Goal: Task Accomplishment & Management: Manage account settings

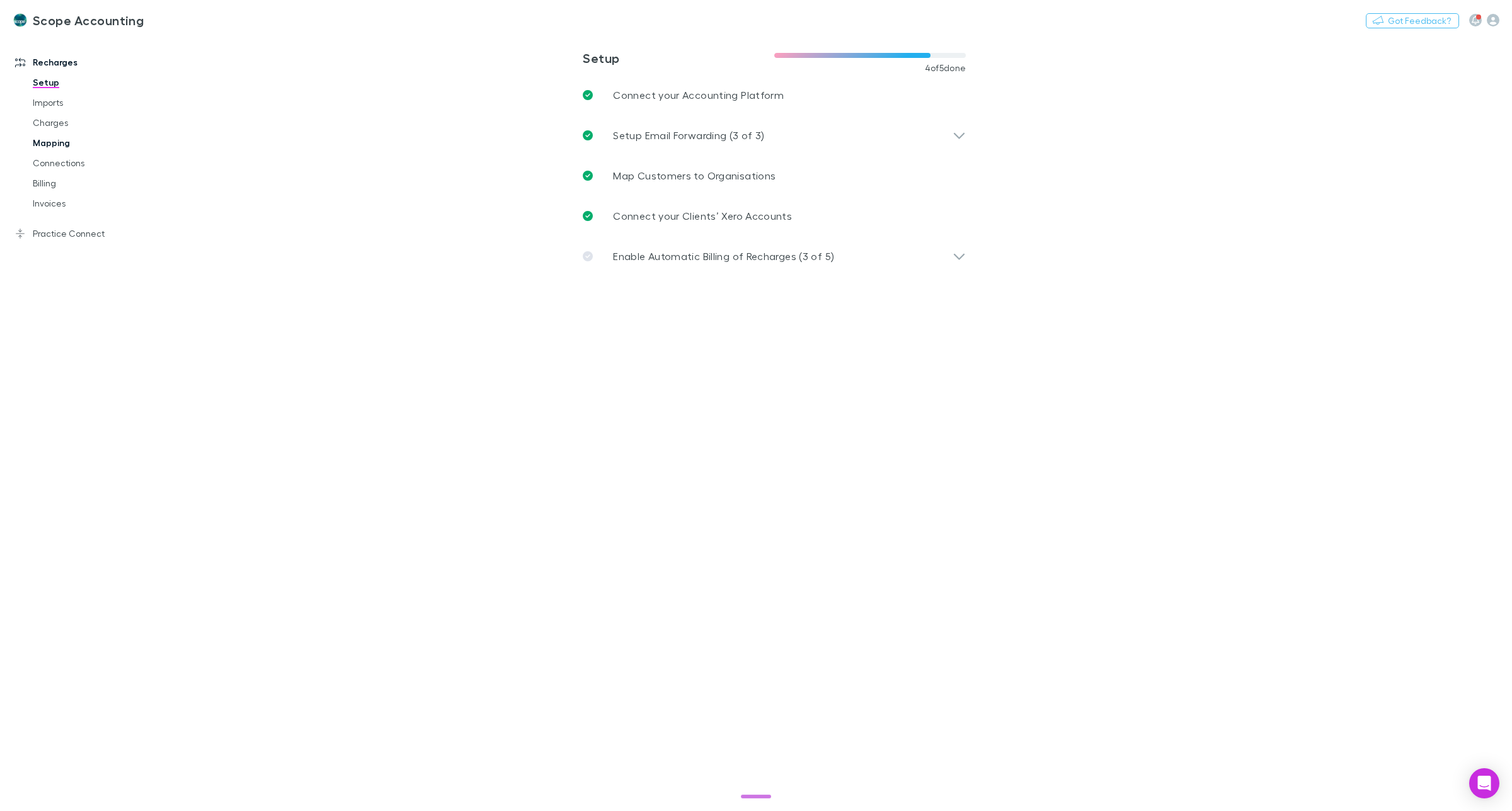
click at [57, 142] on link "Mapping" at bounding box center [99, 143] width 158 height 20
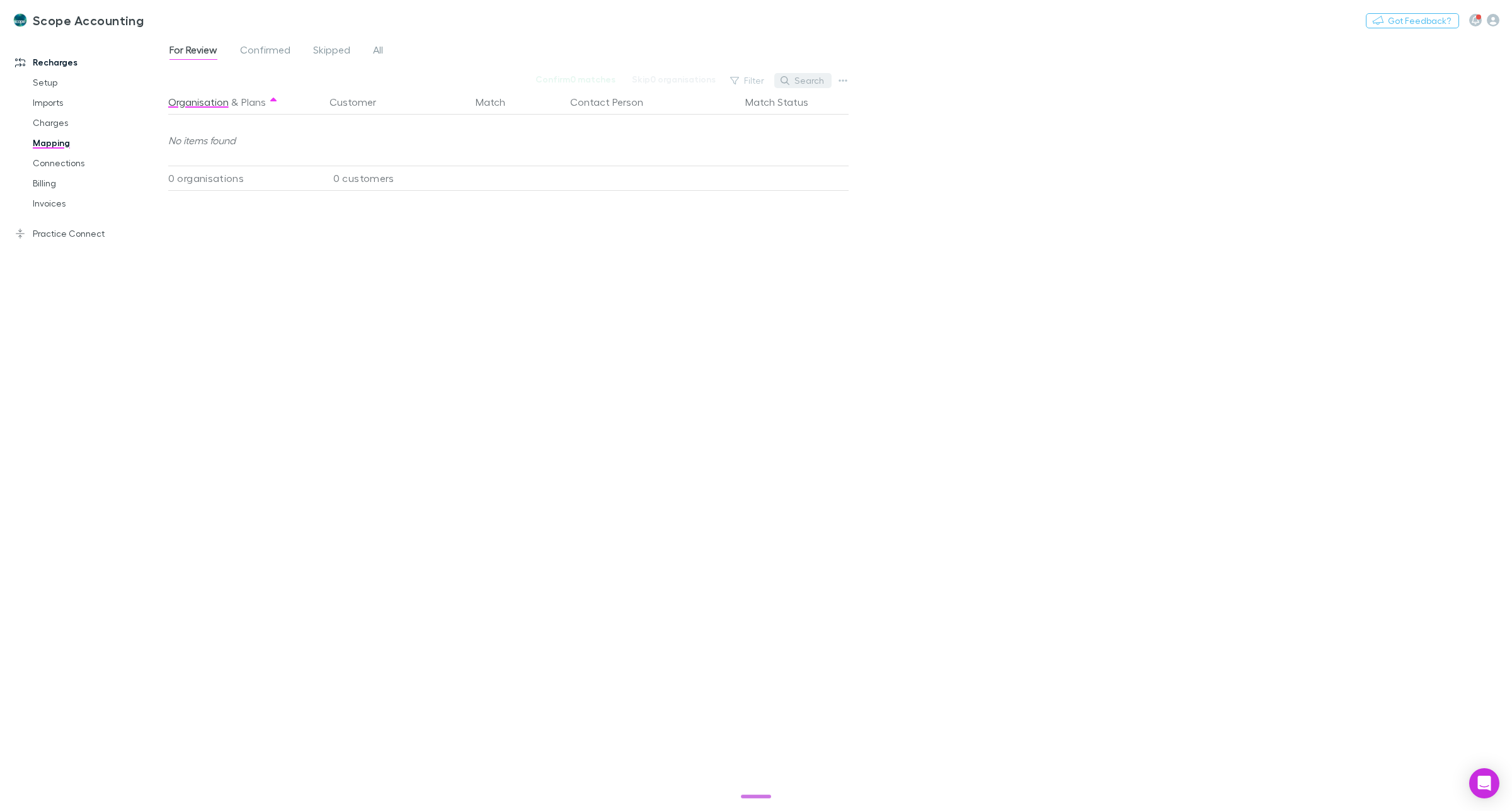
click at [801, 82] on button "Search" at bounding box center [803, 81] width 57 height 15
click at [753, 81] on input "text" at bounding box center [781, 81] width 63 height 18
type input "*****"
click at [274, 44] on span "Confirmed" at bounding box center [265, 52] width 50 height 17
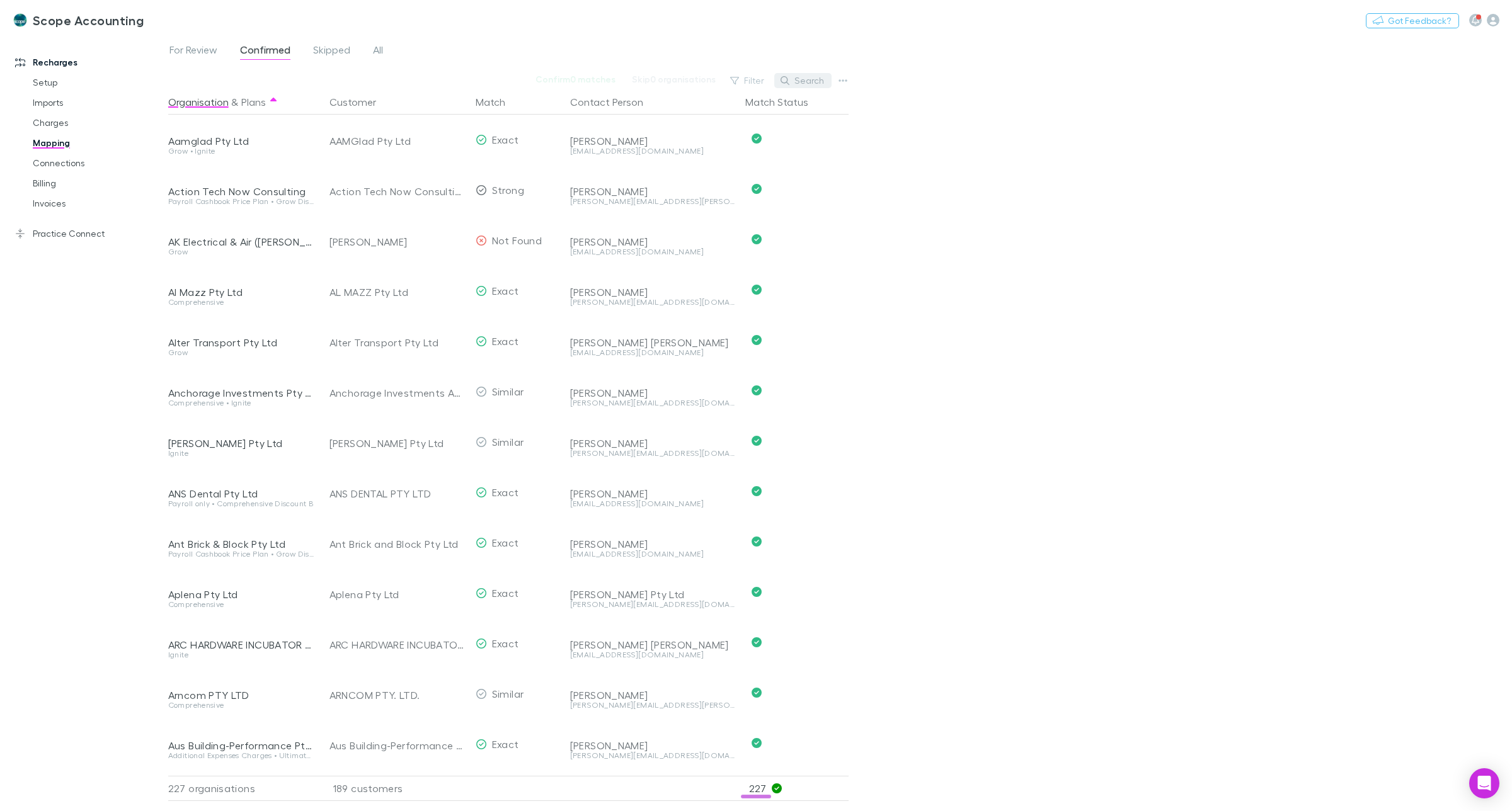
click at [804, 81] on button "Search" at bounding box center [803, 81] width 57 height 15
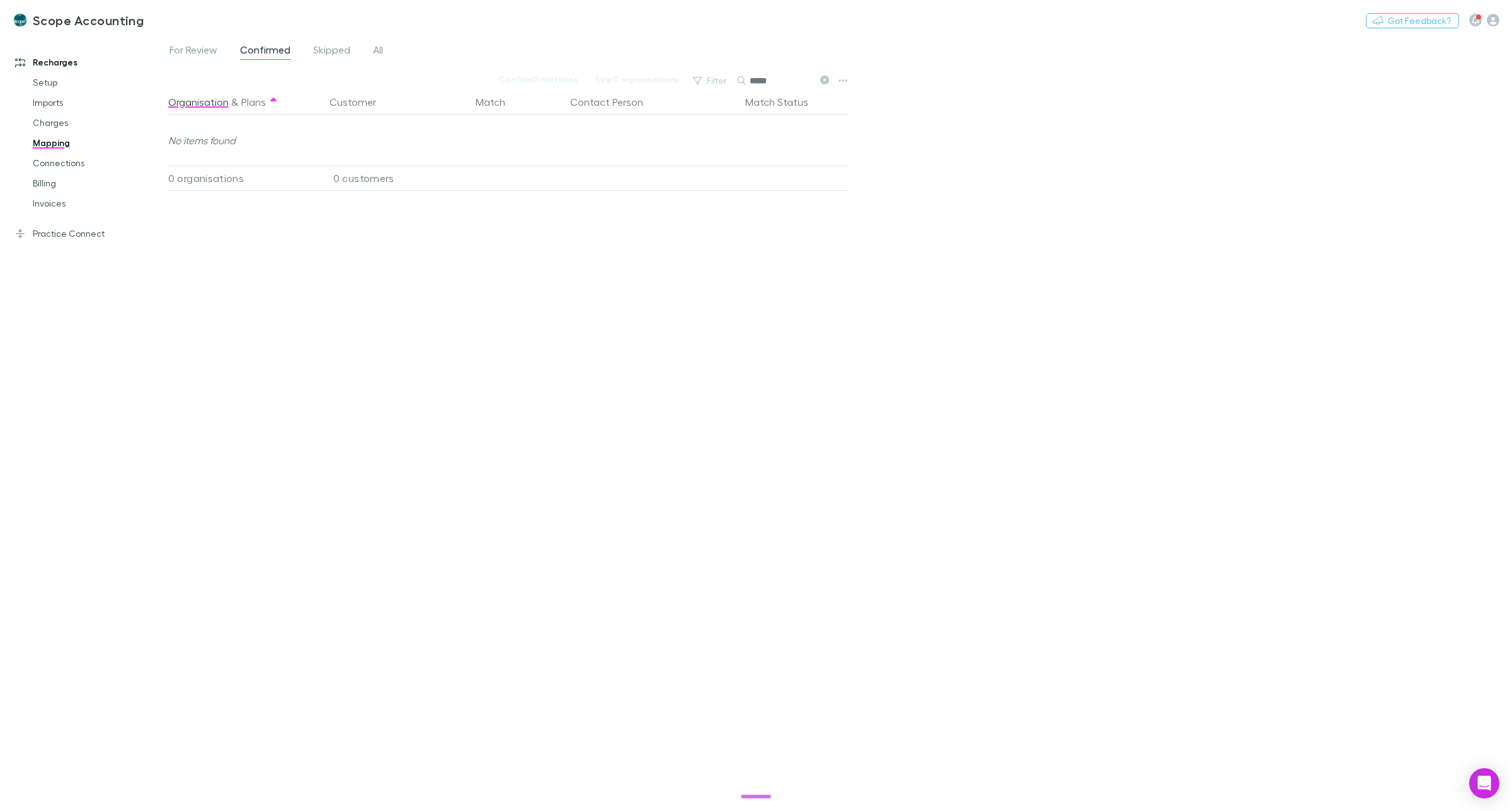
type input "*****"
click at [52, 64] on link "Recharges" at bounding box center [90, 62] width 175 height 20
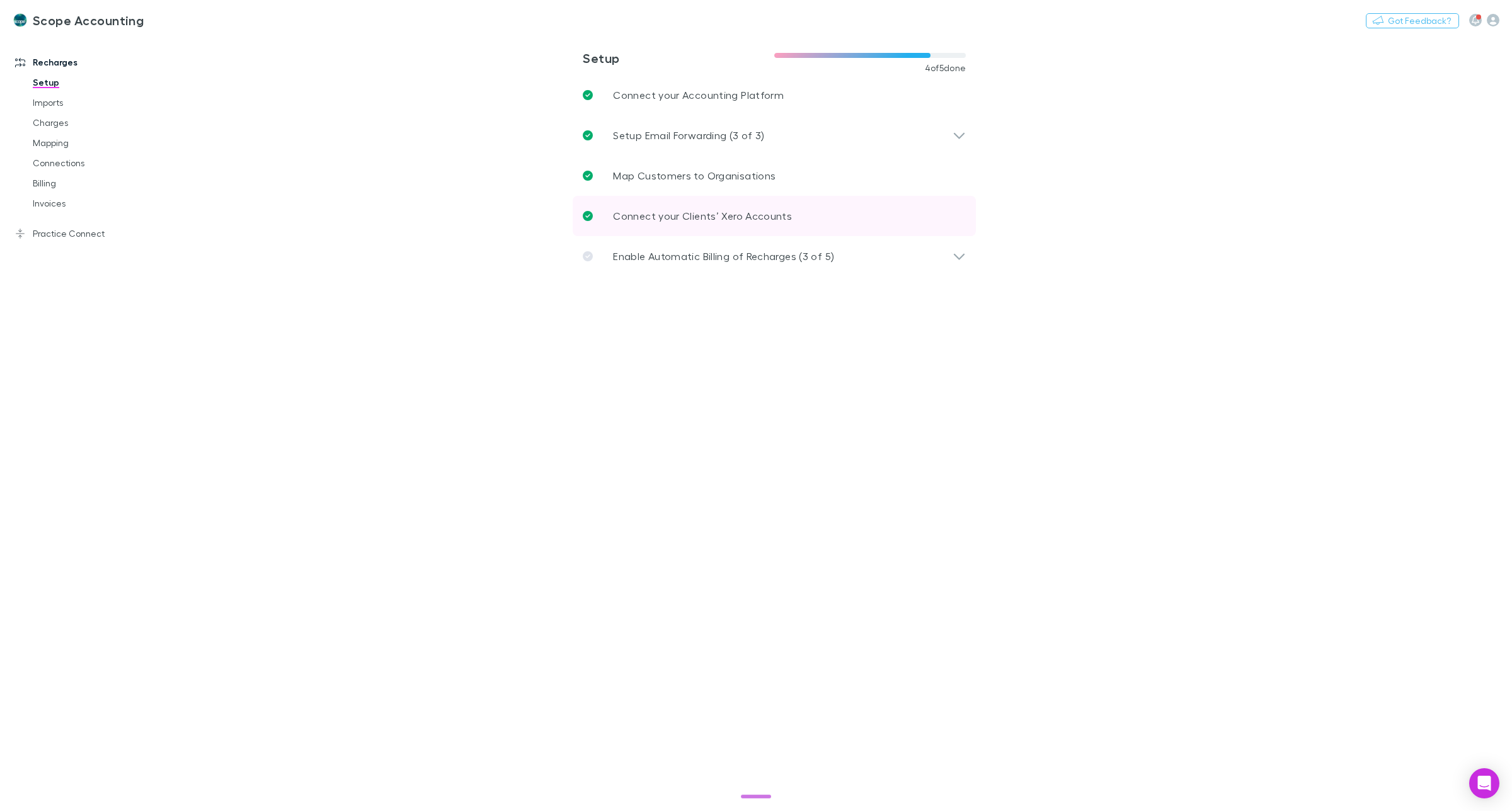
click at [695, 216] on p "Connect your Clients’ Xero Accounts" at bounding box center [702, 216] width 179 height 15
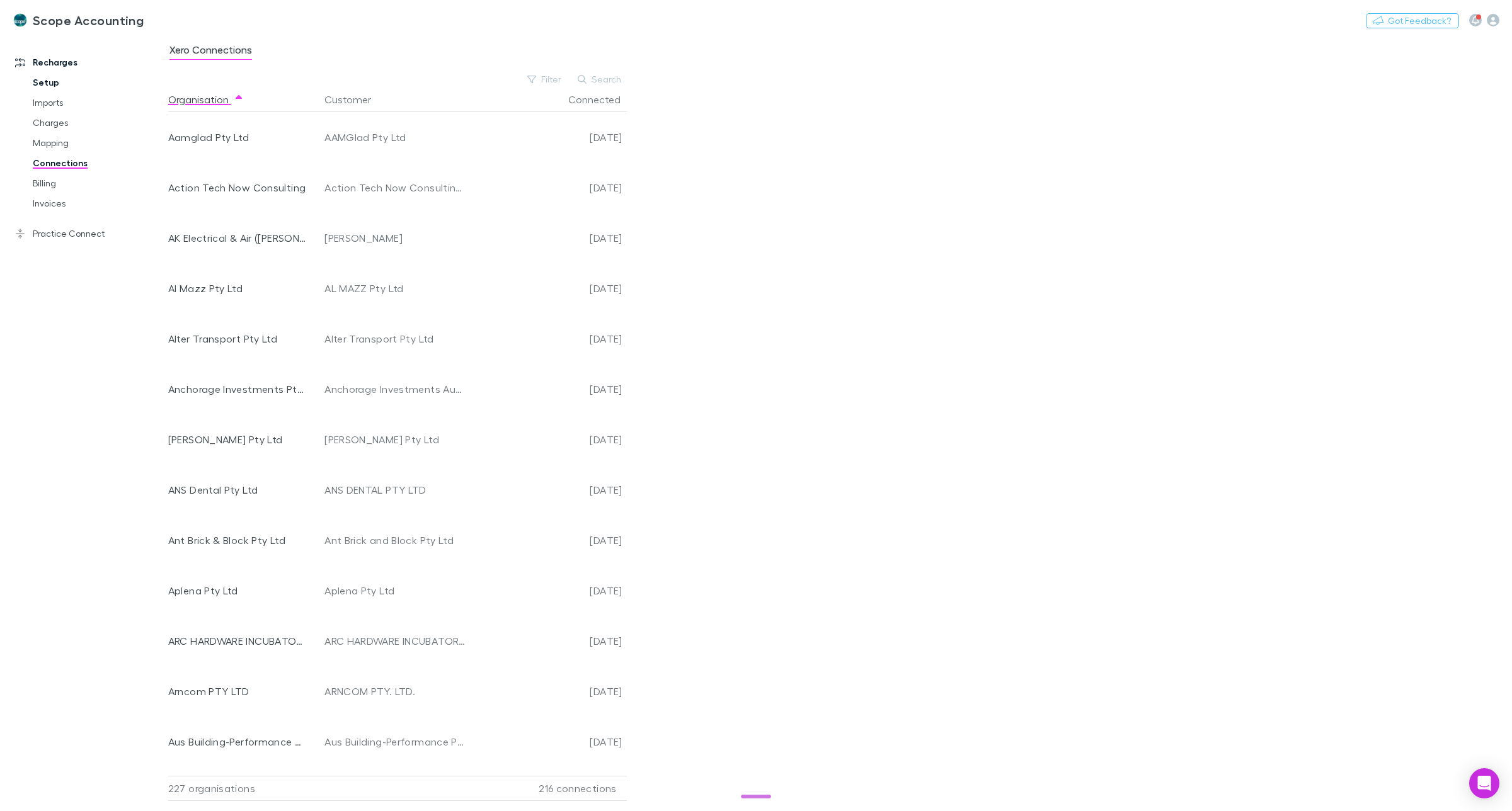
drag, startPoint x: 40, startPoint y: 64, endPoint x: 46, endPoint y: 76, distance: 13.4
click at [41, 65] on link "Recharges" at bounding box center [90, 62] width 175 height 20
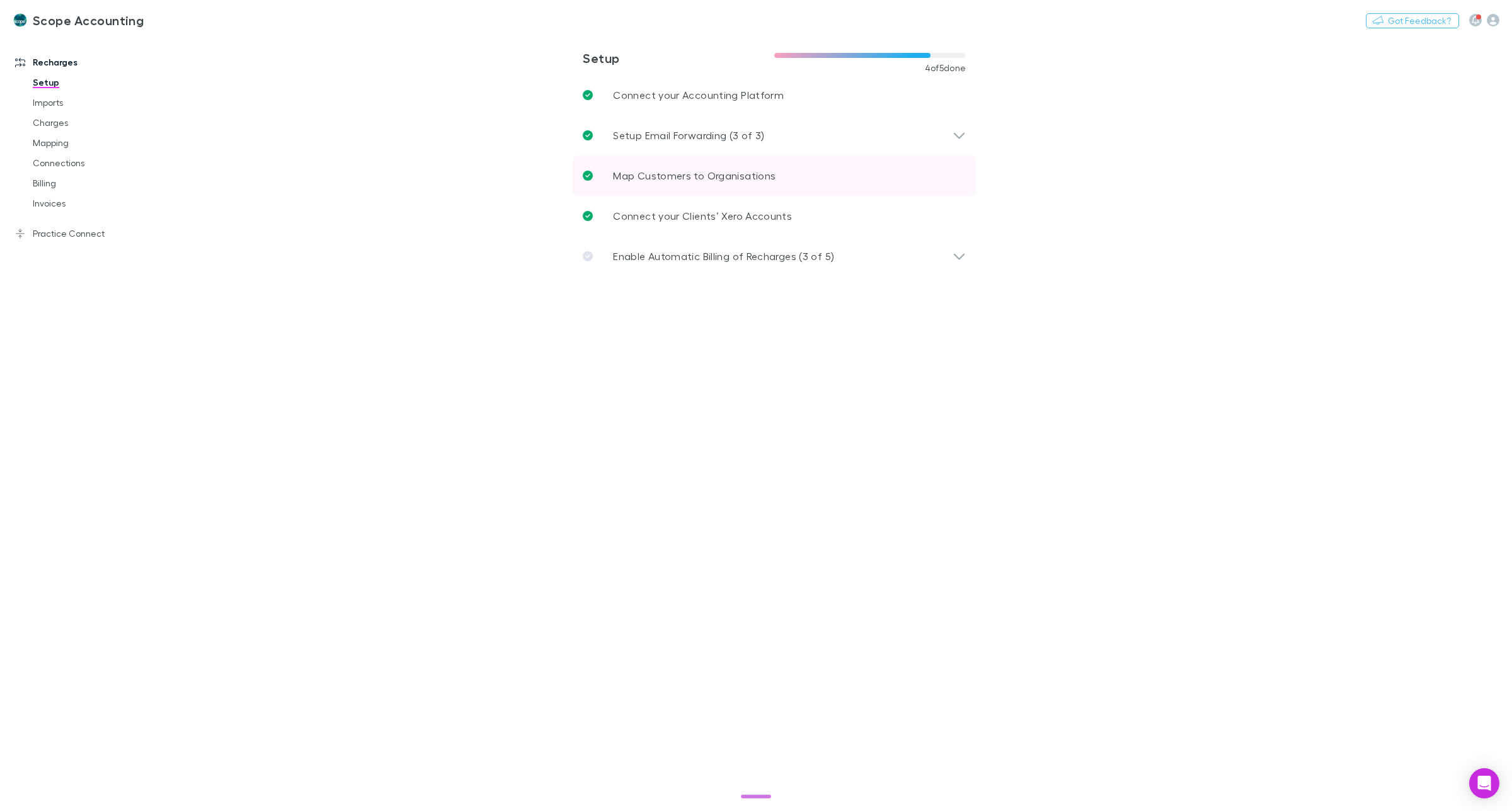
click at [748, 178] on p "Map Customers to Organisations" at bounding box center [694, 176] width 163 height 15
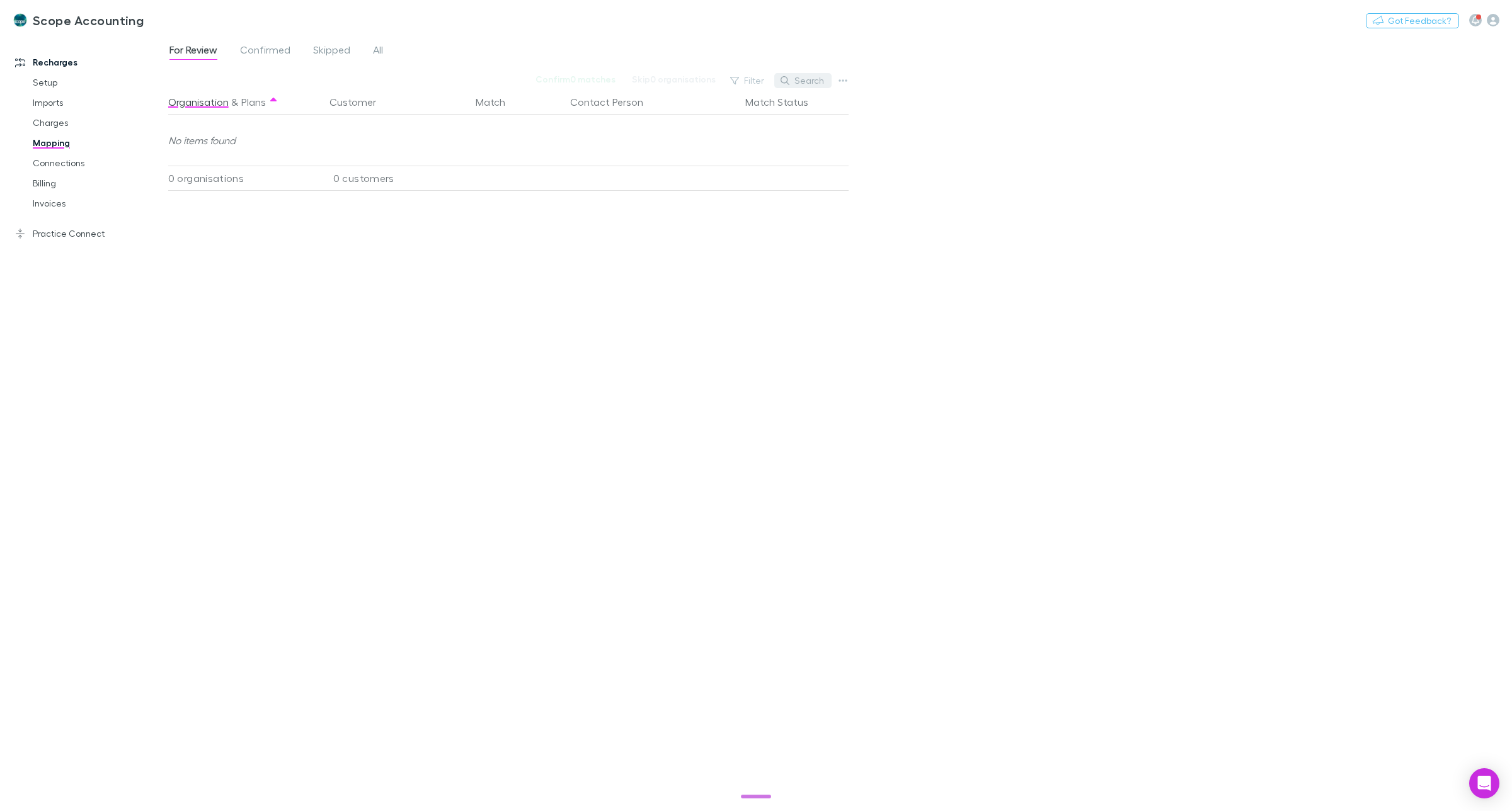
click at [805, 81] on button "Search" at bounding box center [803, 81] width 57 height 15
click at [777, 80] on input "text" at bounding box center [781, 81] width 63 height 18
click at [378, 50] on span "All" at bounding box center [378, 52] width 10 height 17
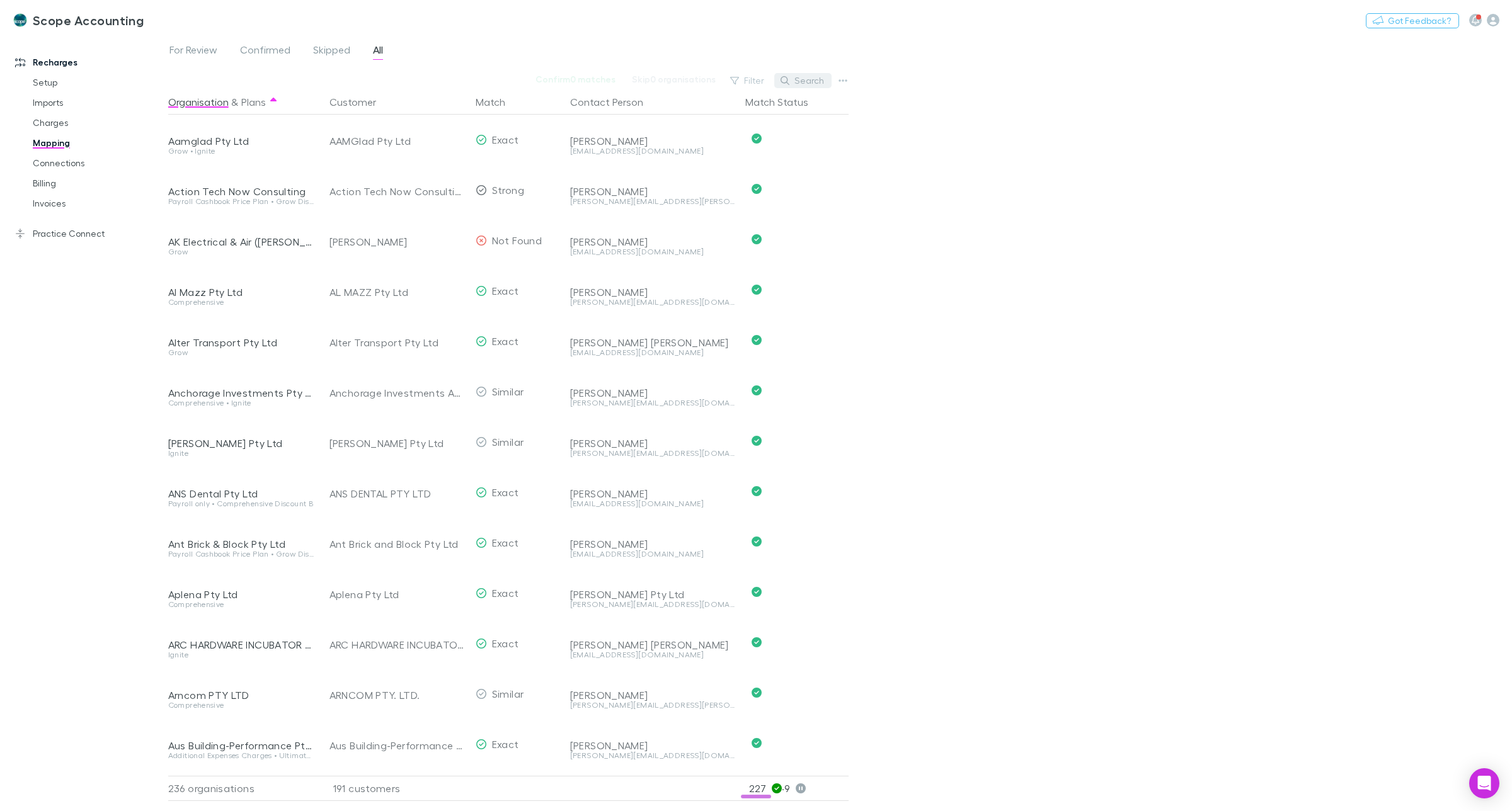
click at [808, 83] on button "Search" at bounding box center [803, 81] width 57 height 15
type input "*"
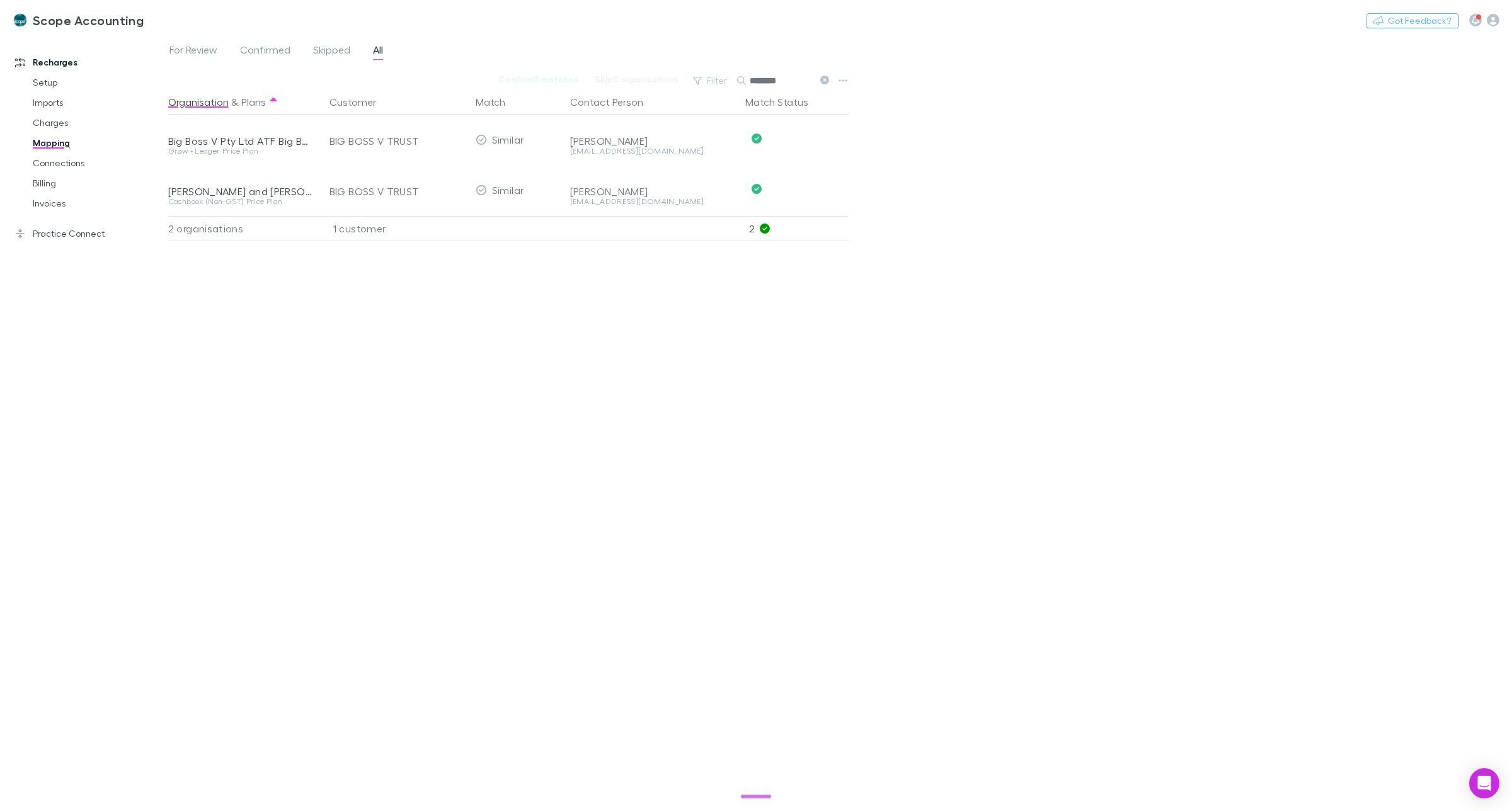
drag, startPoint x: 789, startPoint y: 79, endPoint x: 750, endPoint y: 79, distance: 39.0
click at [750, 79] on input "********" at bounding box center [781, 81] width 63 height 18
type input "*"
type input "*****"
click at [259, 45] on span "Confirmed" at bounding box center [265, 52] width 50 height 17
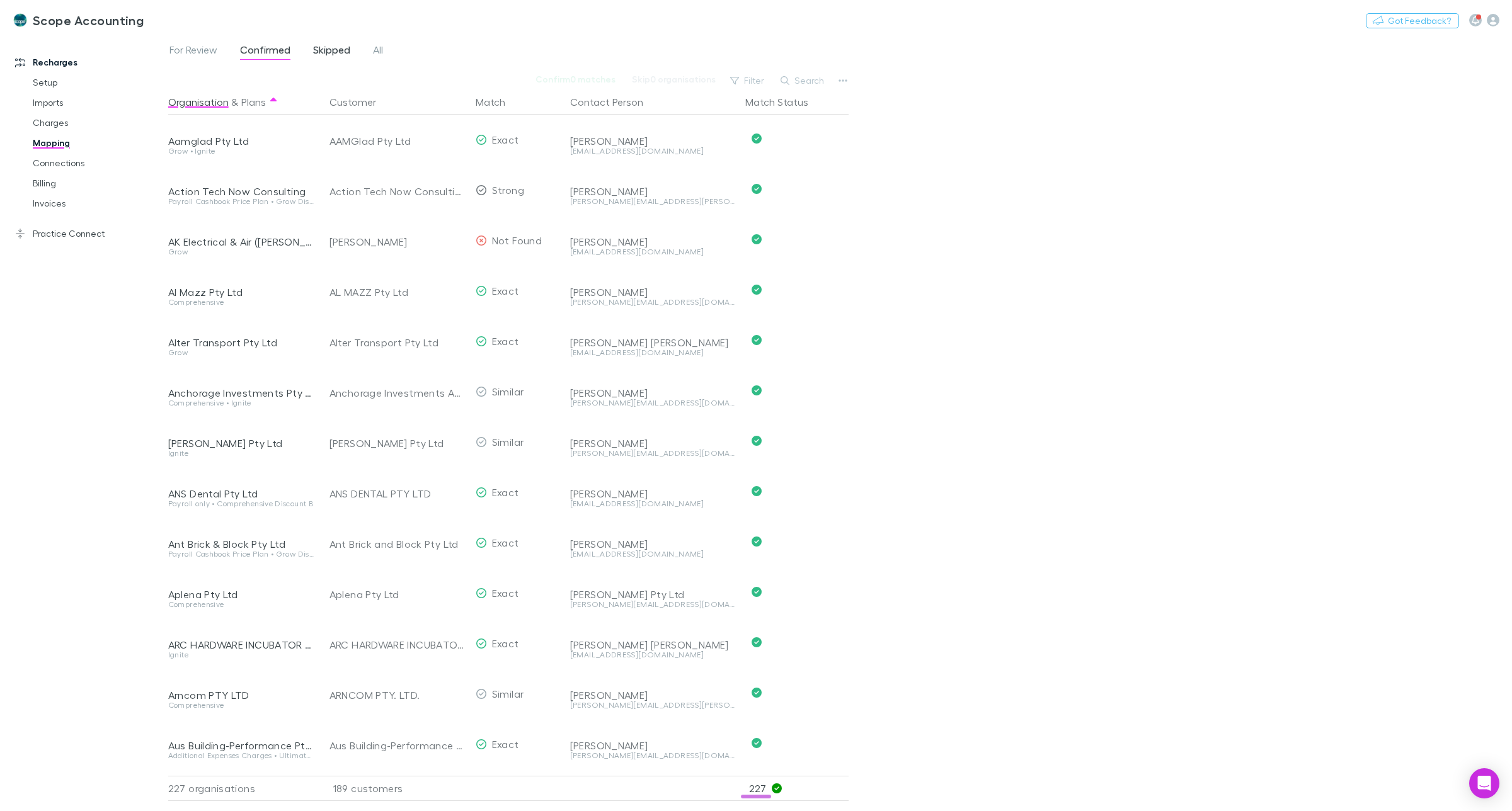
click at [320, 48] on span "Skipped" at bounding box center [331, 52] width 37 height 17
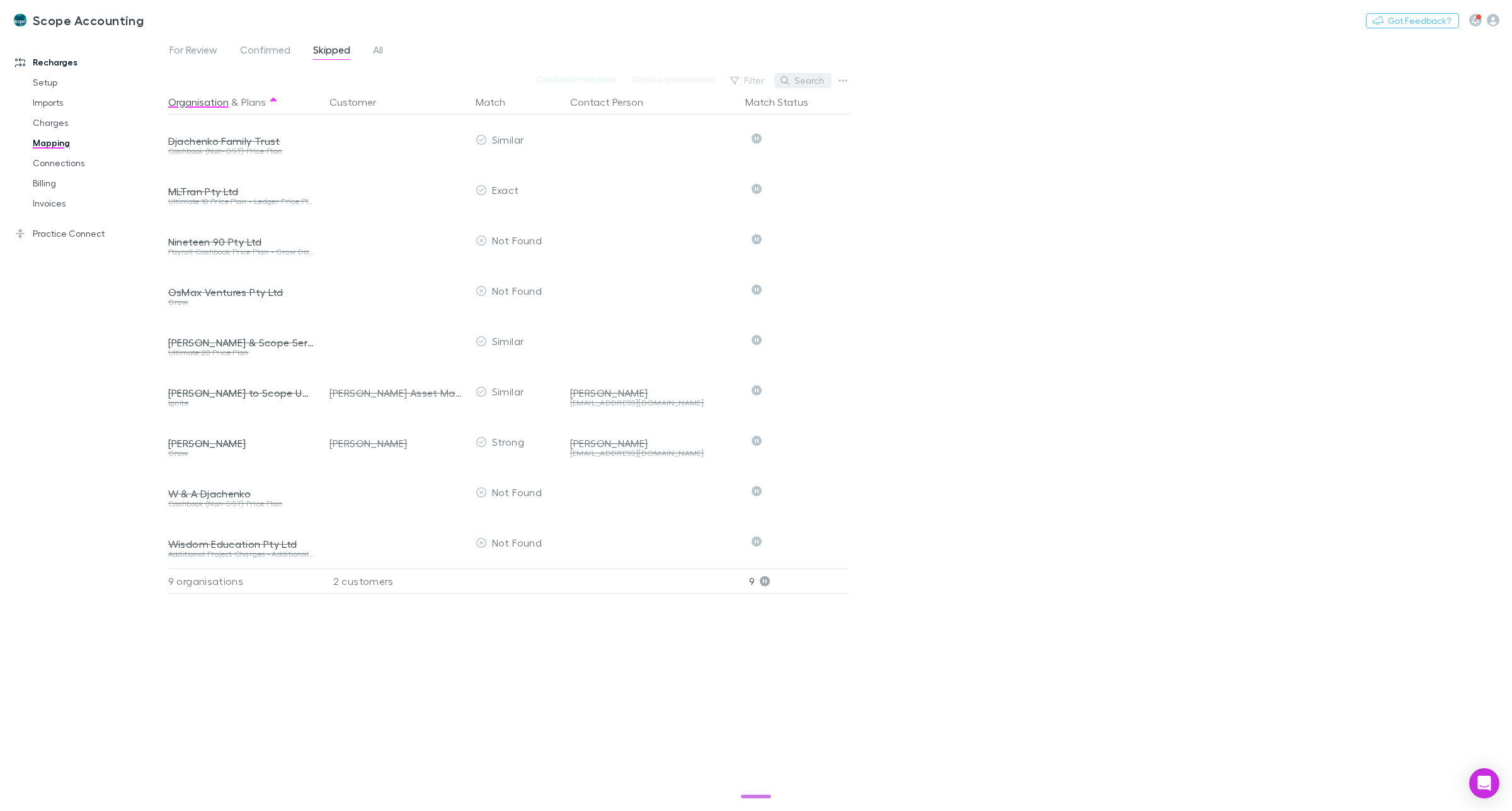
click at [814, 82] on button "Search" at bounding box center [803, 81] width 57 height 15
click at [265, 48] on span "Confirmed" at bounding box center [265, 52] width 50 height 17
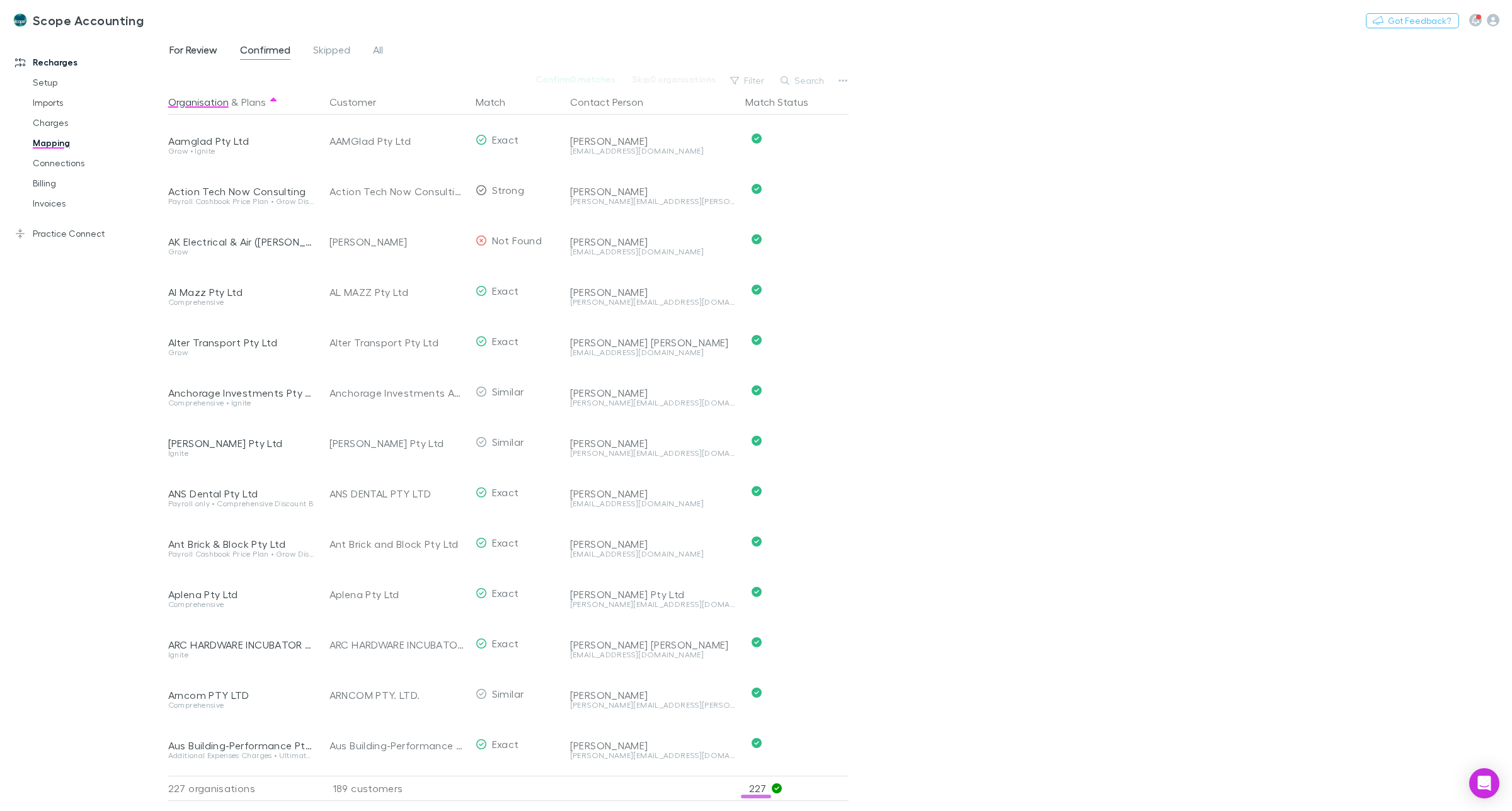
click at [174, 48] on span "For Review" at bounding box center [193, 52] width 48 height 17
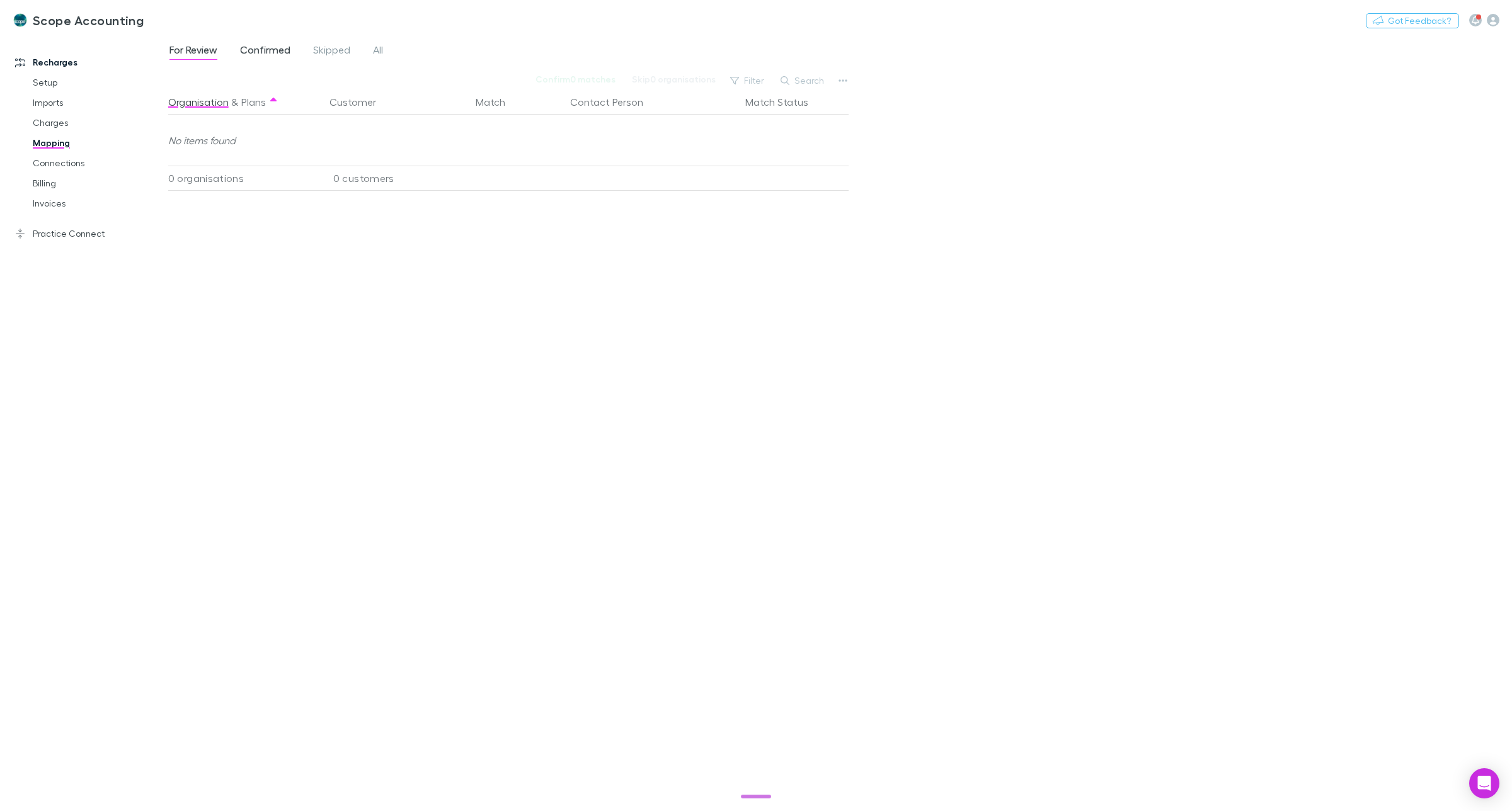
click at [263, 48] on span "Confirmed" at bounding box center [265, 52] width 50 height 17
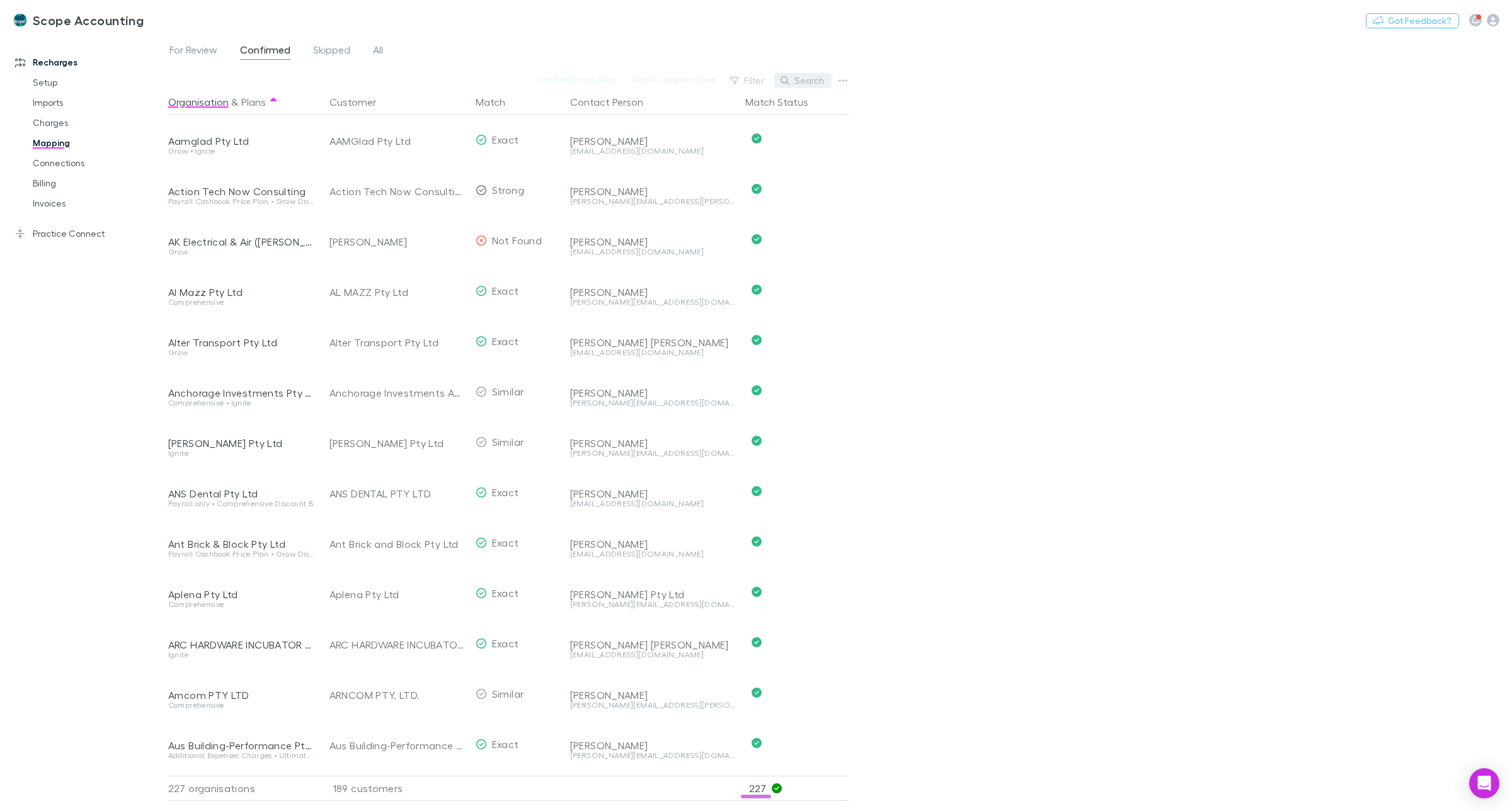
click at [800, 77] on button "Search" at bounding box center [803, 81] width 57 height 15
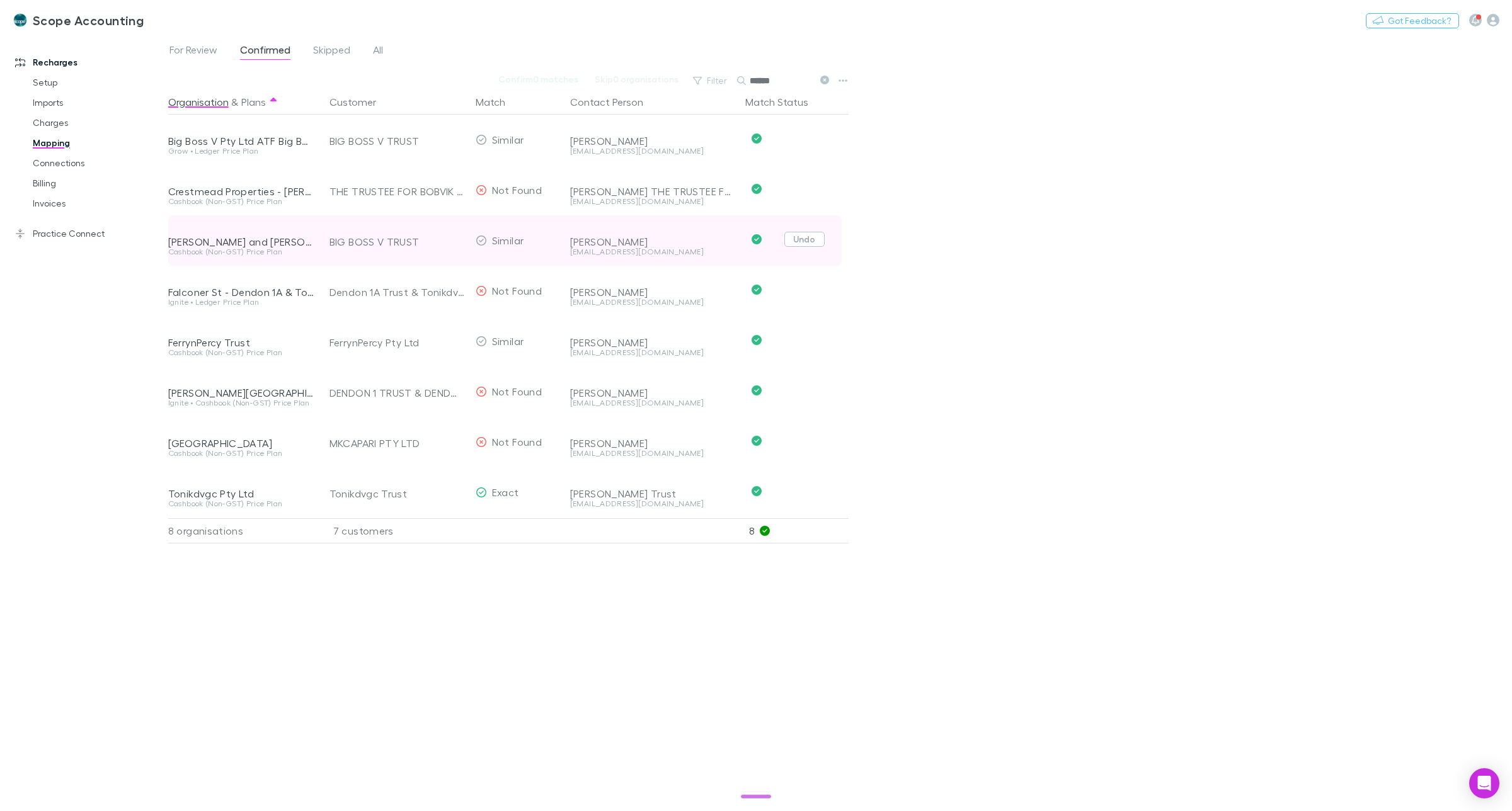
type input "******"
click at [804, 238] on button "Undo" at bounding box center [804, 239] width 41 height 15
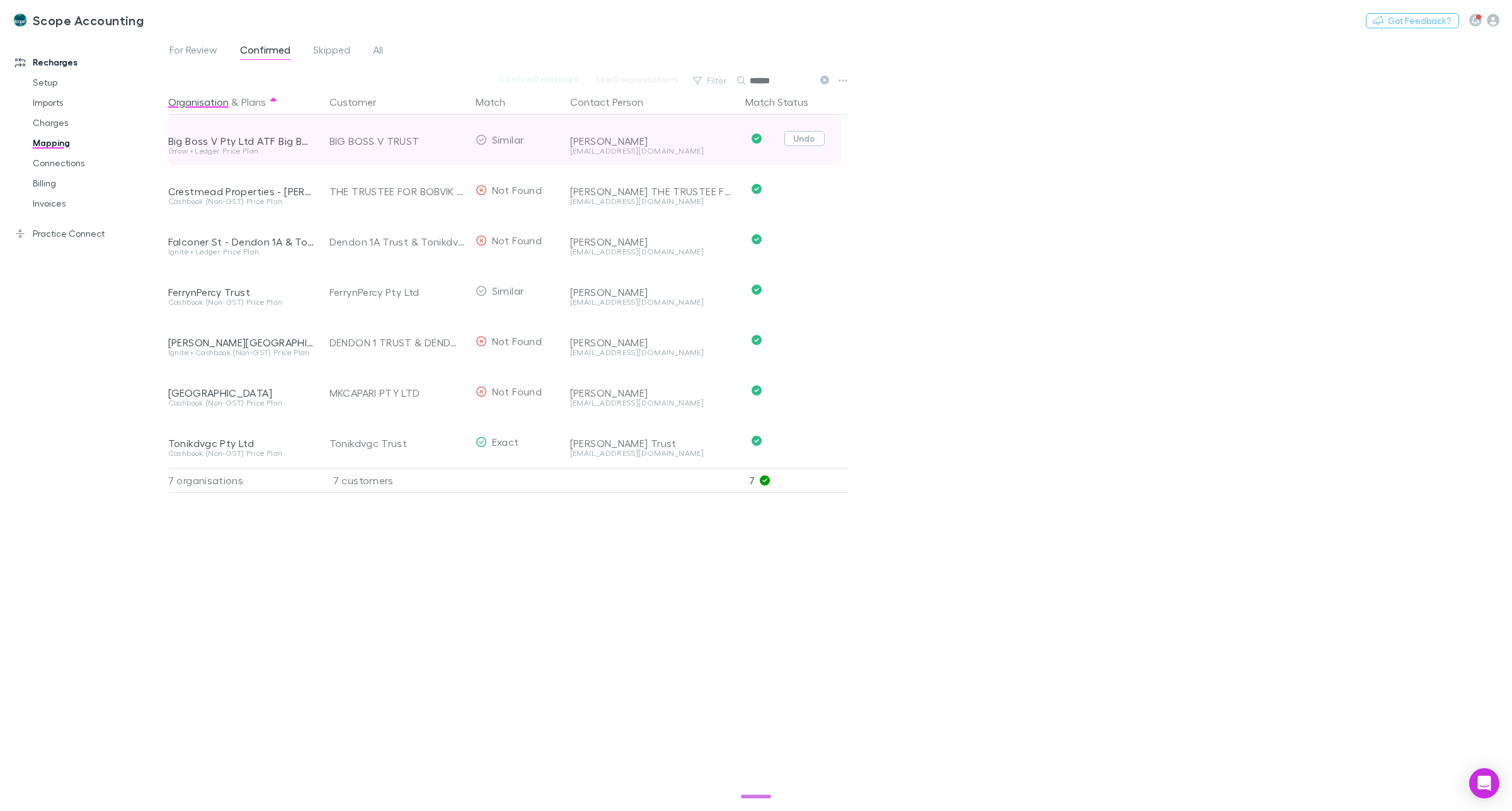
click at [800, 141] on button "Undo" at bounding box center [804, 138] width 41 height 15
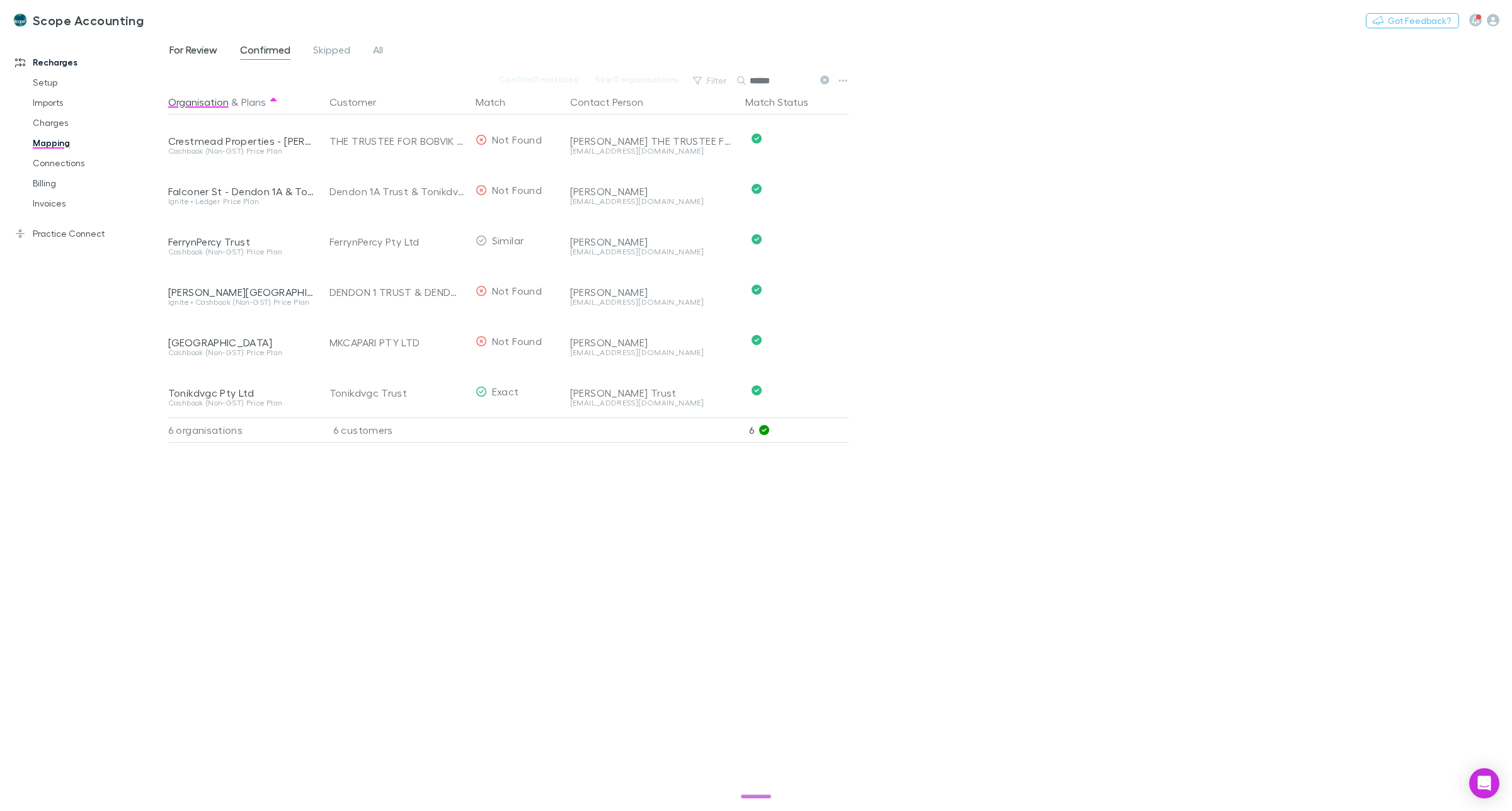
click at [185, 52] on span "For Review" at bounding box center [193, 52] width 48 height 17
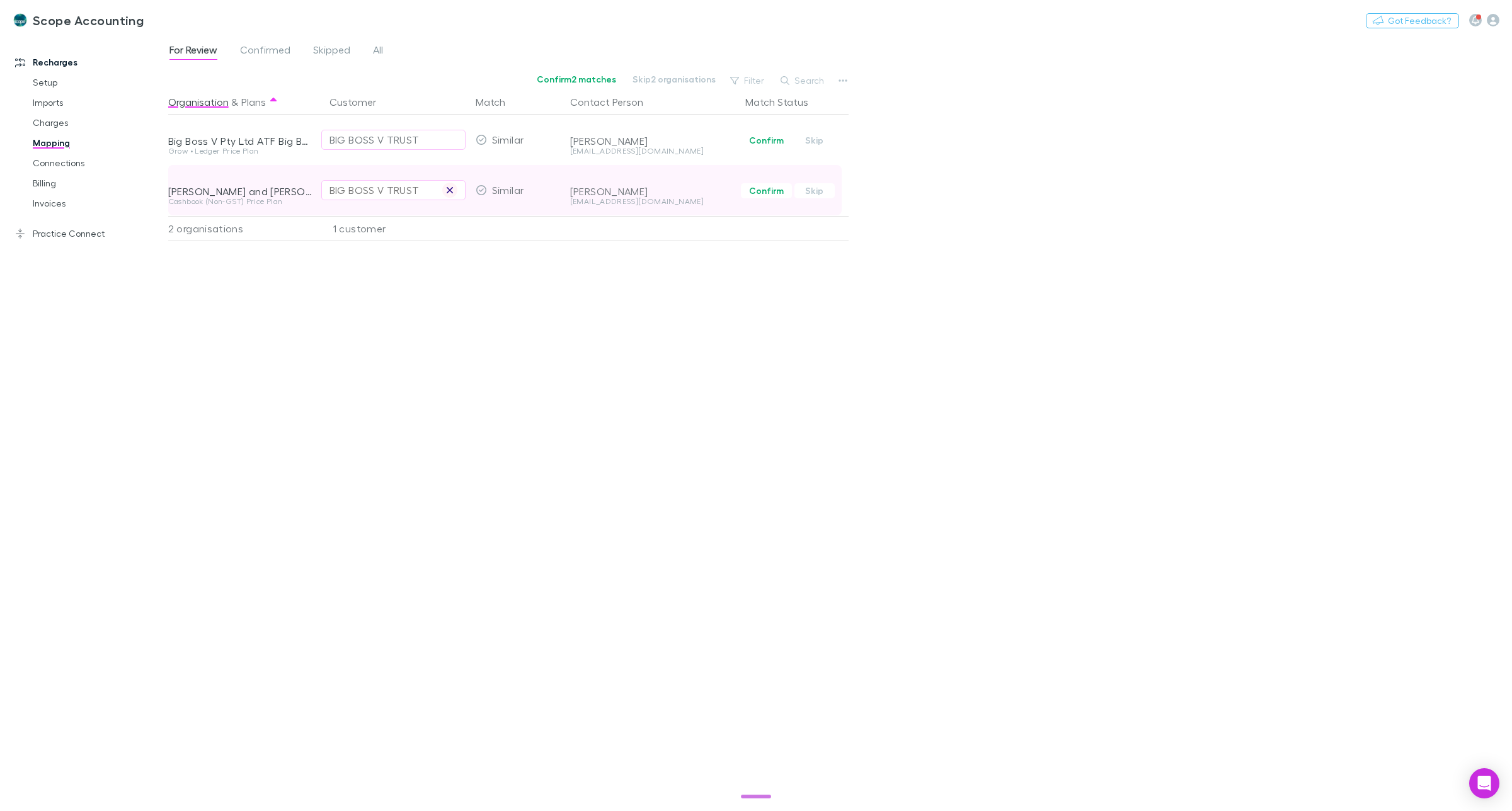
click at [448, 189] on icon "button" at bounding box center [449, 190] width 6 height 6
click at [366, 190] on div "Select a customer" at bounding box center [394, 190] width 128 height 15
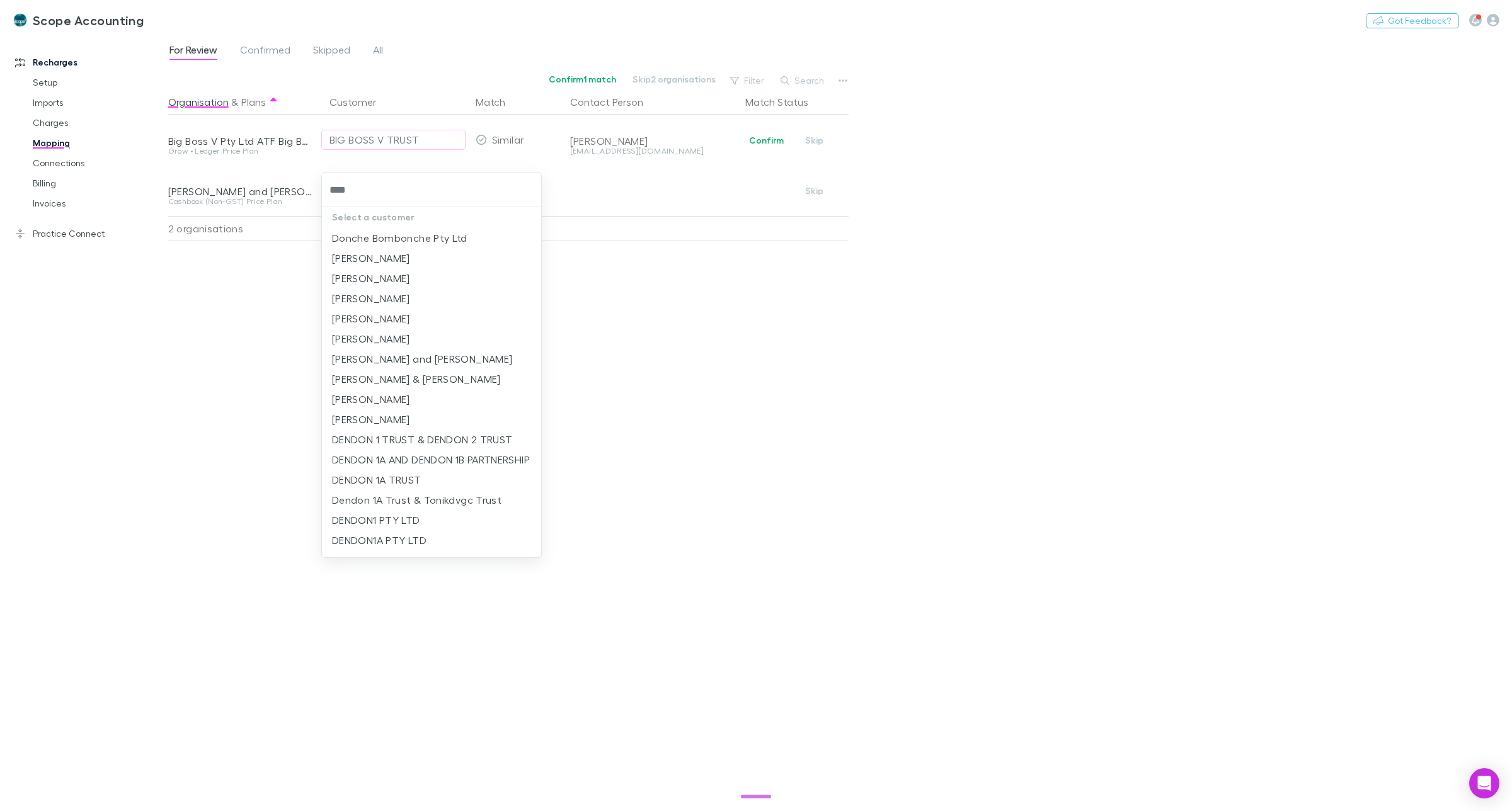
type input "*****"
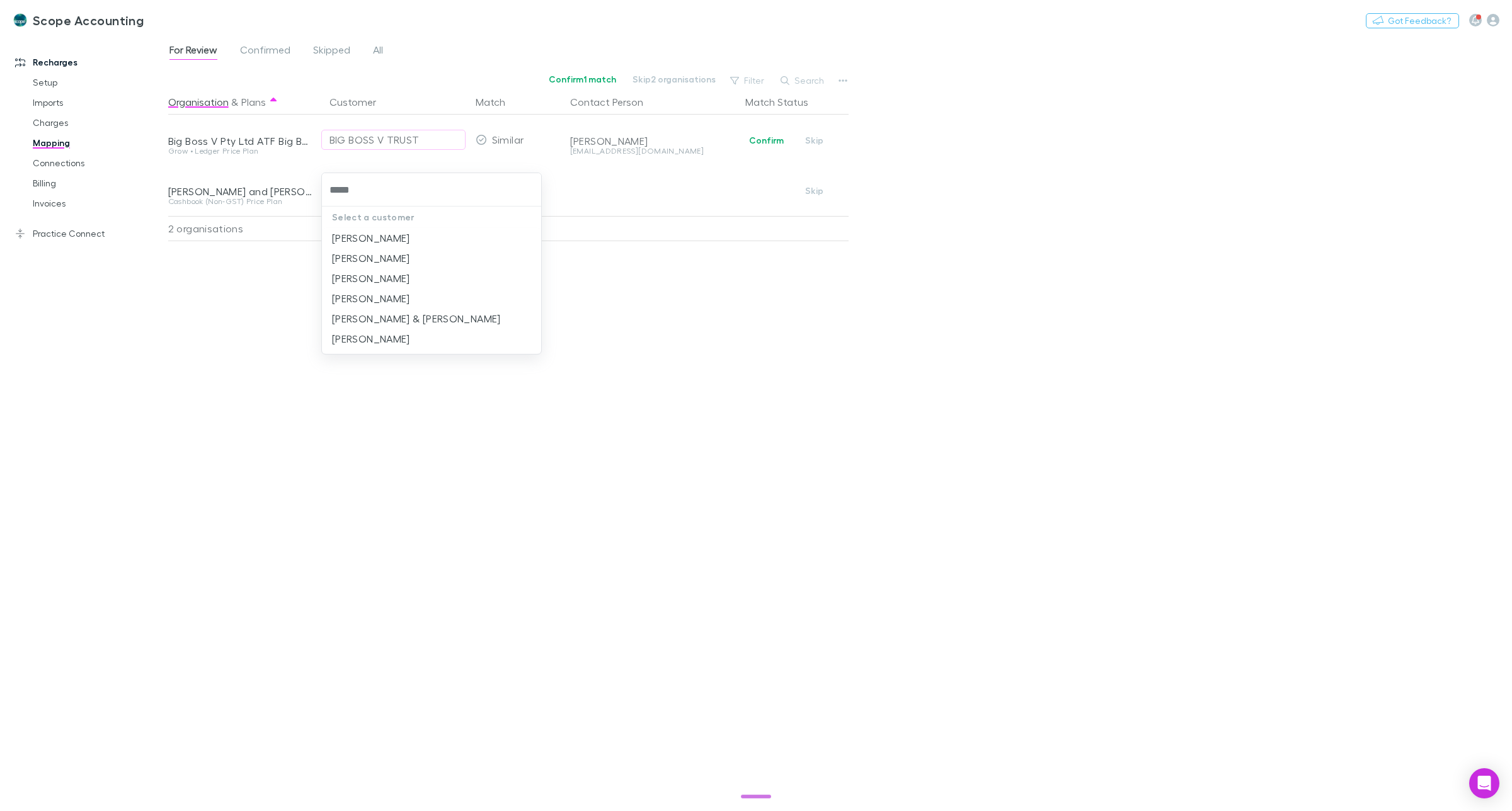
click at [404, 274] on li "[PERSON_NAME]" at bounding box center [431, 278] width 219 height 20
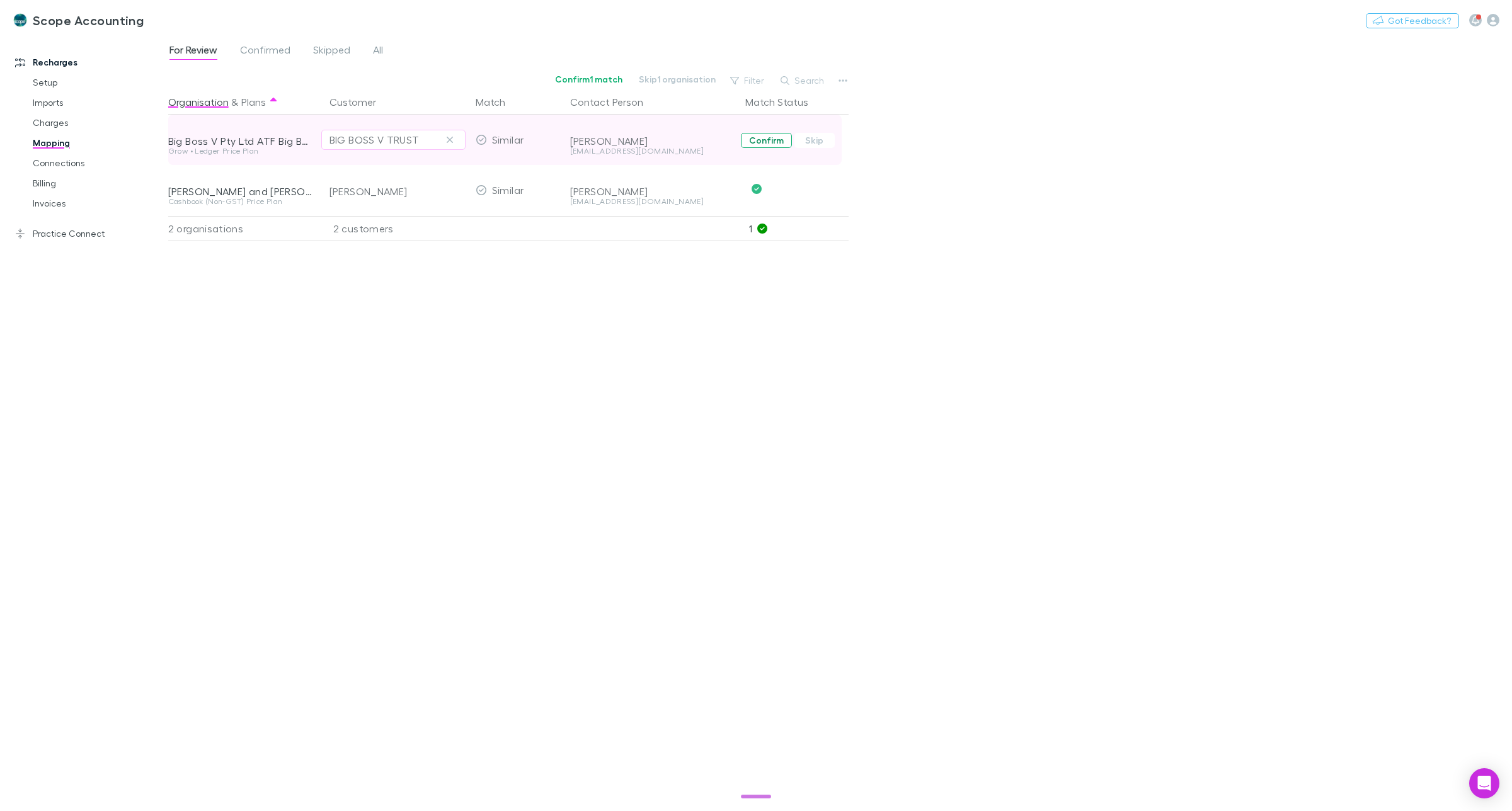
click at [767, 140] on button "Confirm" at bounding box center [766, 141] width 51 height 15
click at [59, 232] on link "Practice Connect" at bounding box center [90, 234] width 175 height 20
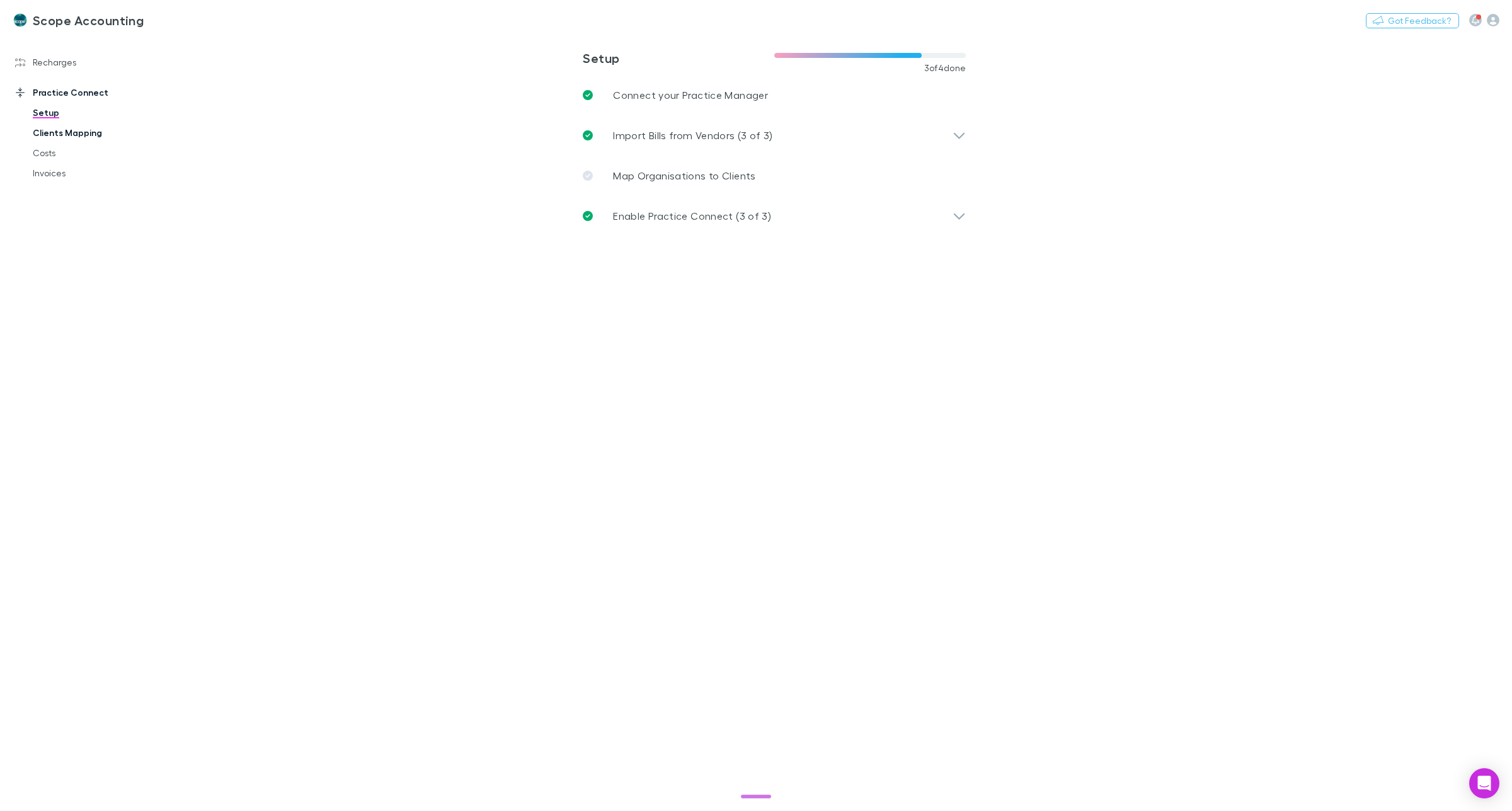
click at [60, 134] on link "Clients Mapping" at bounding box center [99, 132] width 158 height 20
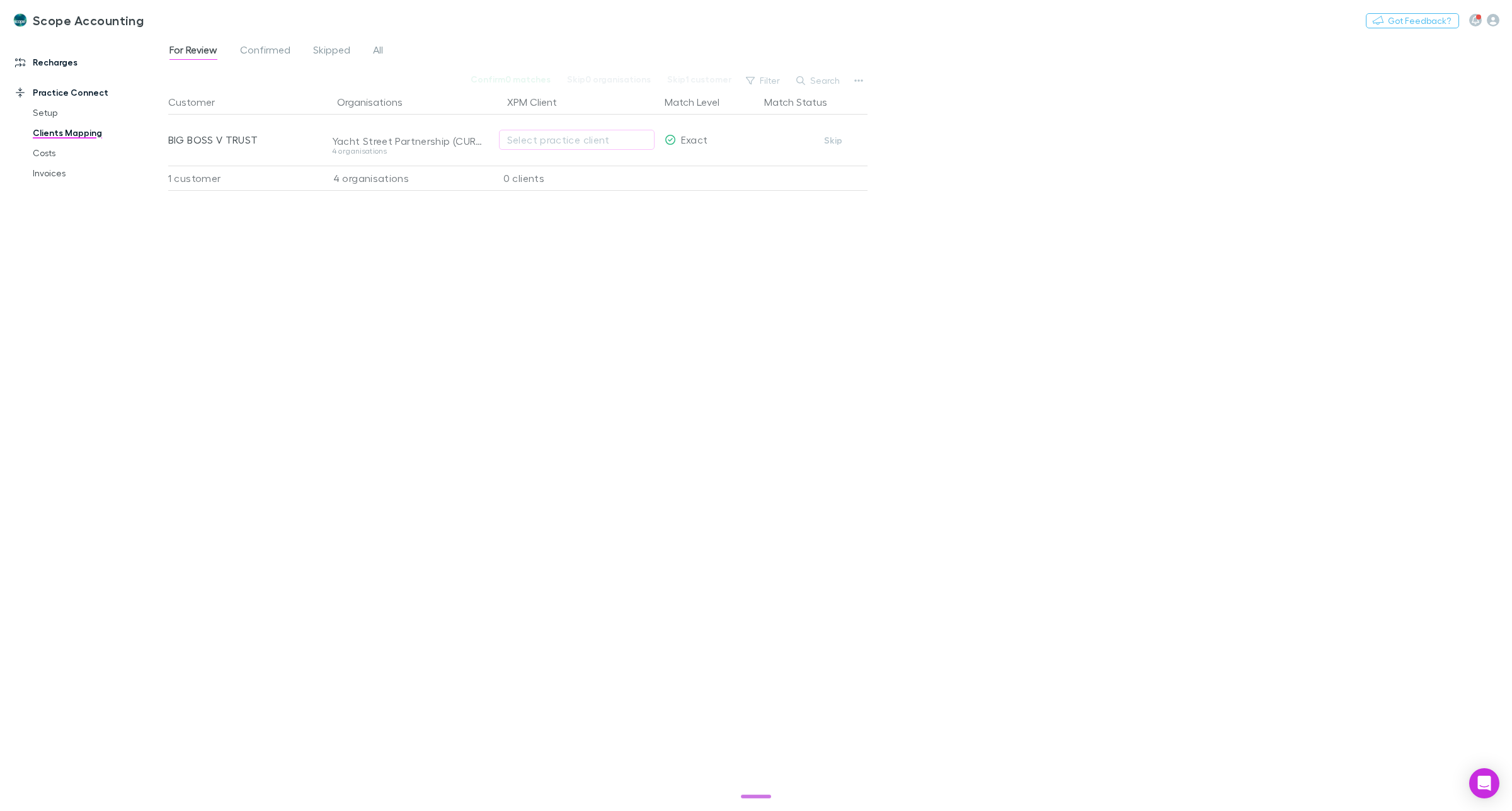
click at [33, 57] on link "Recharges" at bounding box center [90, 62] width 175 height 20
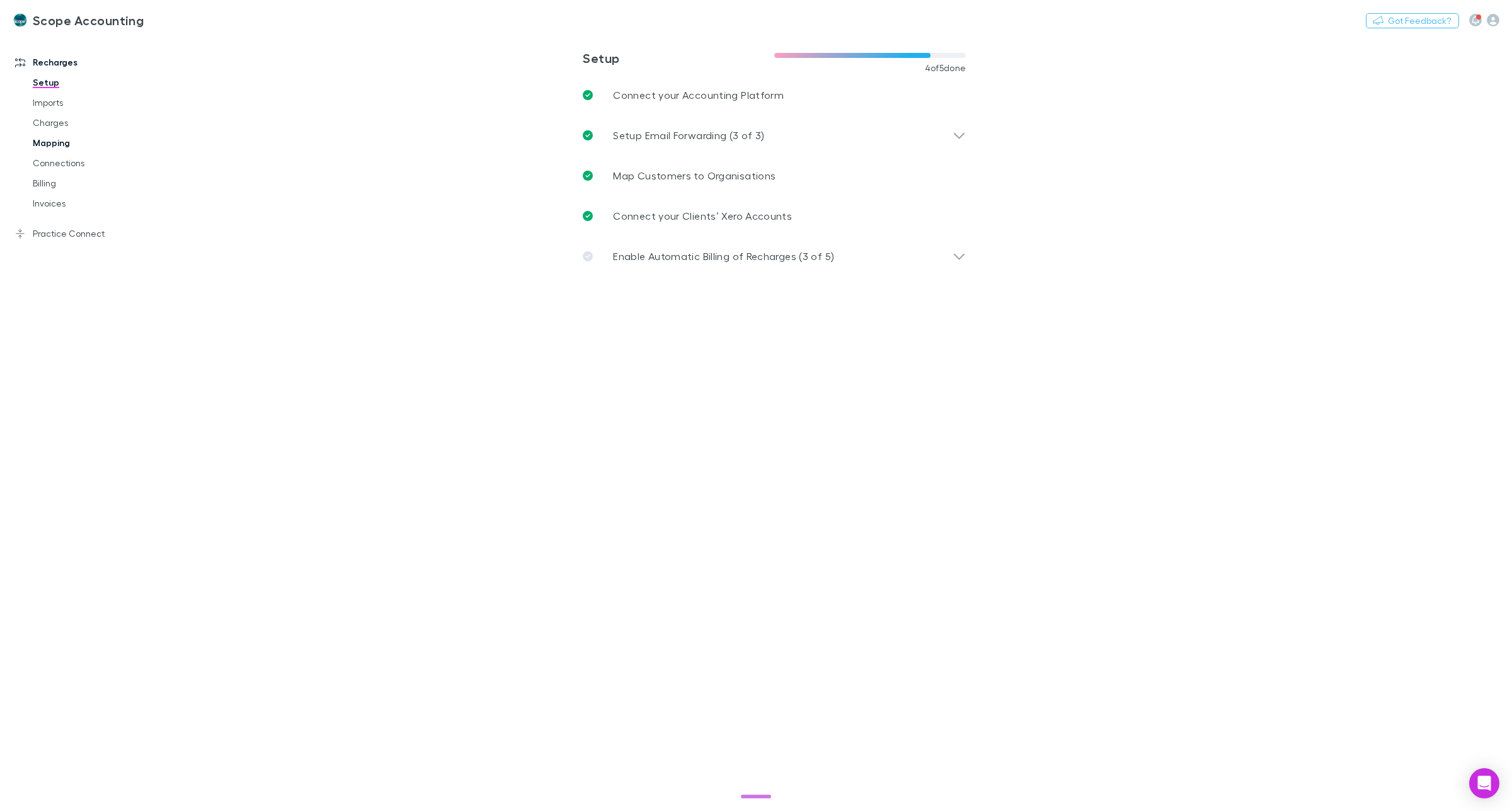
click at [39, 143] on link "Mapping" at bounding box center [99, 143] width 158 height 20
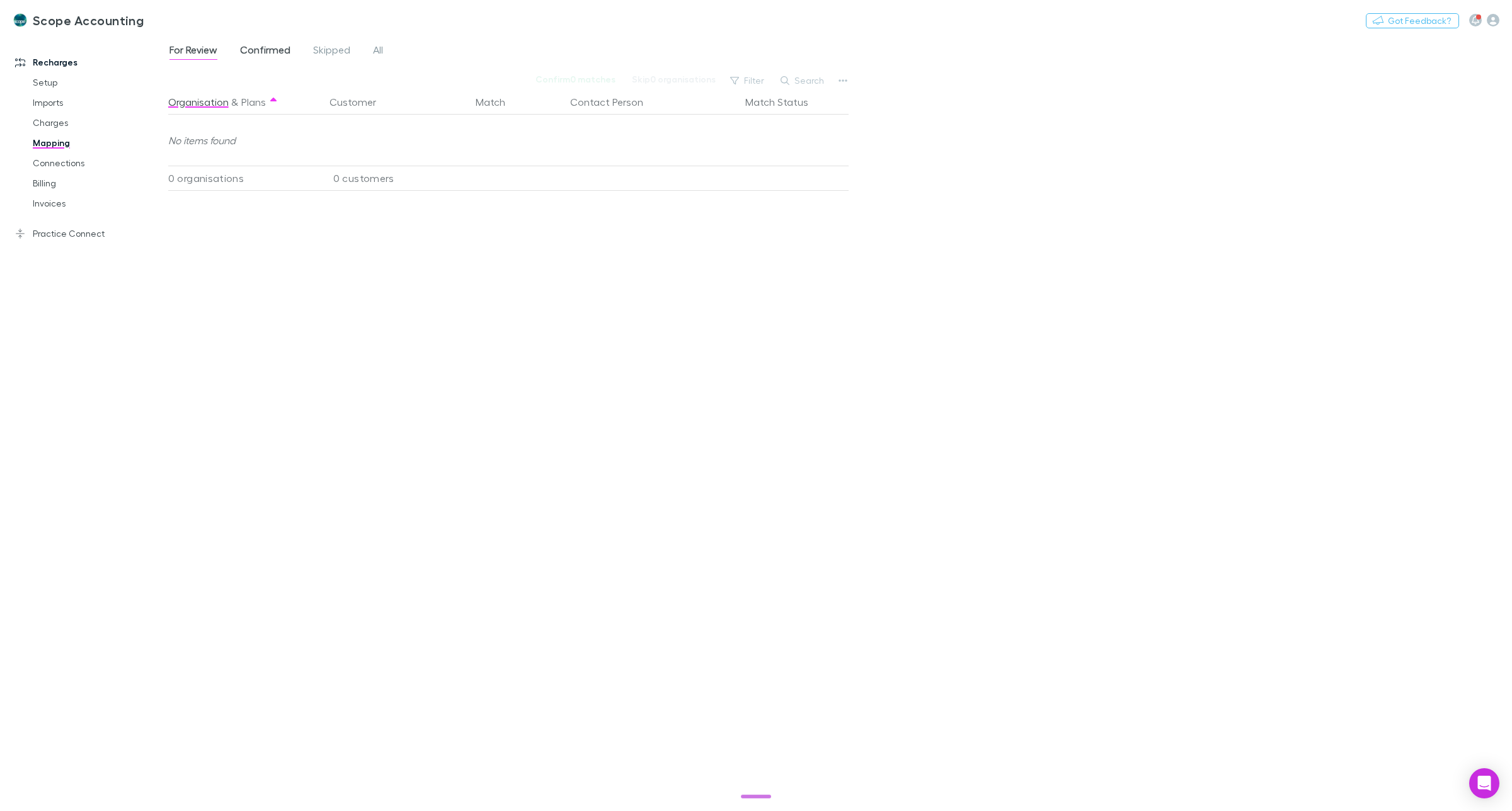
click at [257, 52] on span "Confirmed" at bounding box center [265, 52] width 50 height 17
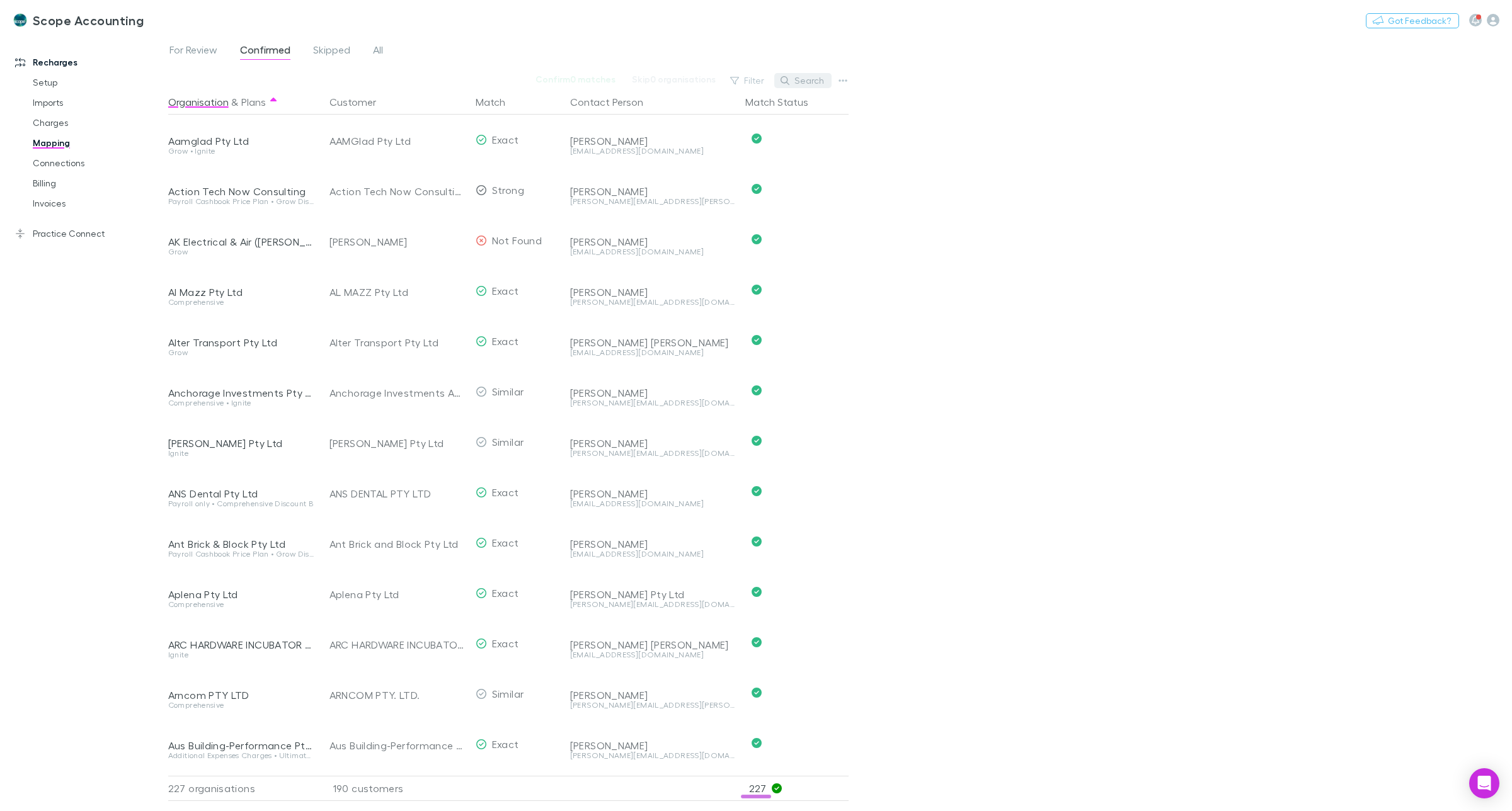
click at [801, 83] on button "Search" at bounding box center [803, 81] width 57 height 15
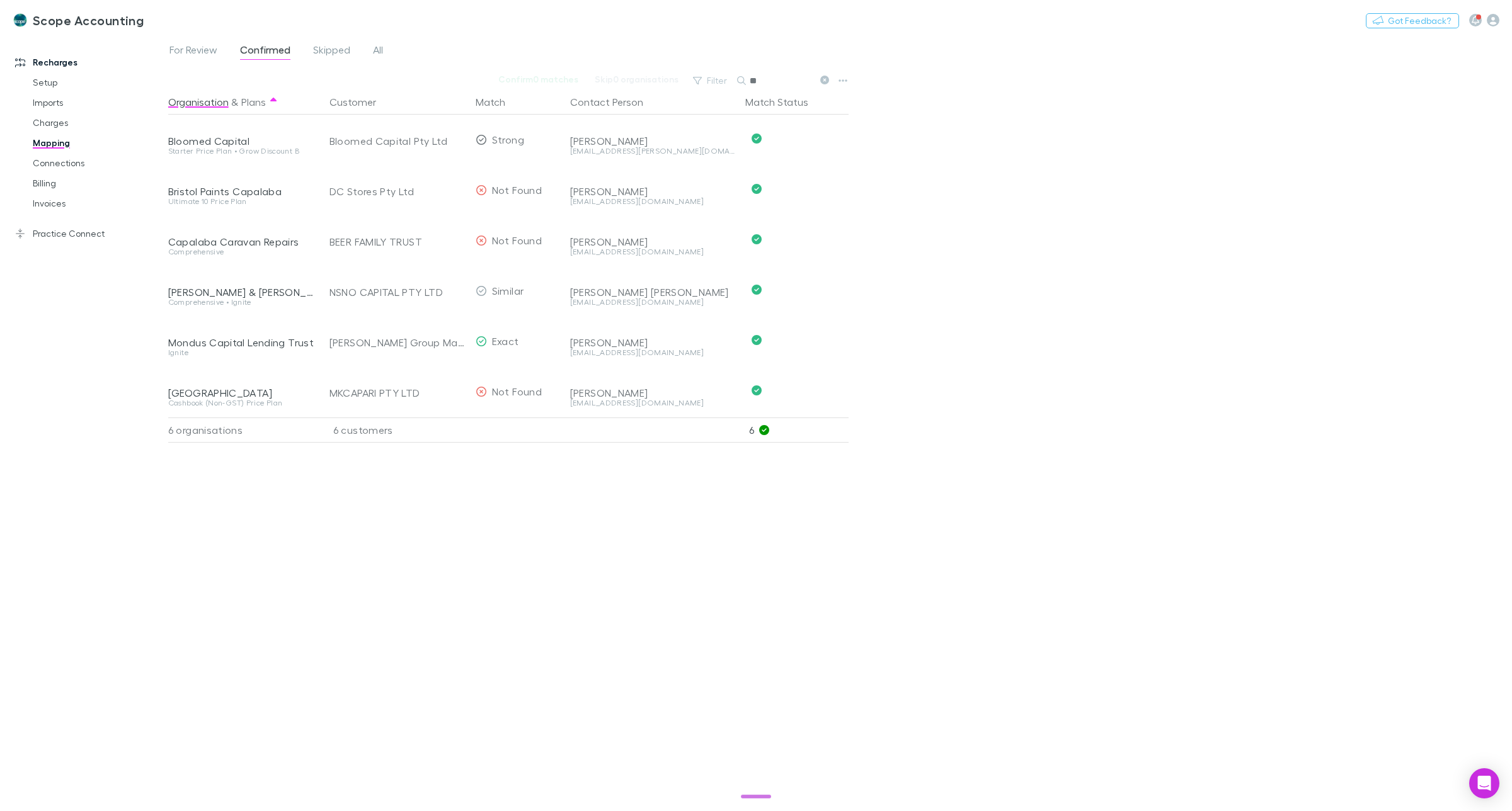
type input "*"
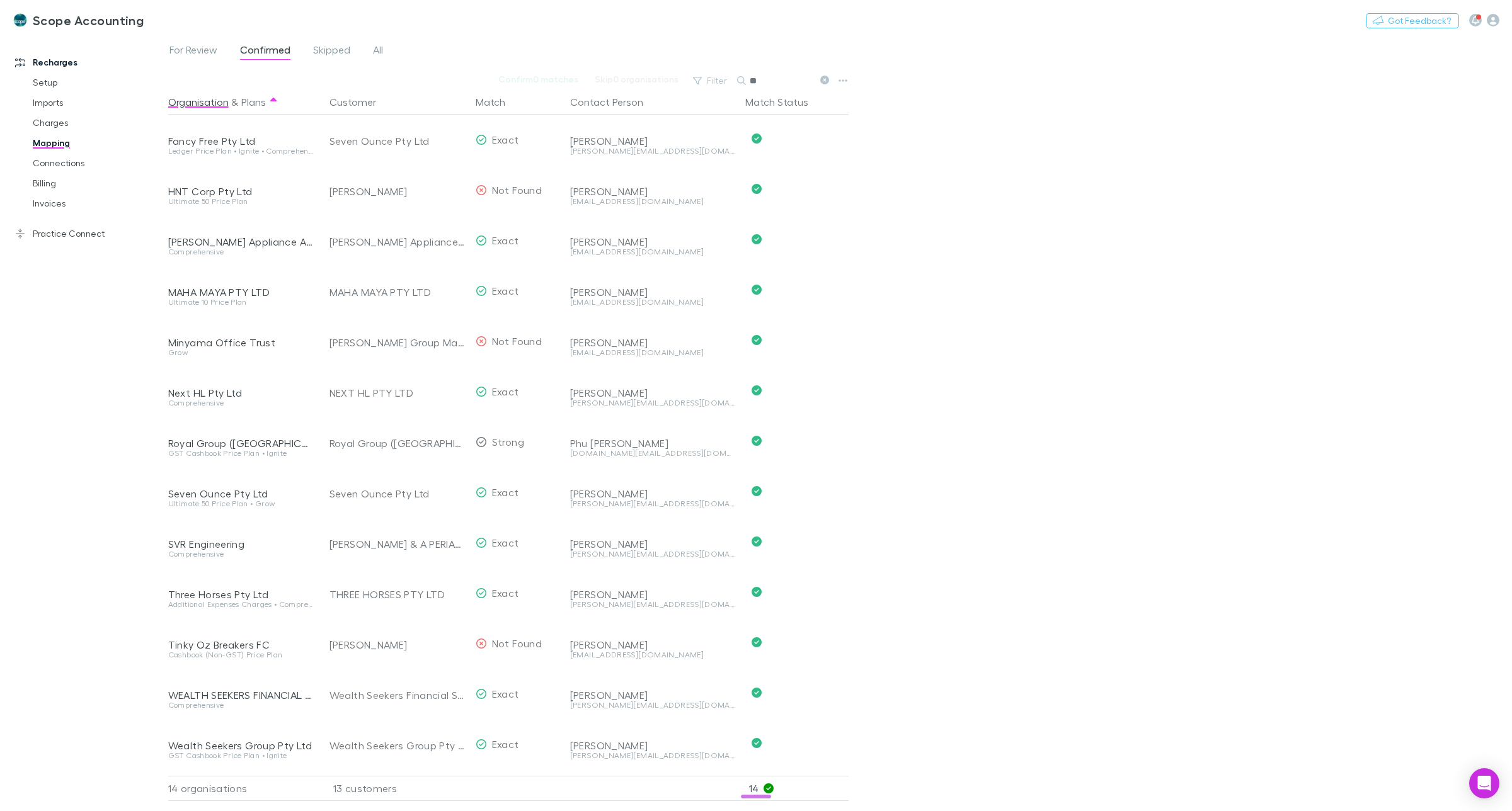
type input "*"
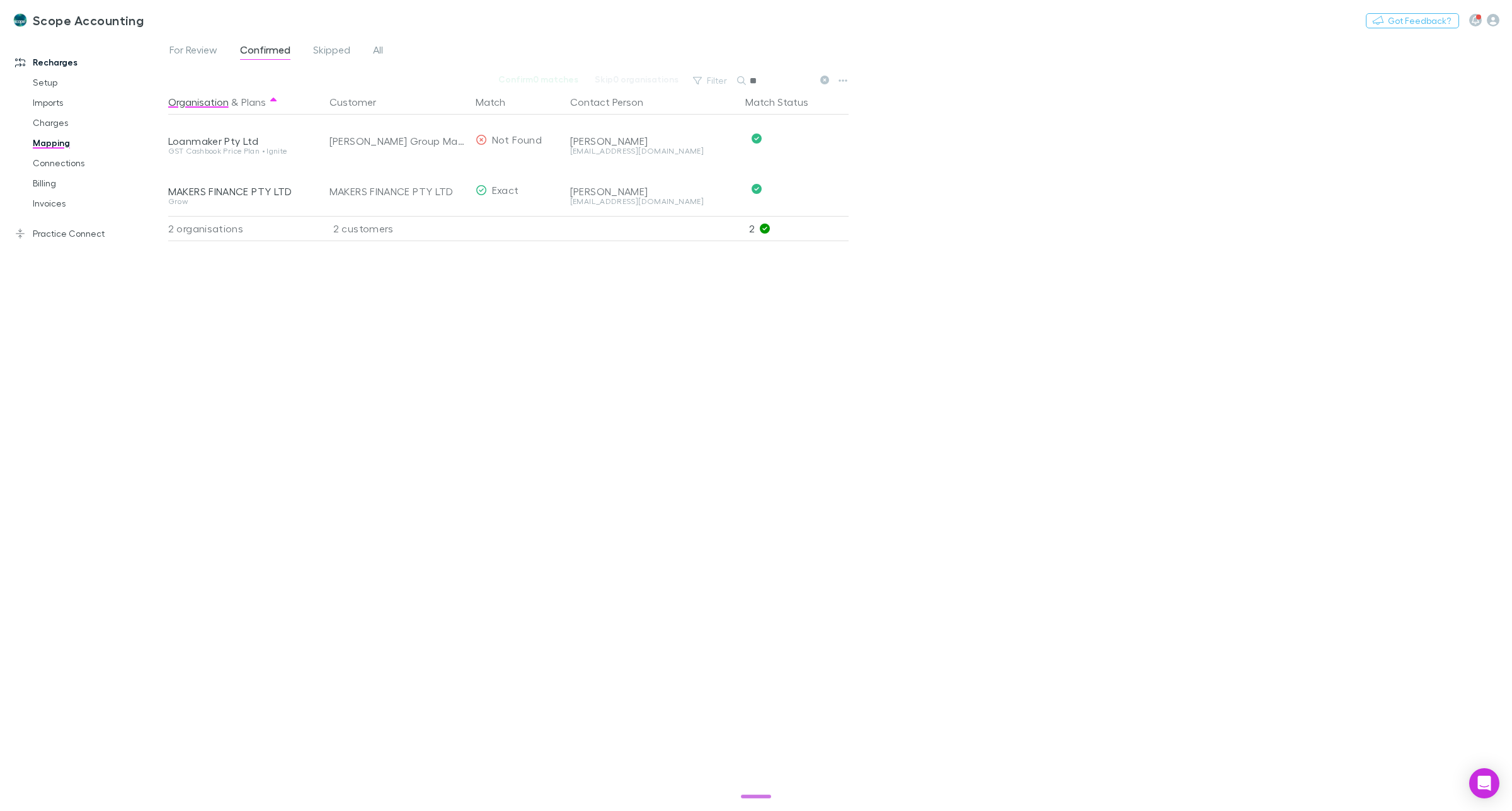
type input "*"
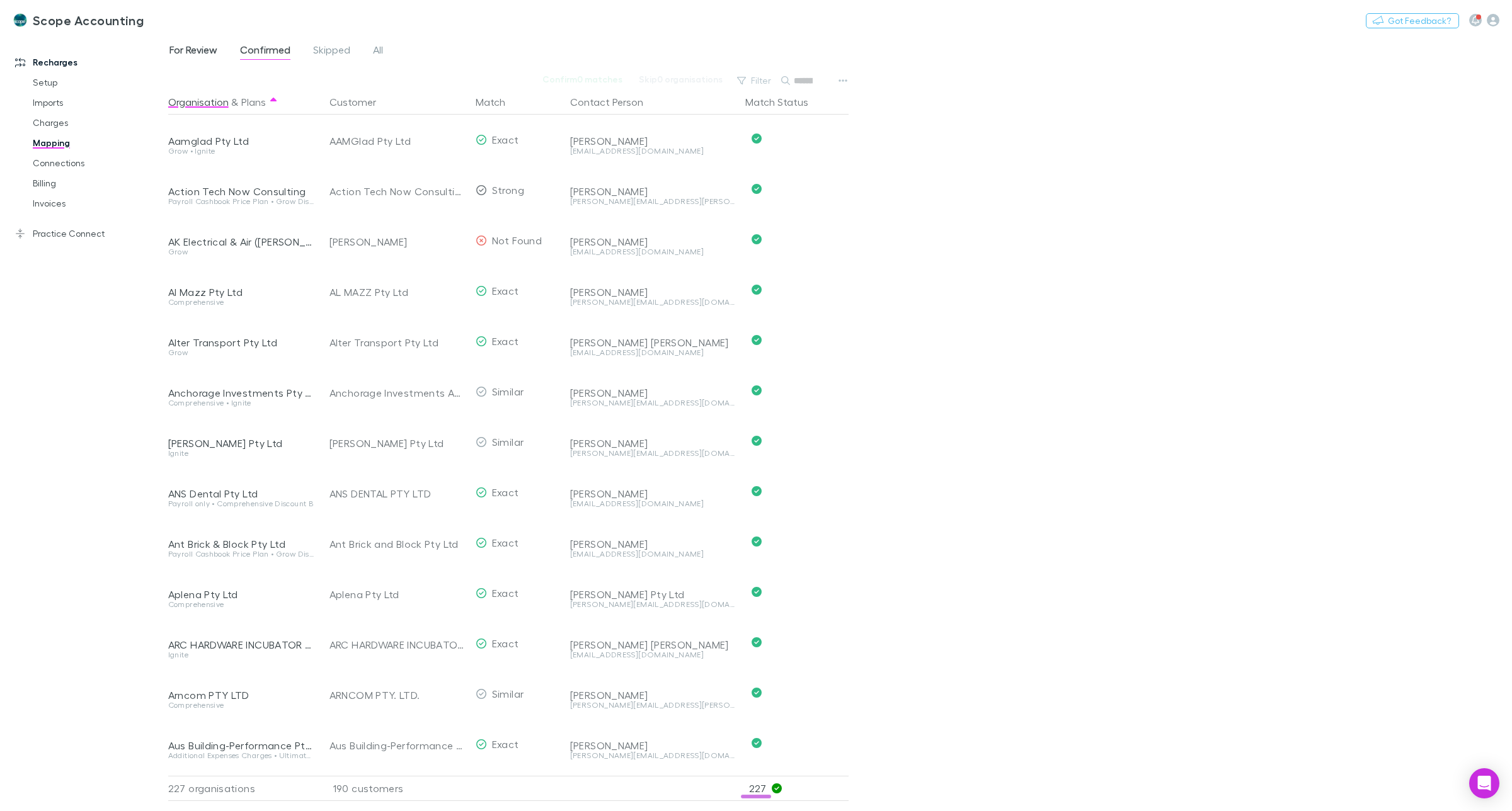
click at [189, 49] on span "For Review" at bounding box center [193, 52] width 48 height 17
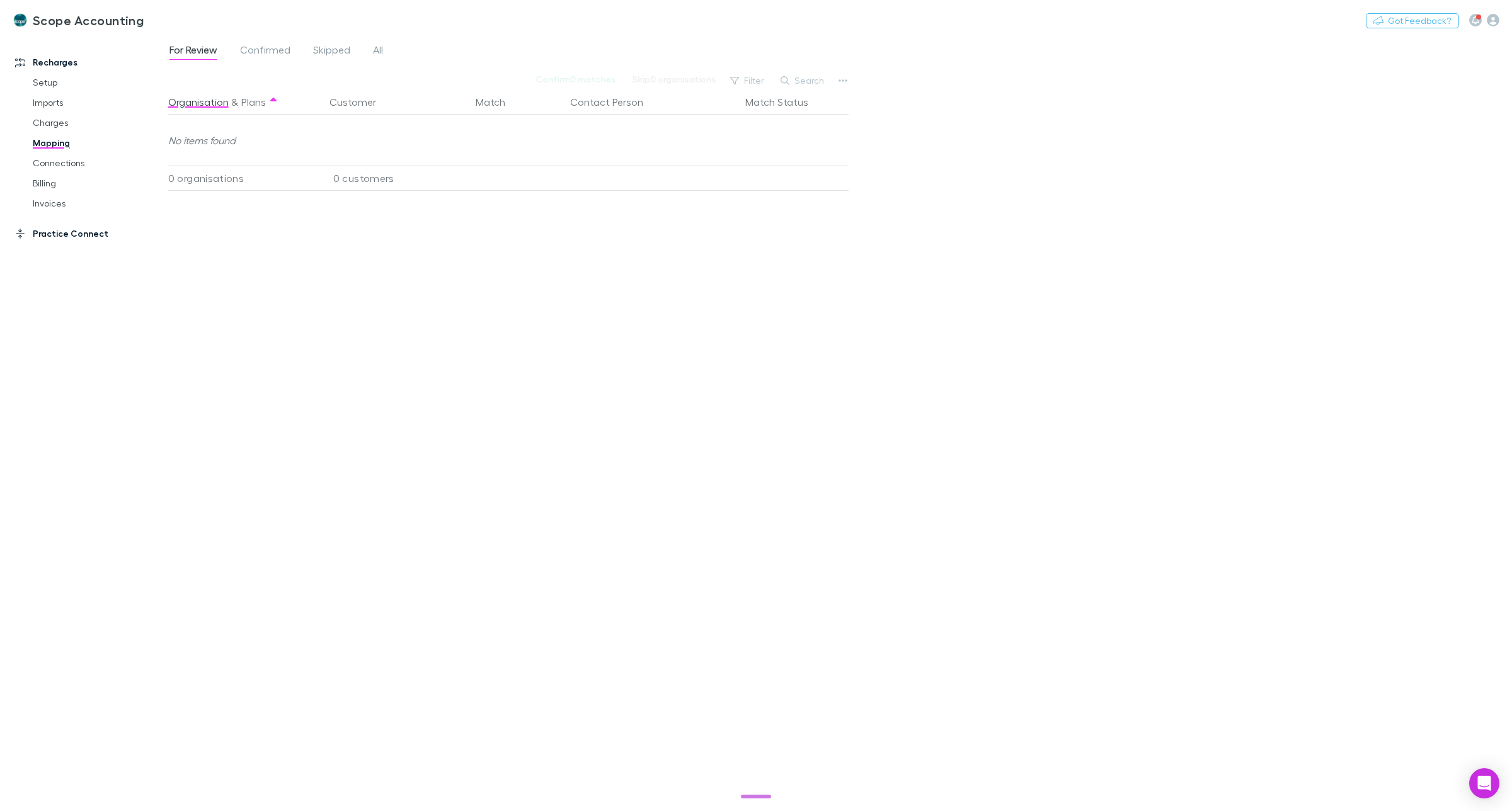
click at [51, 234] on link "Practice Connect" at bounding box center [90, 234] width 175 height 20
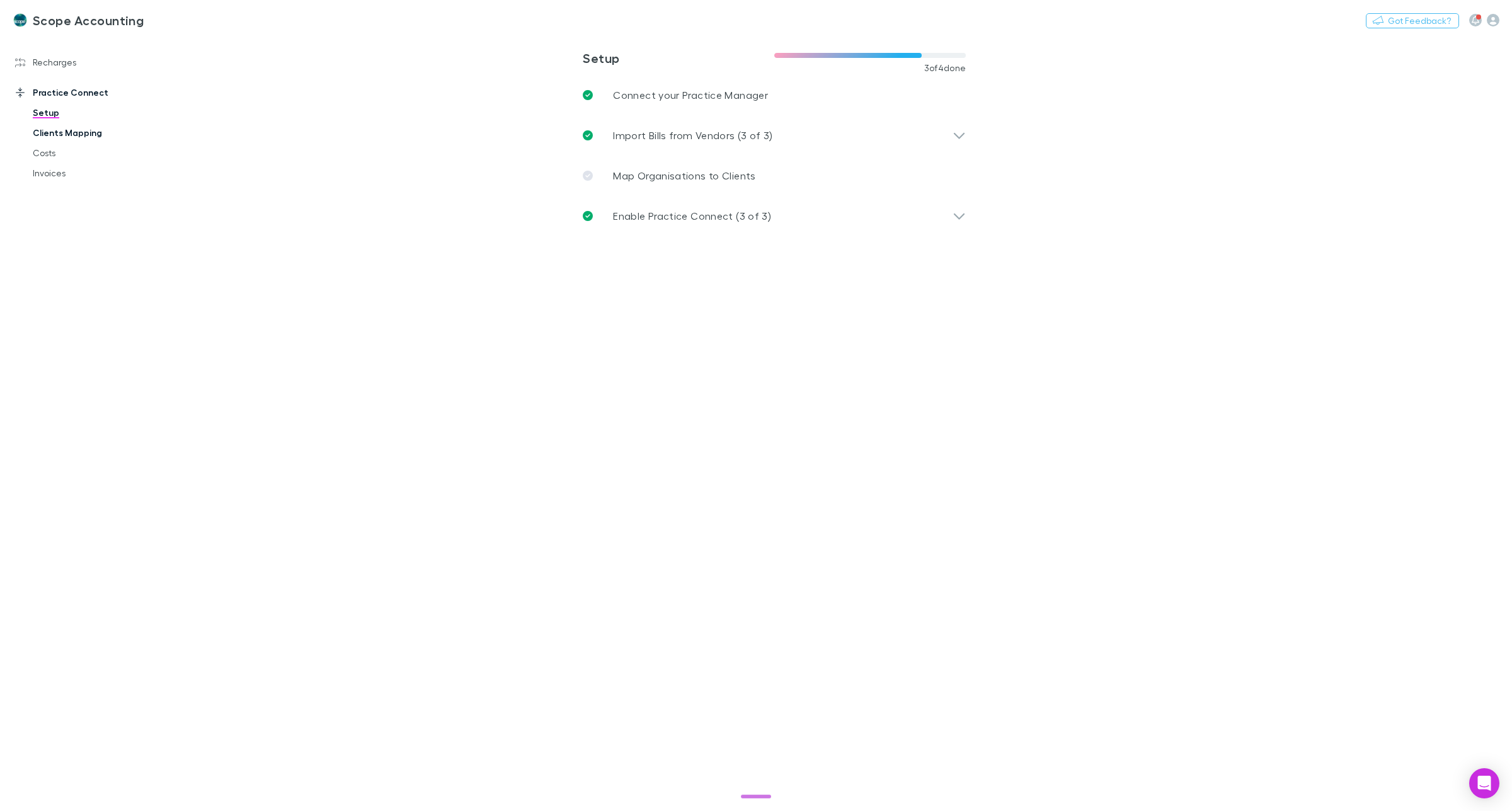
click at [66, 136] on link "Clients Mapping" at bounding box center [99, 132] width 158 height 20
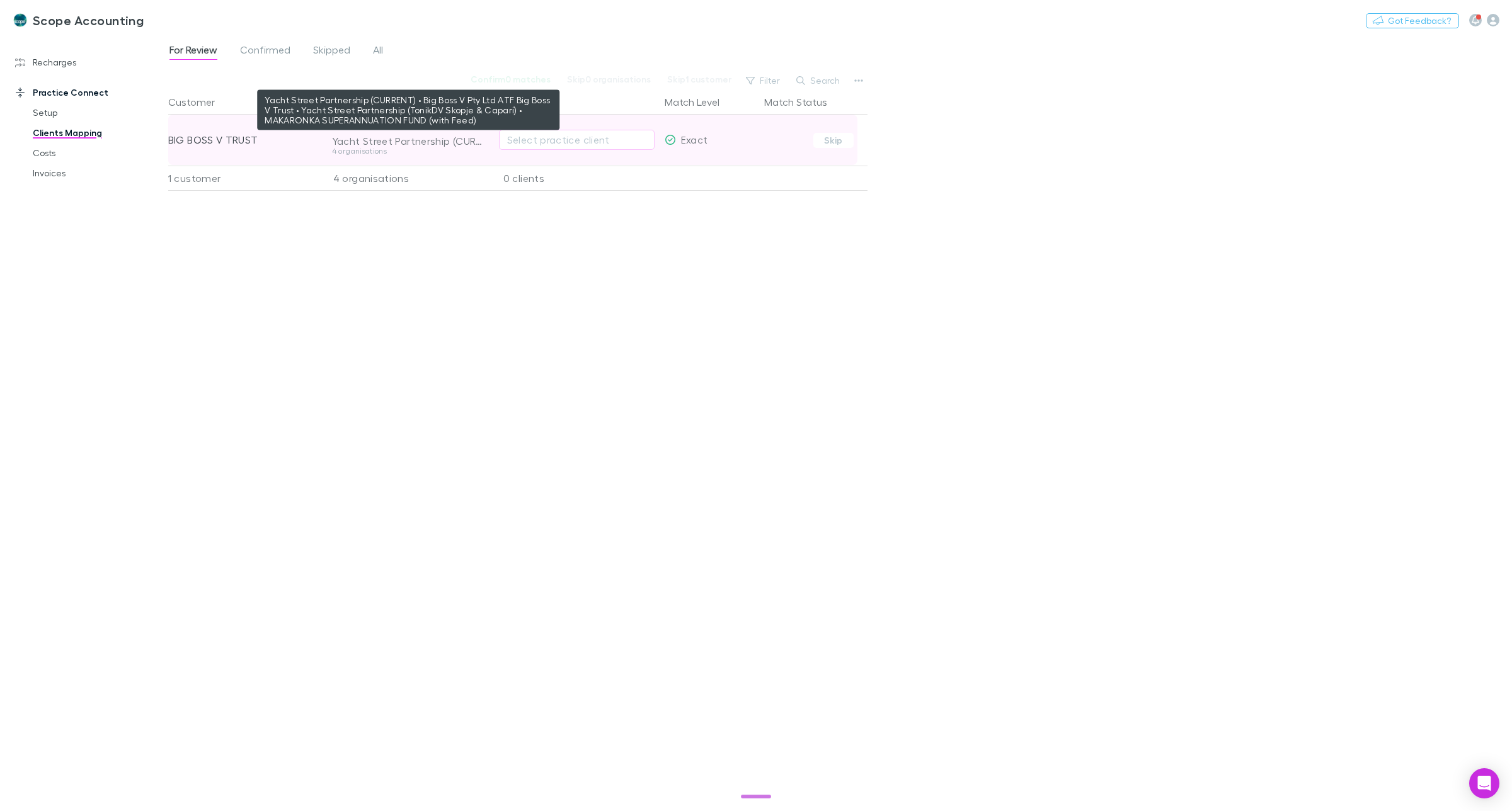
click at [429, 143] on div "Yacht Street Partnership (CURRENT) • Big Boss V Pty Ltd ATF Big Boss V Trust • …" at bounding box center [408, 141] width 152 height 12
click at [413, 138] on div "Yacht Street Partnership (CURRENT) • Big Boss V Pty Ltd ATF Big Boss V Trust • …" at bounding box center [408, 141] width 152 height 12
click at [394, 146] on div "Yacht Street Partnership (CURRENT) • Big Boss V Pty Ltd ATF Big Boss V Trust • …" at bounding box center [408, 141] width 152 height 12
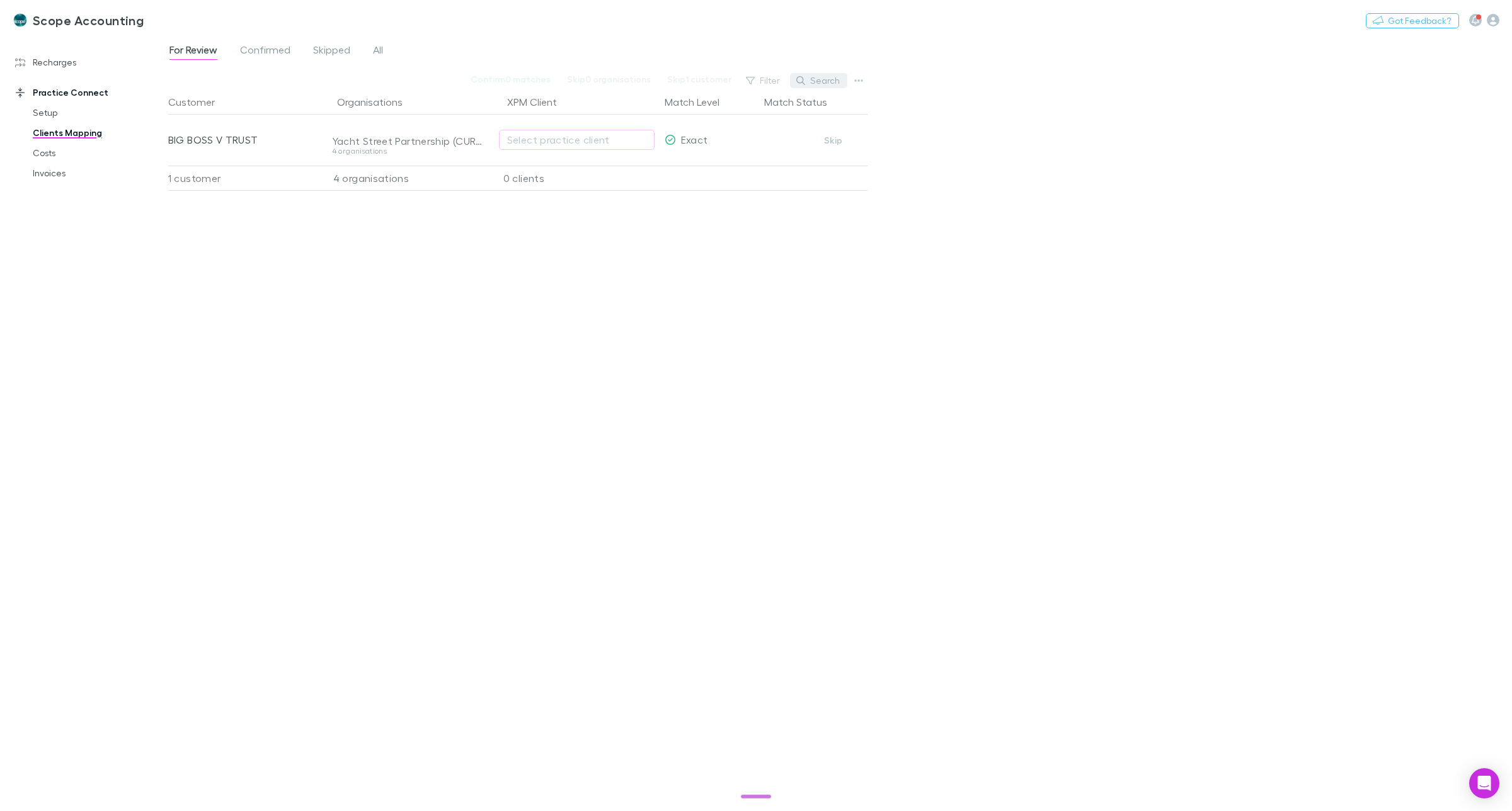
click at [817, 77] on button "Search" at bounding box center [818, 81] width 57 height 15
type input "******"
click at [40, 64] on link "Recharges" at bounding box center [90, 62] width 175 height 20
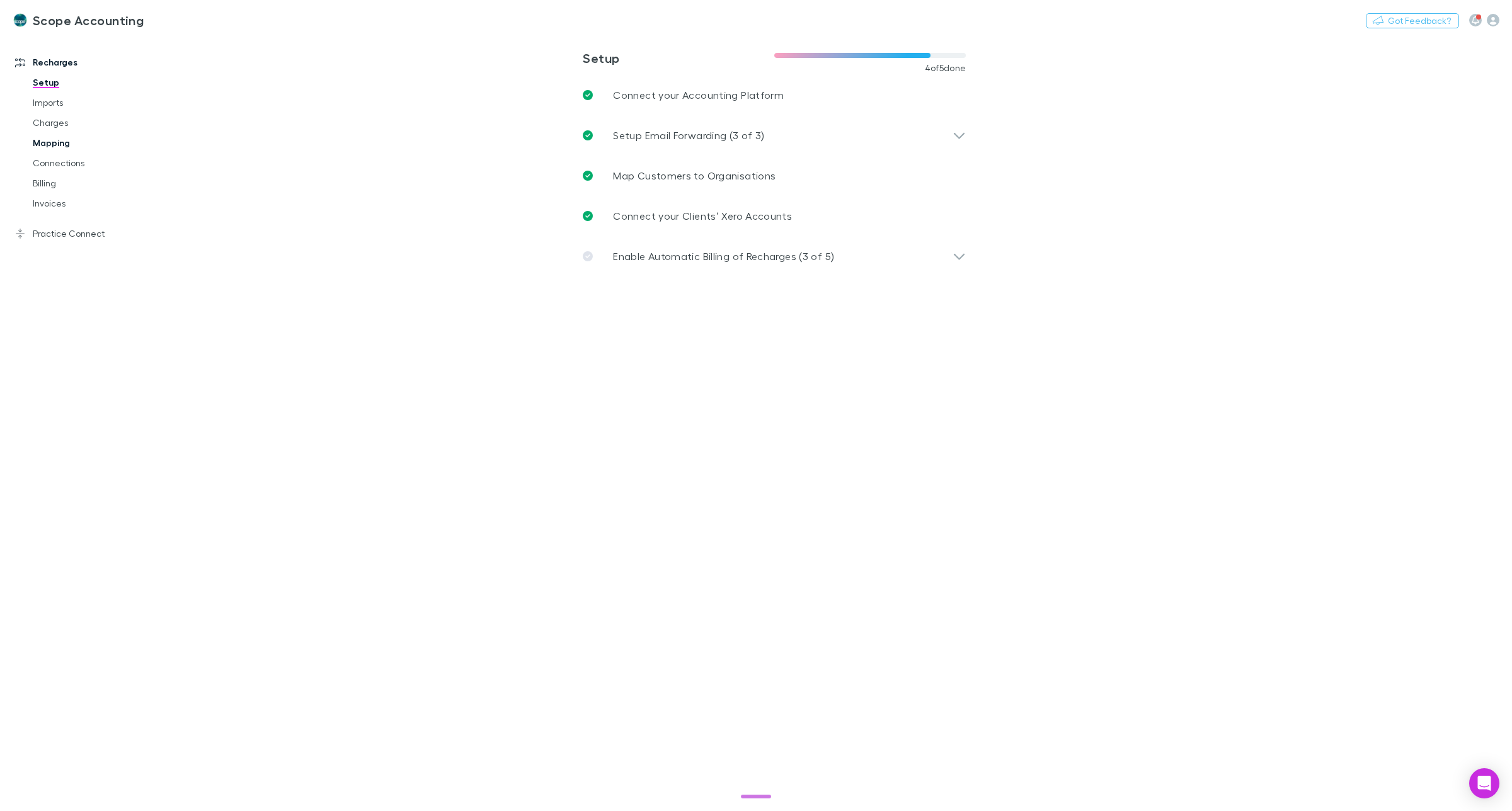
click at [37, 143] on link "Mapping" at bounding box center [99, 143] width 158 height 20
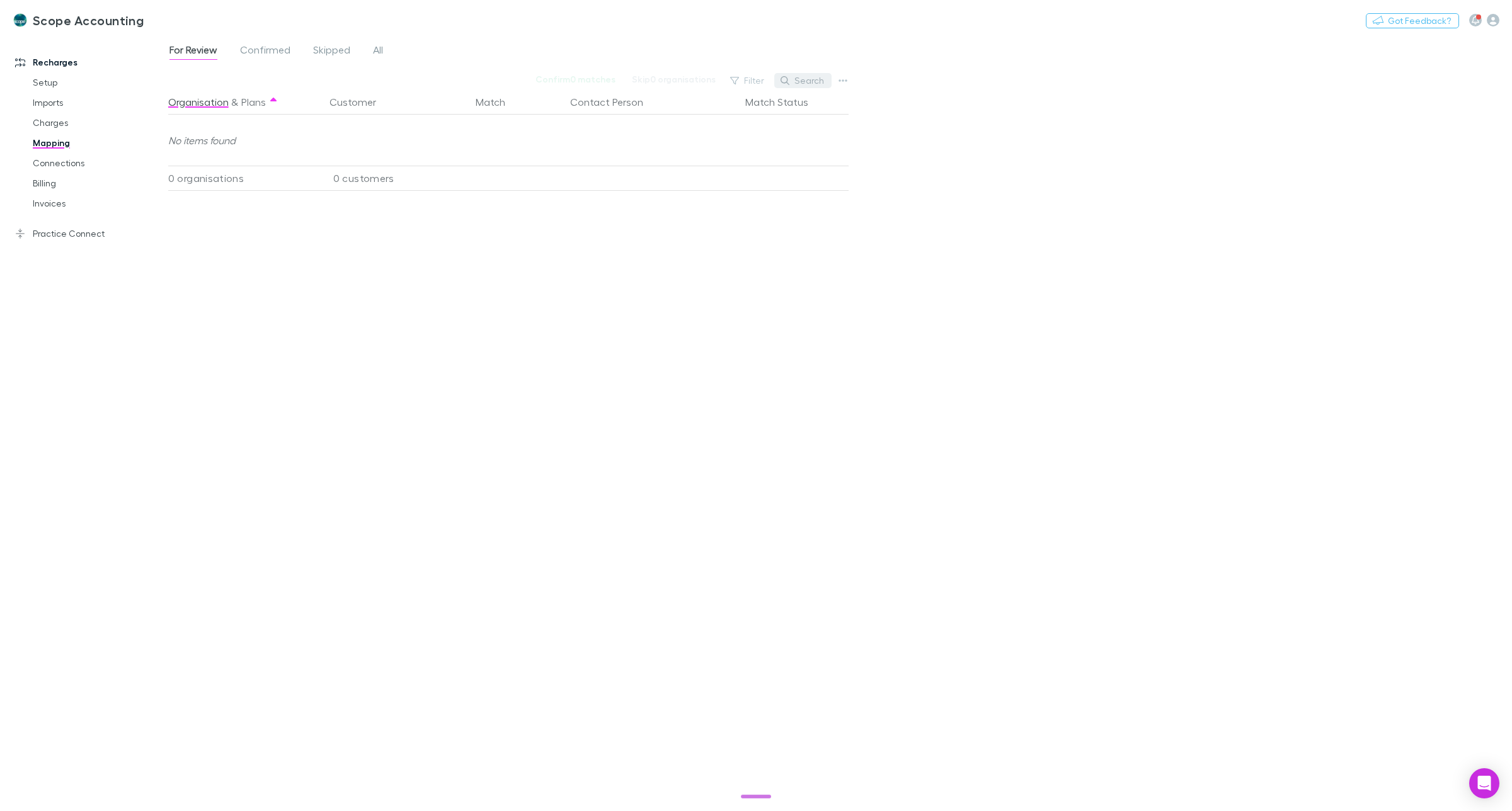
click at [804, 83] on button "Search" at bounding box center [803, 81] width 57 height 15
type input "******"
click at [51, 234] on link "Practice Connect" at bounding box center [90, 234] width 175 height 20
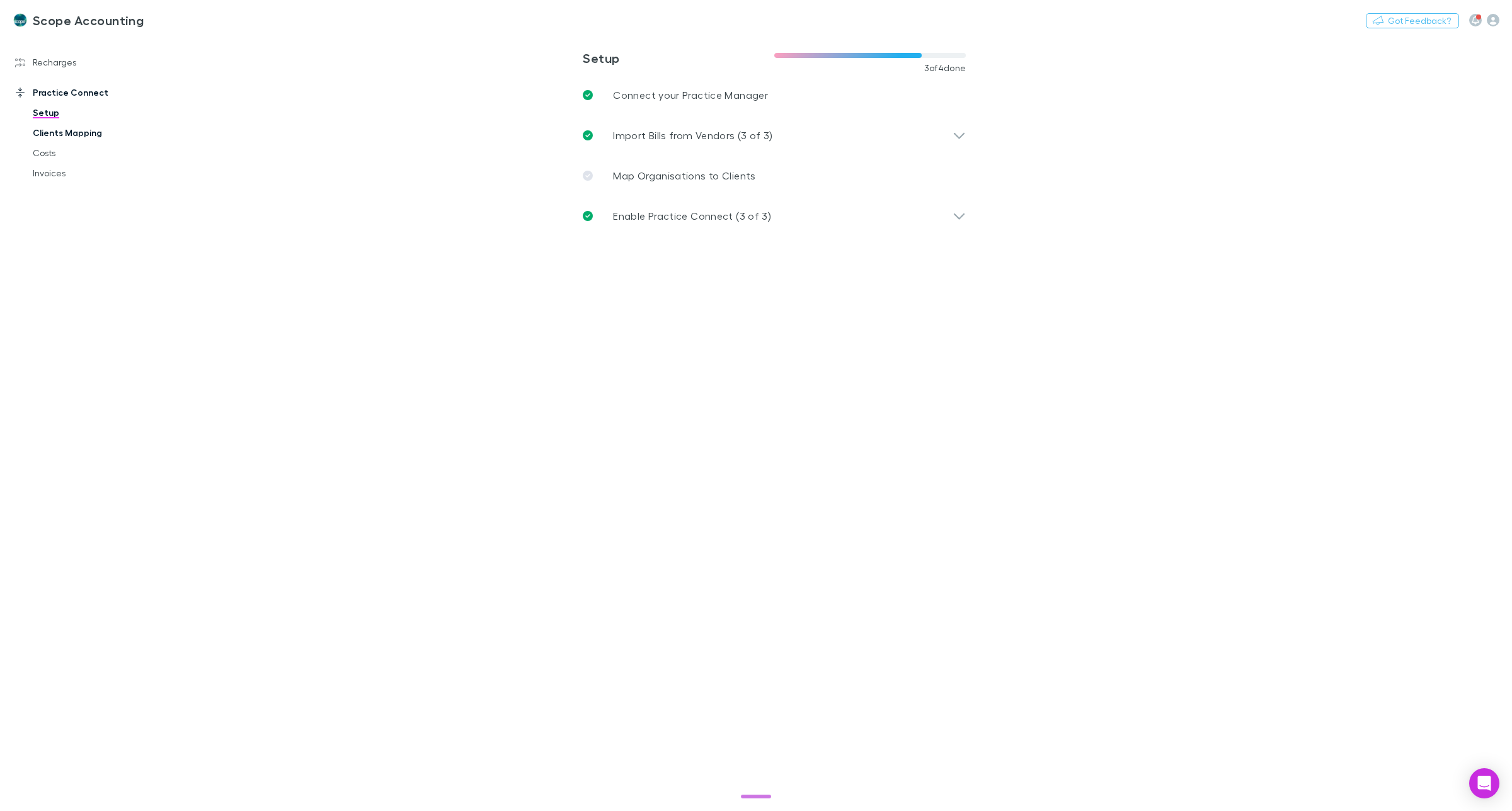
click at [74, 134] on link "Clients Mapping" at bounding box center [99, 132] width 158 height 20
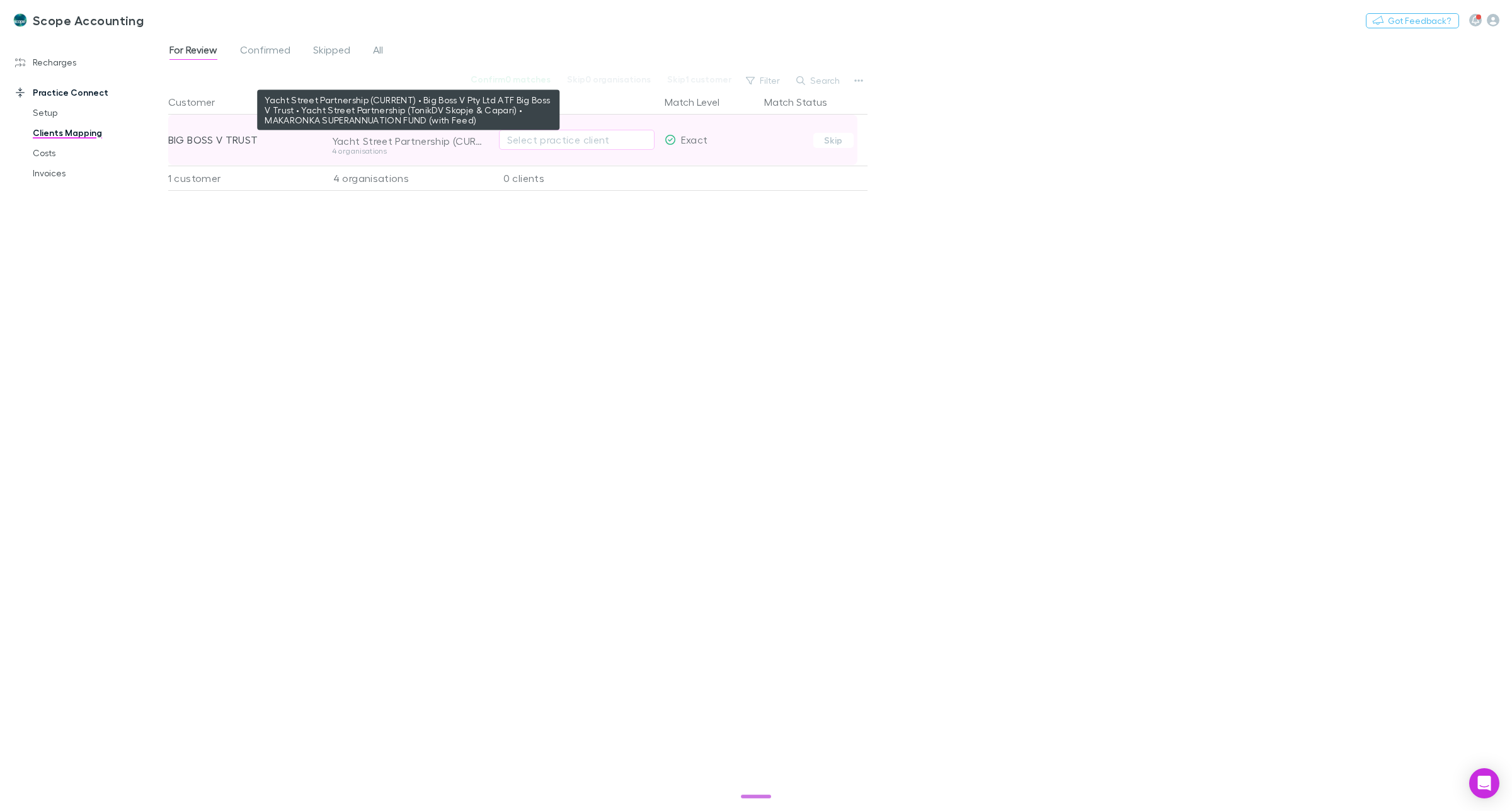
click at [430, 142] on div "Yacht Street Partnership (CURRENT) • Big Boss V Pty Ltd ATF Big Boss V Trust • …" at bounding box center [408, 141] width 152 height 12
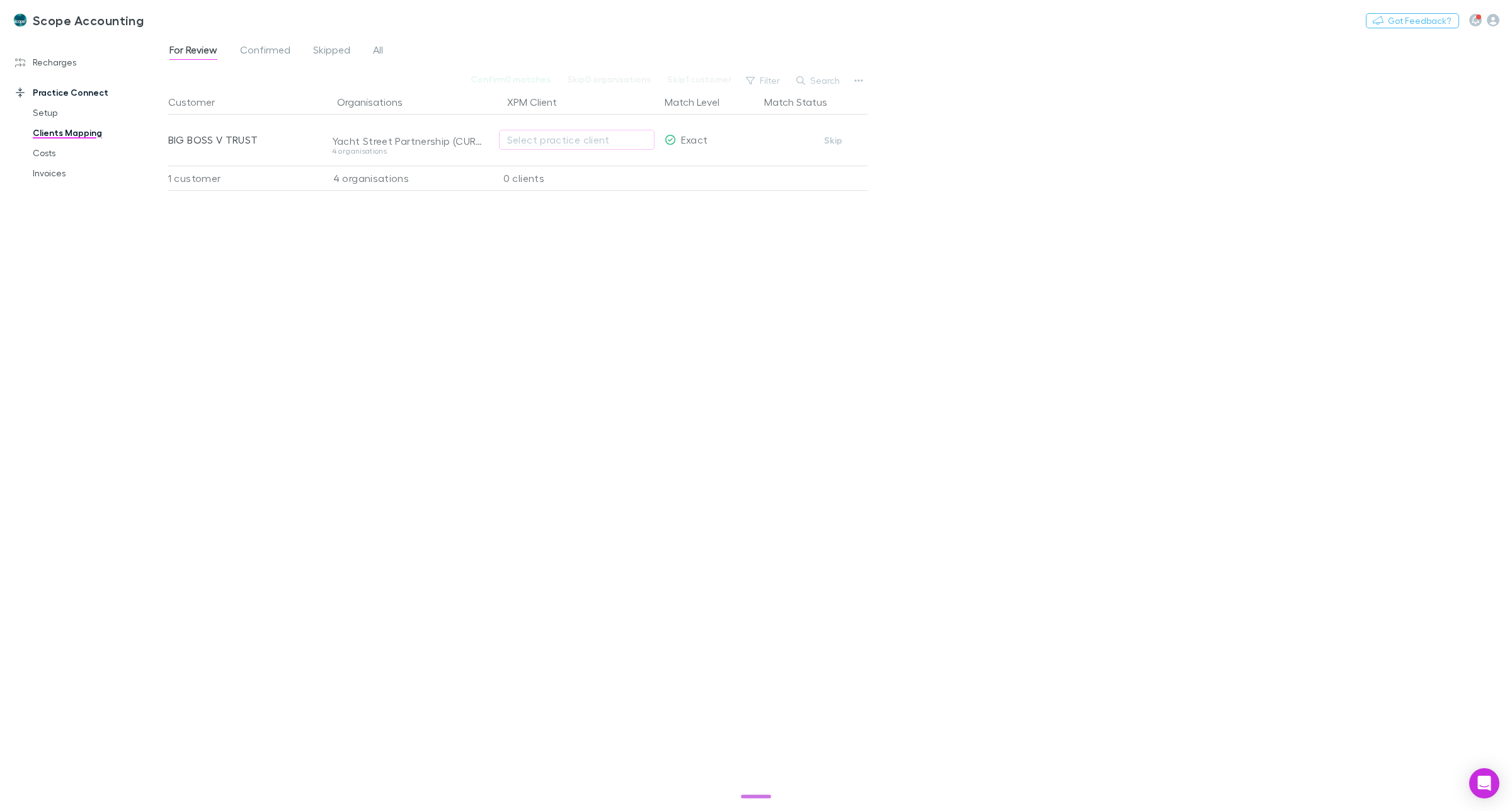
click at [203, 52] on span "For Review" at bounding box center [193, 52] width 48 height 17
click at [77, 130] on link "Clients Mapping" at bounding box center [99, 132] width 158 height 20
click at [45, 60] on link "Recharges" at bounding box center [90, 62] width 175 height 20
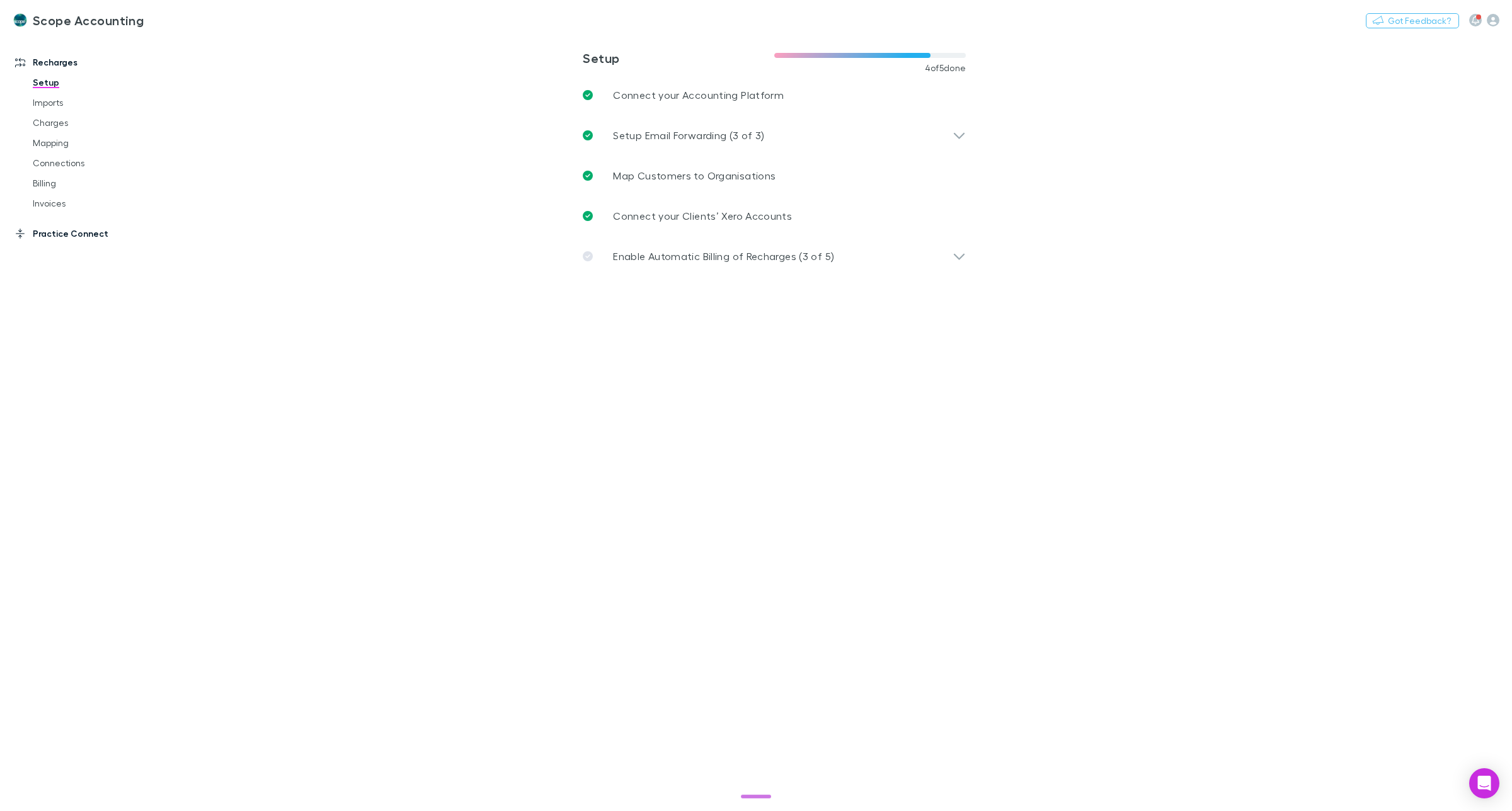
click at [52, 232] on link "Practice Connect" at bounding box center [90, 234] width 175 height 20
click at [61, 130] on link "Clients Mapping" at bounding box center [99, 132] width 158 height 20
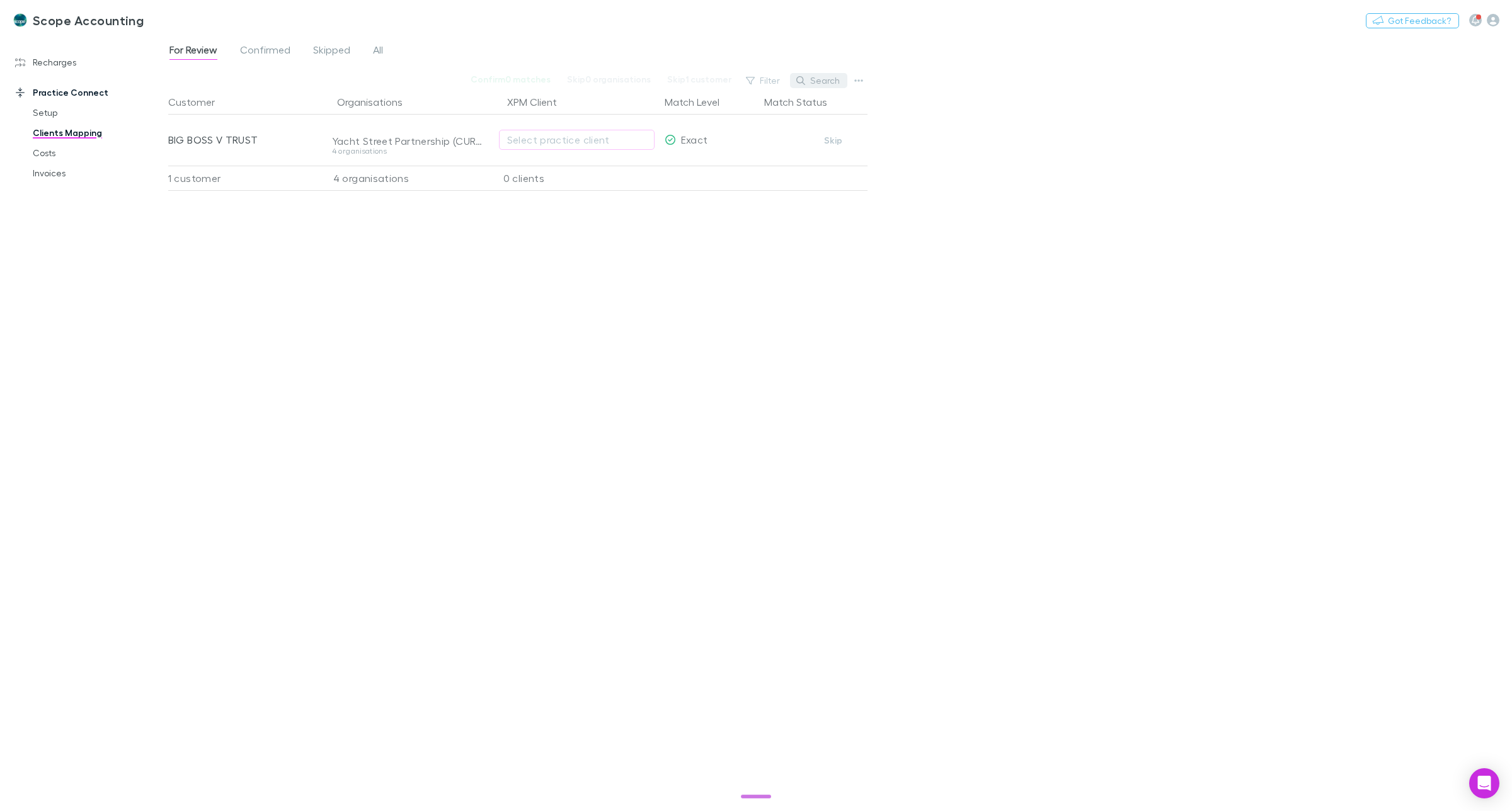
click at [813, 80] on button "Search" at bounding box center [818, 81] width 57 height 15
click at [265, 48] on span "Confirmed" at bounding box center [265, 52] width 50 height 17
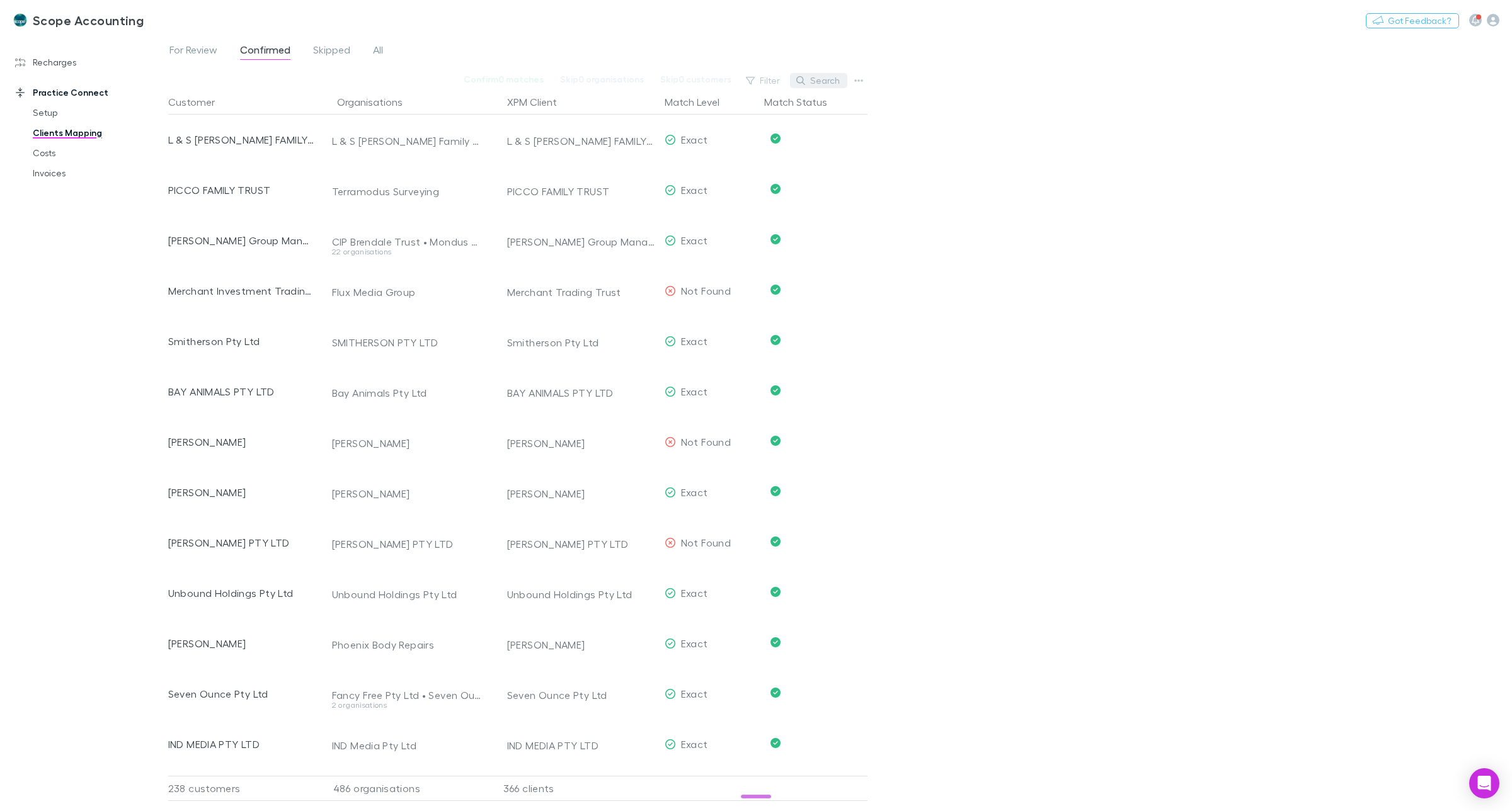
click at [830, 80] on button "Search" at bounding box center [818, 81] width 57 height 15
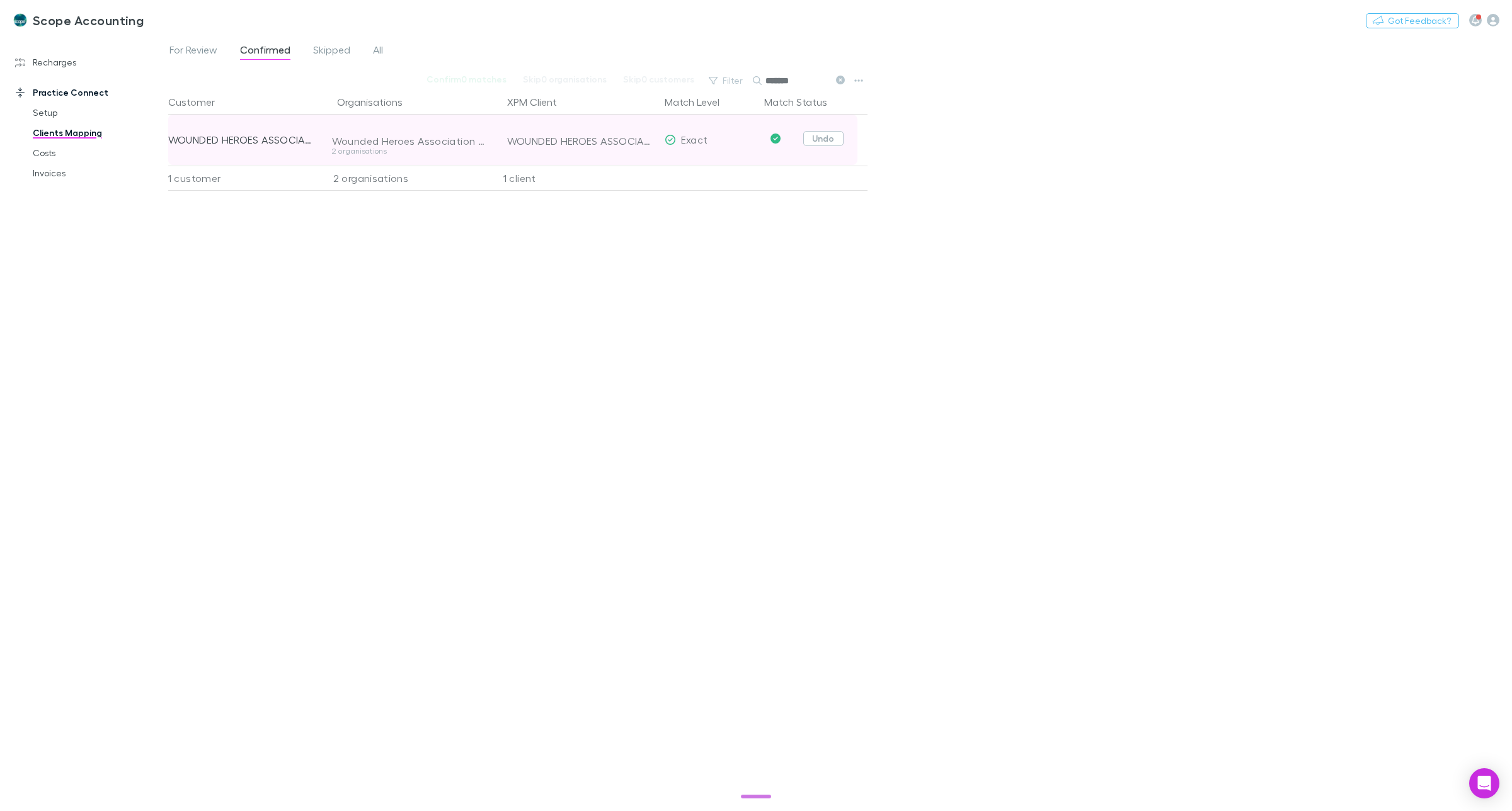
type input "*******"
click at [826, 141] on button "Undo" at bounding box center [824, 138] width 41 height 15
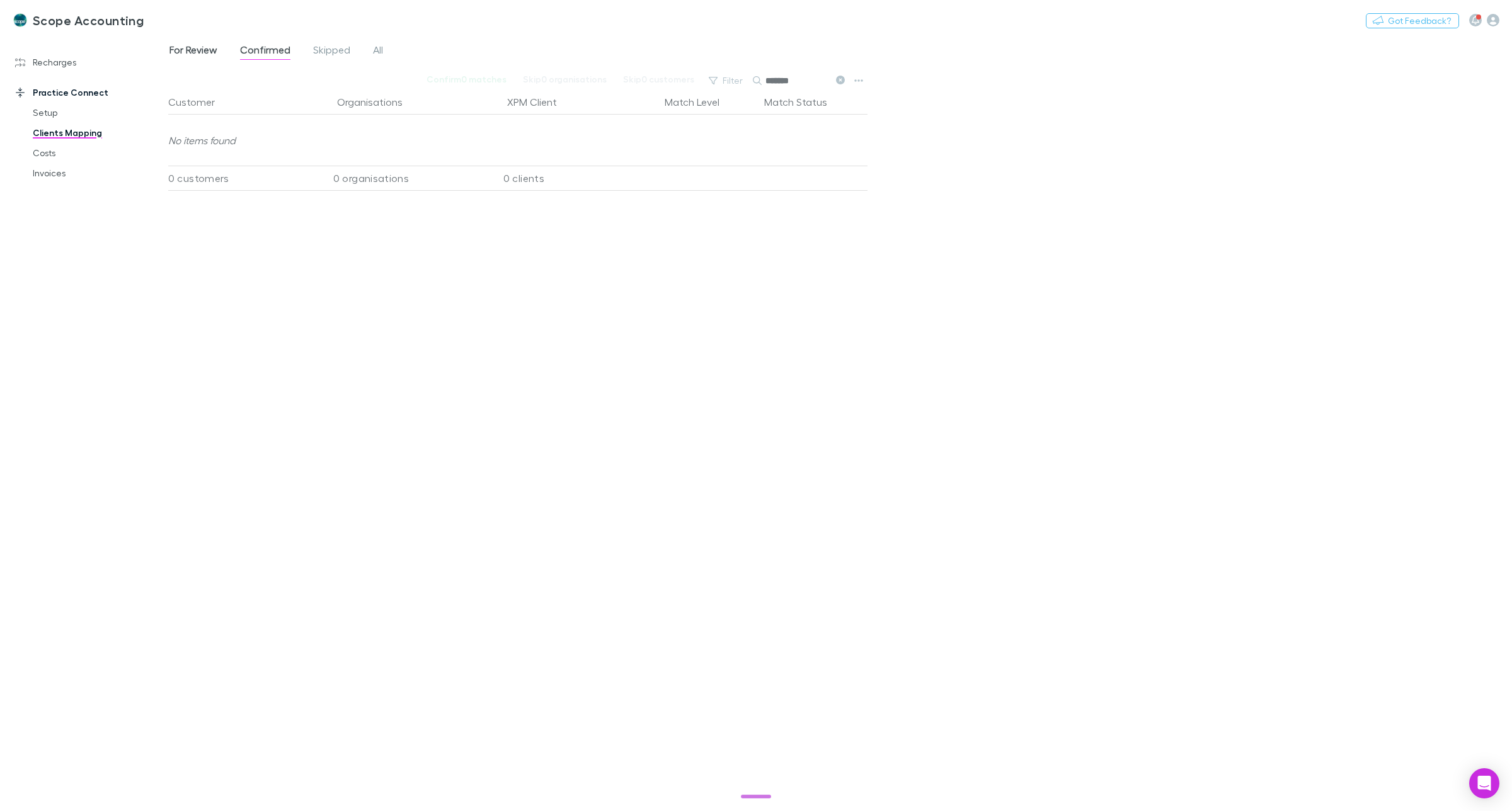
click at [198, 48] on span "For Review" at bounding box center [193, 52] width 48 height 17
click at [52, 63] on link "Recharges" at bounding box center [90, 62] width 175 height 20
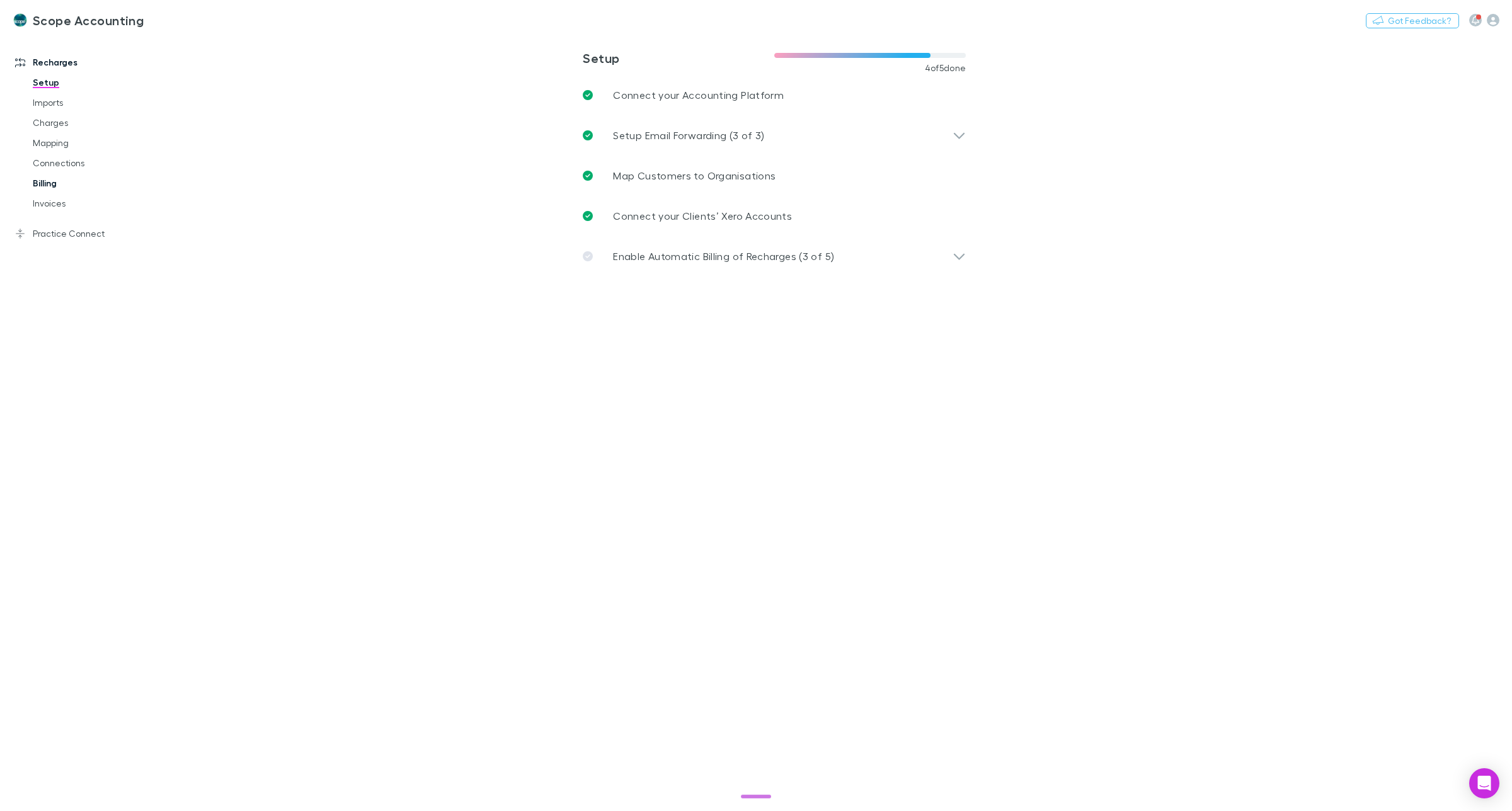
click at [42, 181] on link "Billing" at bounding box center [99, 183] width 158 height 20
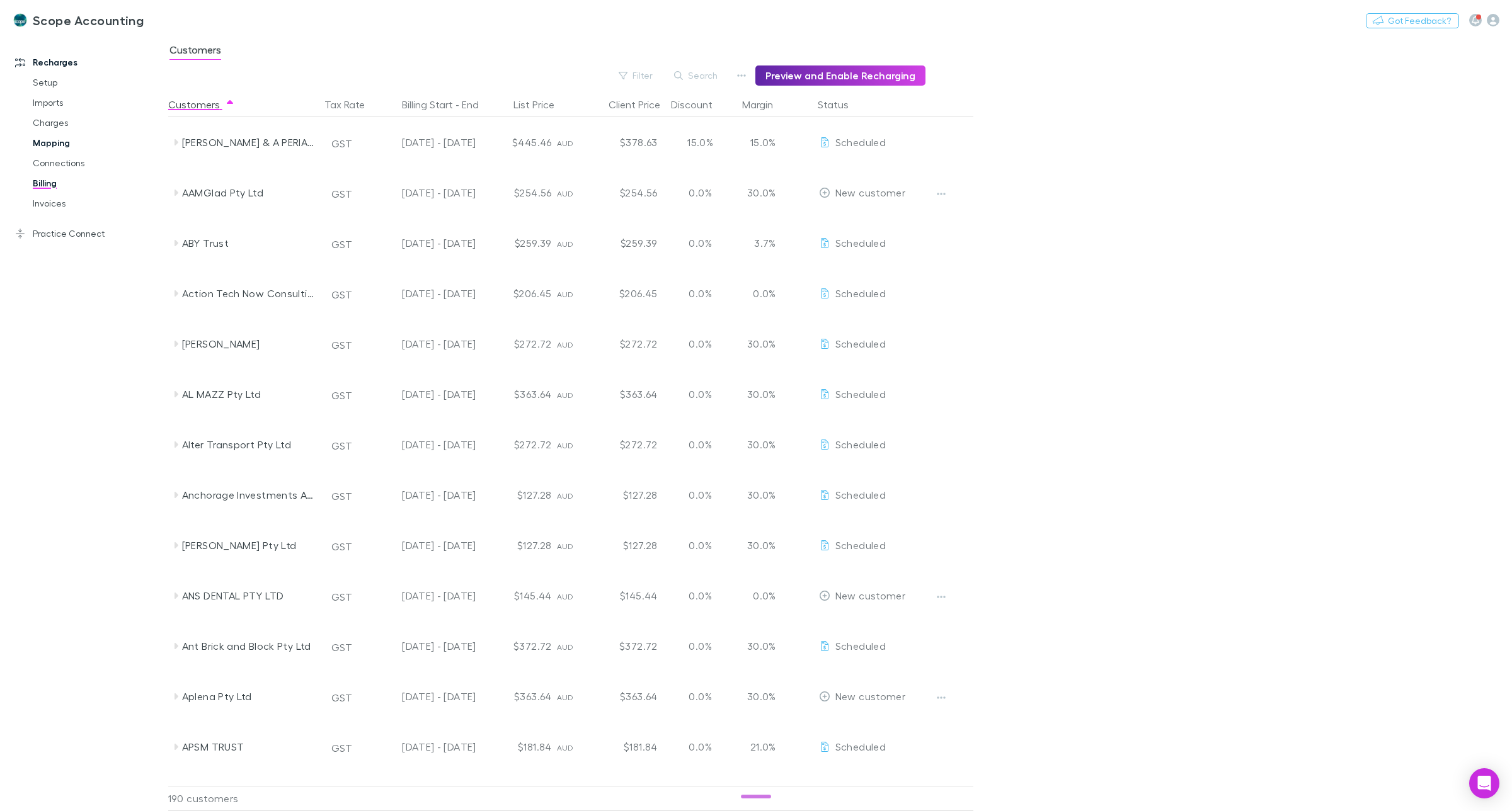
click at [64, 143] on link "Mapping" at bounding box center [99, 143] width 158 height 20
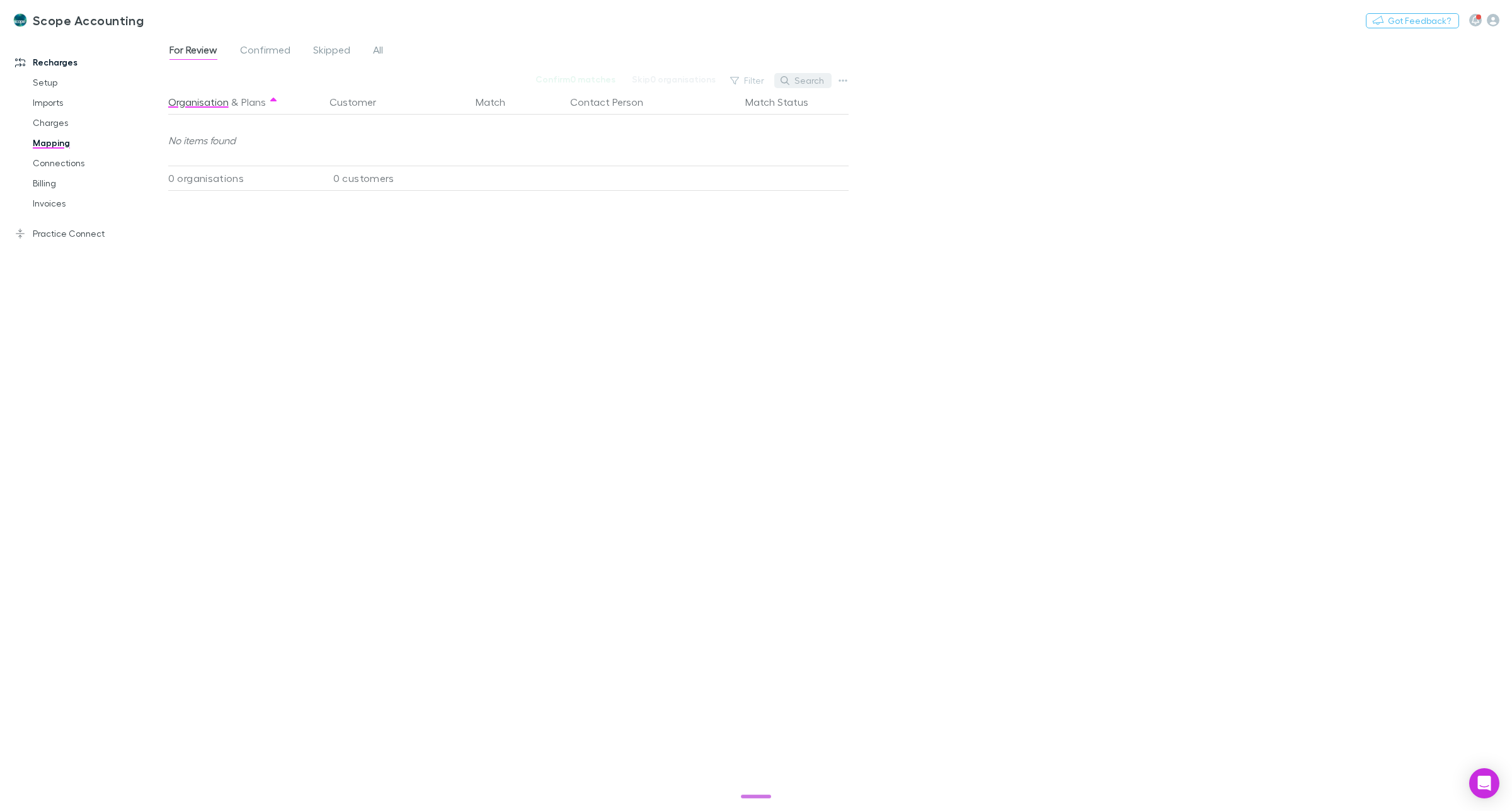
click at [806, 79] on button "Search" at bounding box center [803, 81] width 57 height 15
click at [263, 49] on span "Confirmed" at bounding box center [265, 52] width 50 height 17
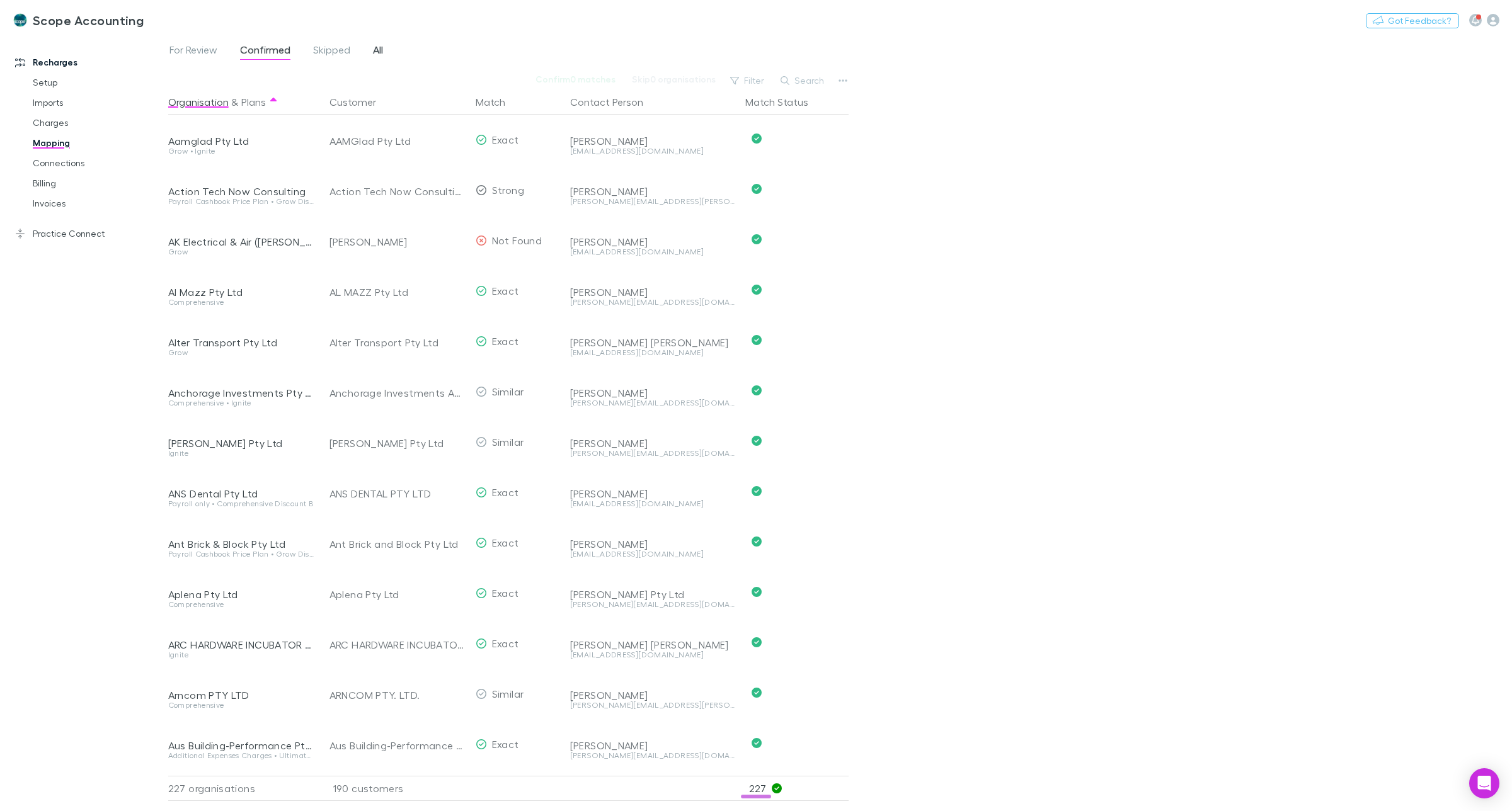
click at [373, 49] on span "All" at bounding box center [378, 52] width 10 height 17
click at [808, 85] on button "Search" at bounding box center [803, 81] width 57 height 15
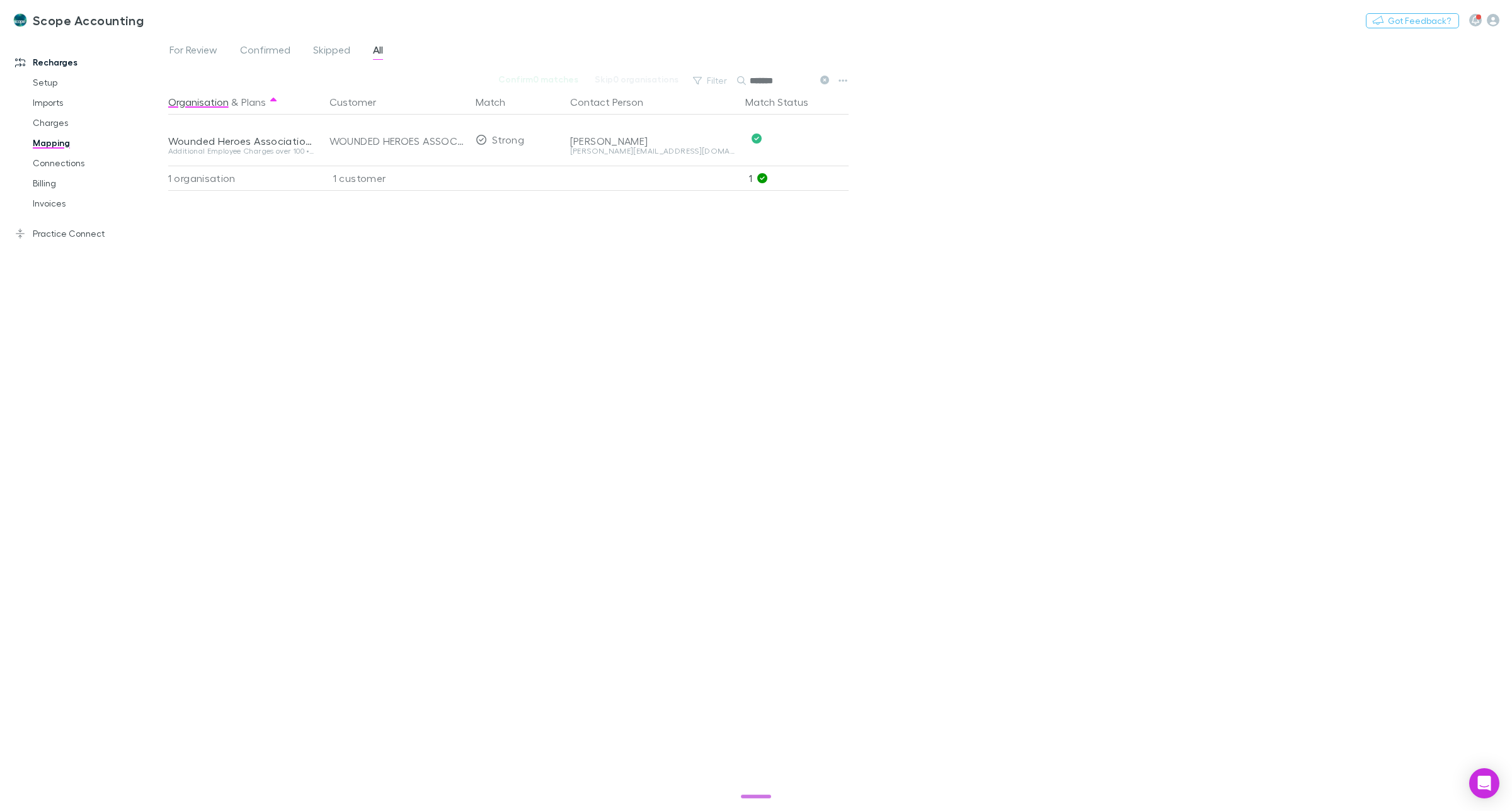
drag, startPoint x: 796, startPoint y: 79, endPoint x: 745, endPoint y: 80, distance: 51.0
click at [745, 80] on div "*******" at bounding box center [784, 81] width 94 height 15
drag, startPoint x: 789, startPoint y: 79, endPoint x: 748, endPoint y: 80, distance: 41.0
click at [750, 80] on input "****" at bounding box center [781, 81] width 63 height 18
type input "****"
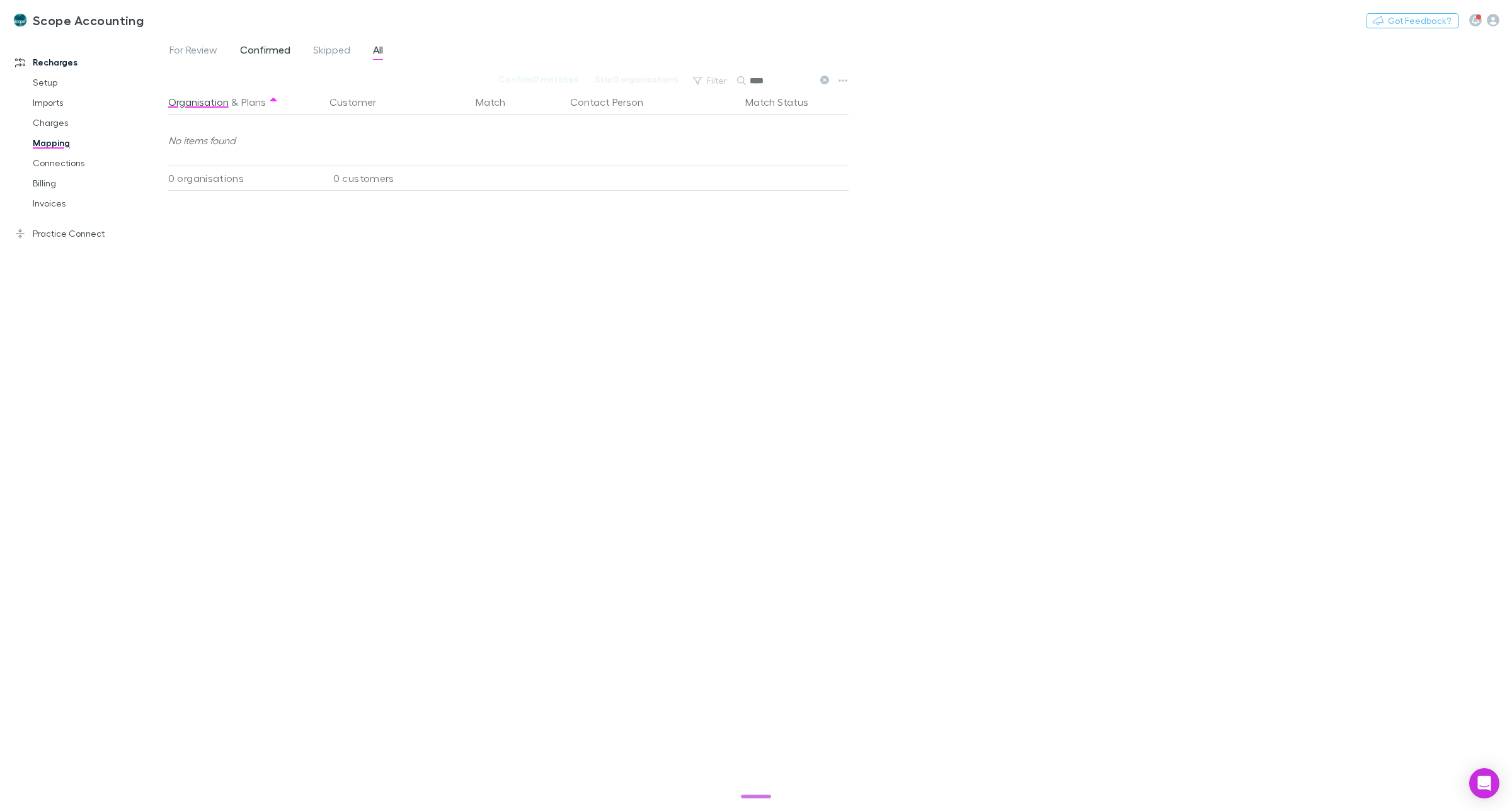
click at [283, 50] on span "Confirmed" at bounding box center [265, 52] width 50 height 17
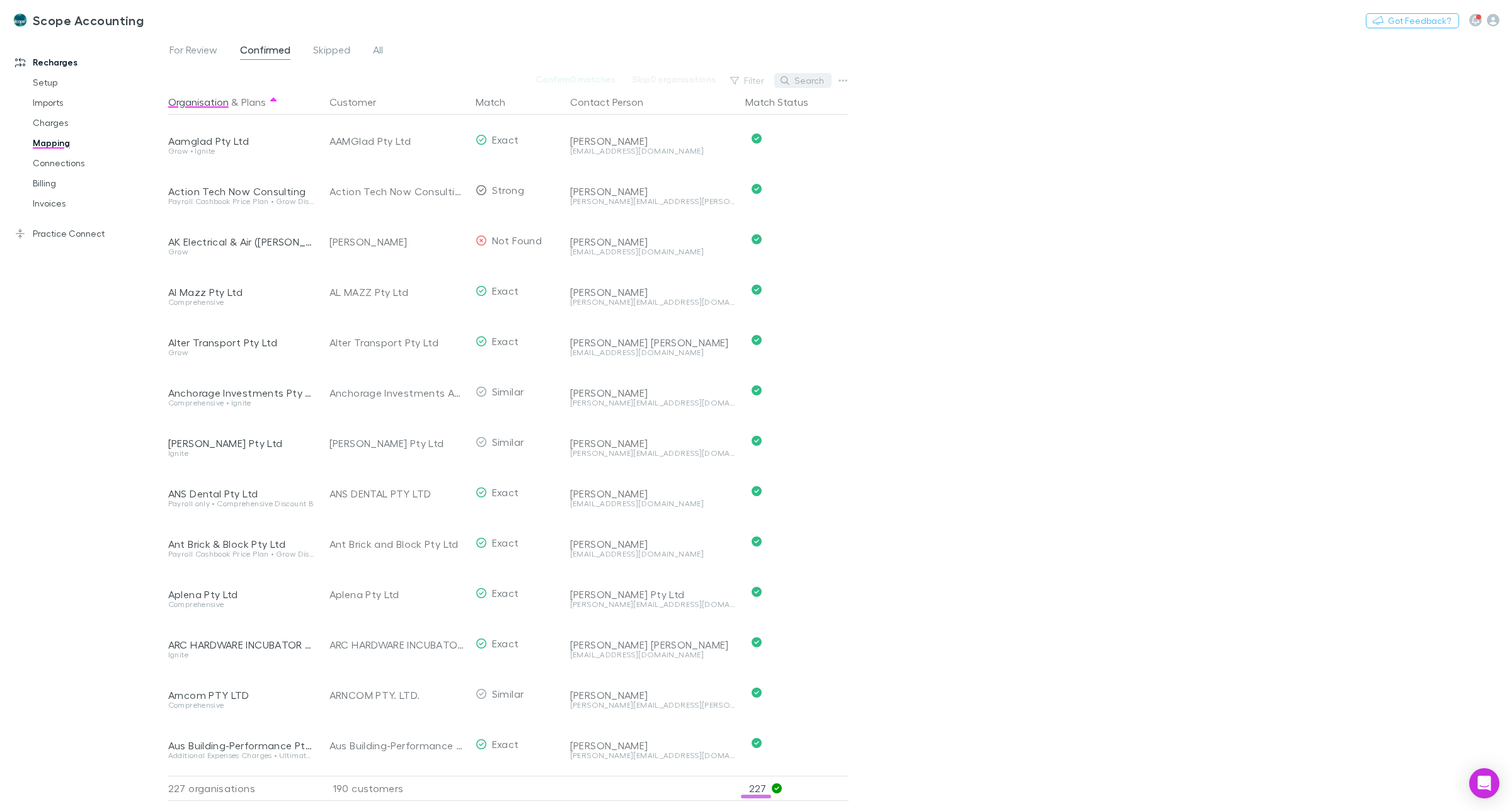
click at [813, 83] on button "Search" at bounding box center [803, 81] width 57 height 15
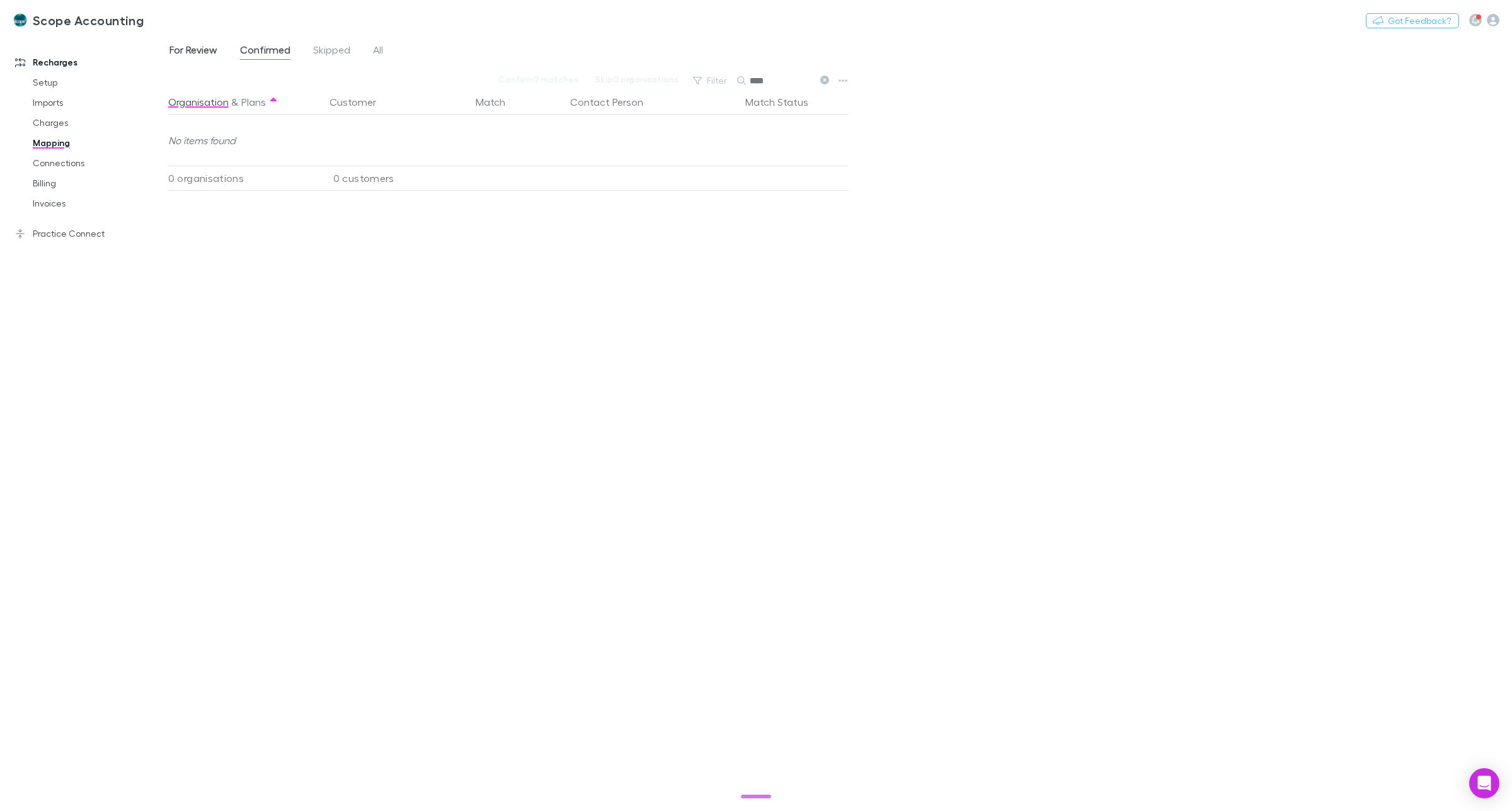
type input "****"
click at [200, 50] on span "For Review" at bounding box center [193, 52] width 48 height 17
click at [190, 50] on span "For Review" at bounding box center [193, 52] width 48 height 17
click at [322, 52] on span "Skipped" at bounding box center [331, 52] width 37 height 17
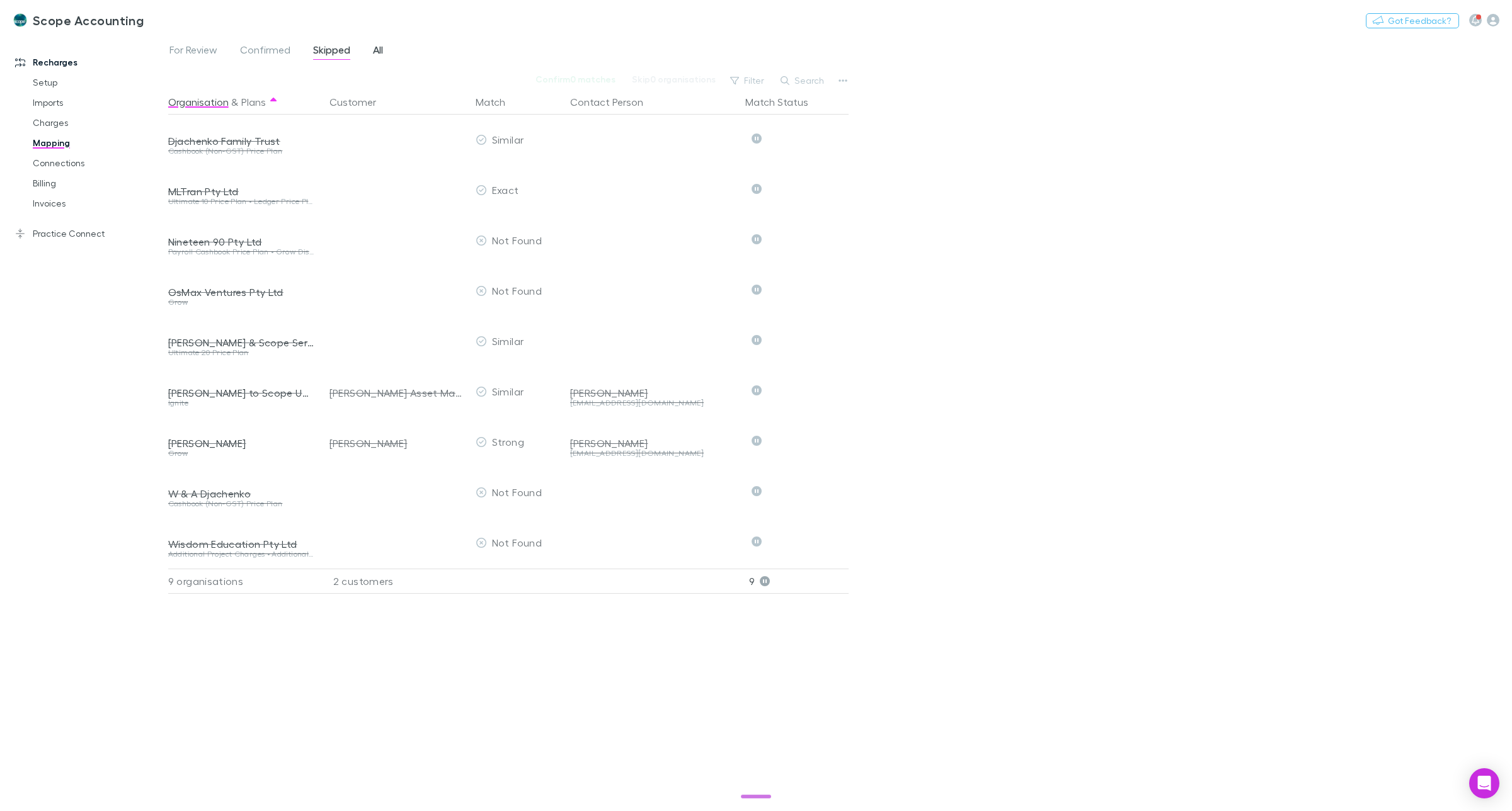
click at [378, 54] on span "All" at bounding box center [378, 52] width 10 height 17
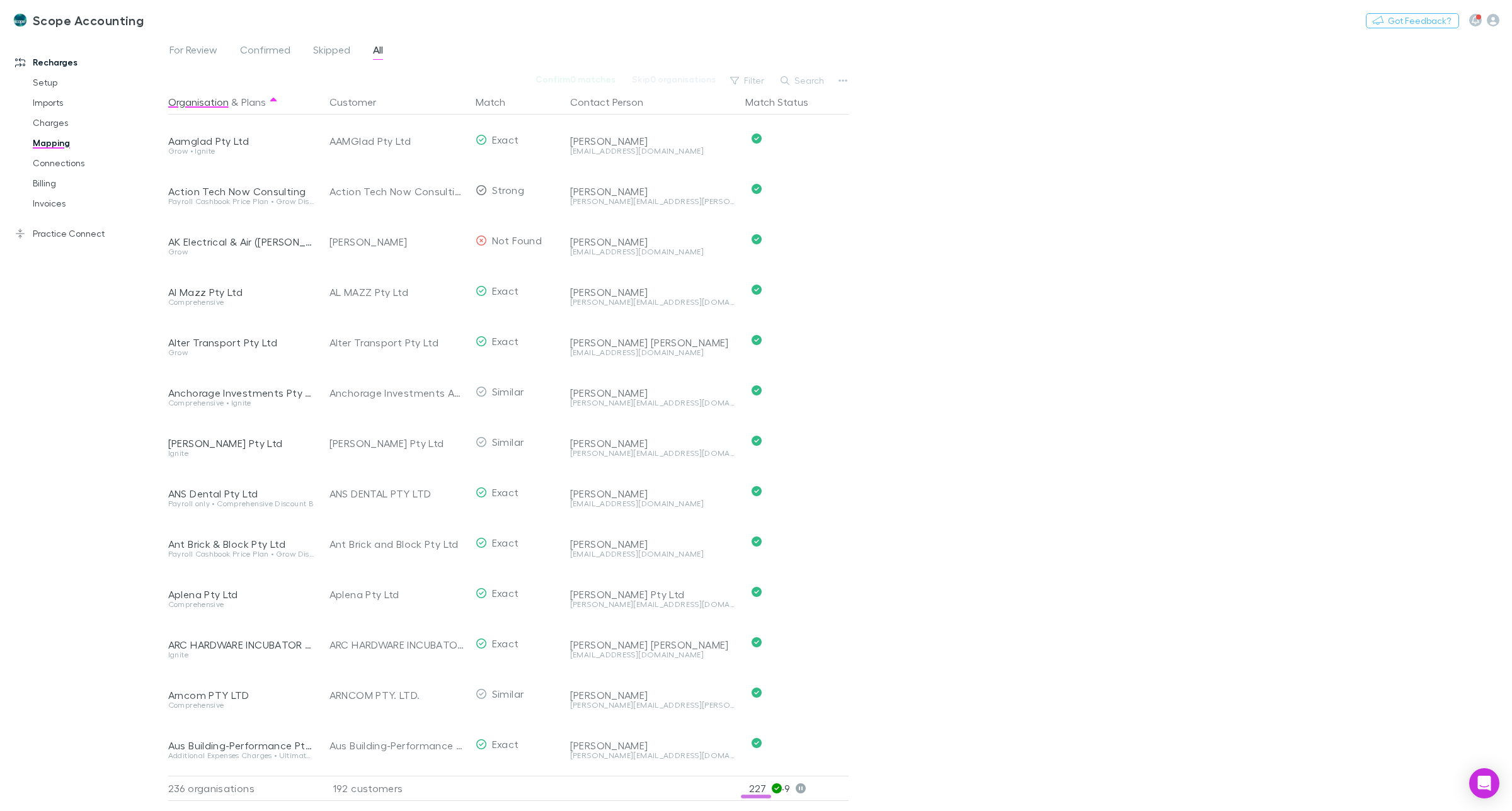
click at [45, 234] on link "Practice Connect" at bounding box center [90, 234] width 175 height 20
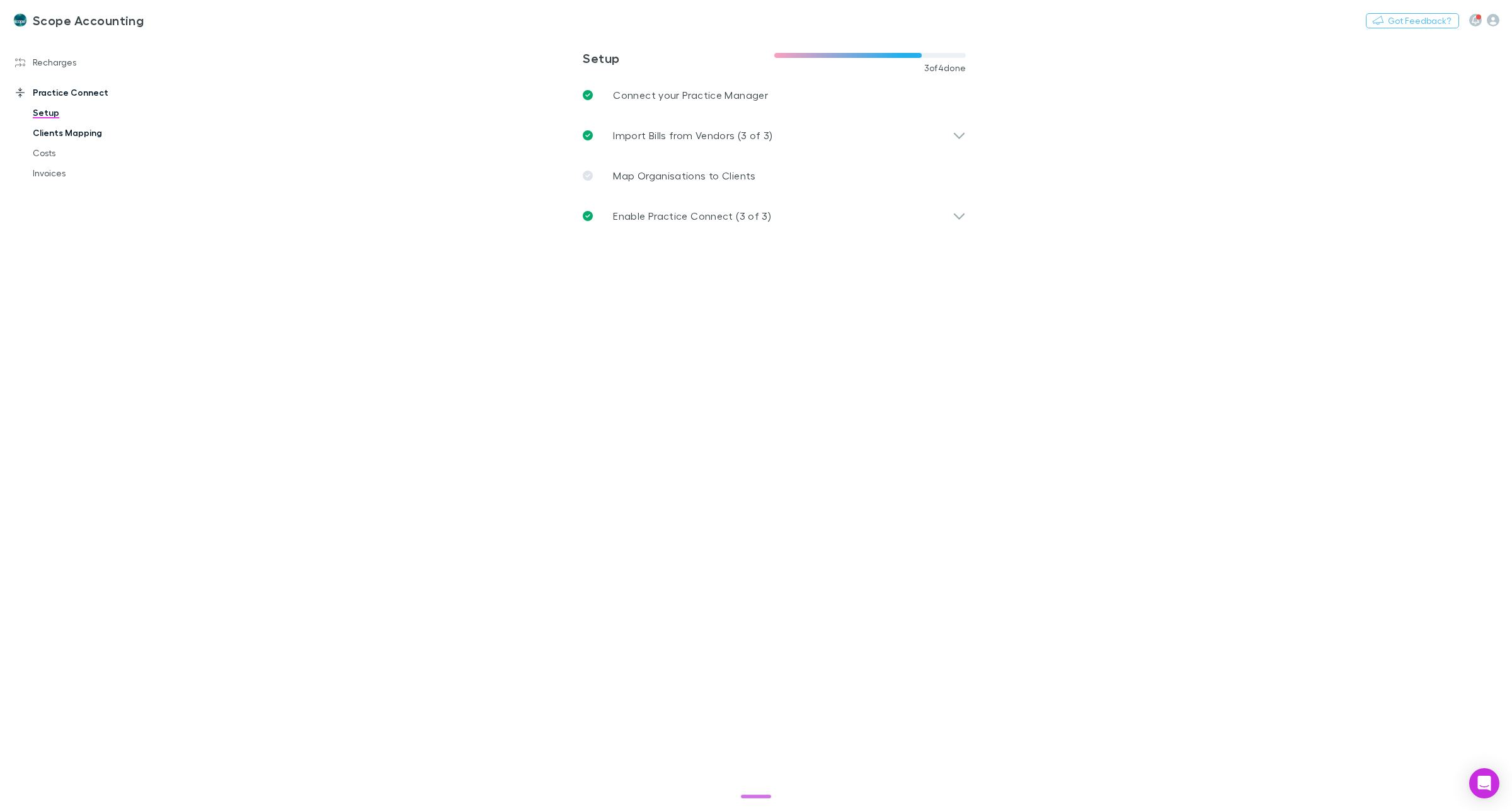
click at [77, 134] on link "Clients Mapping" at bounding box center [99, 132] width 158 height 20
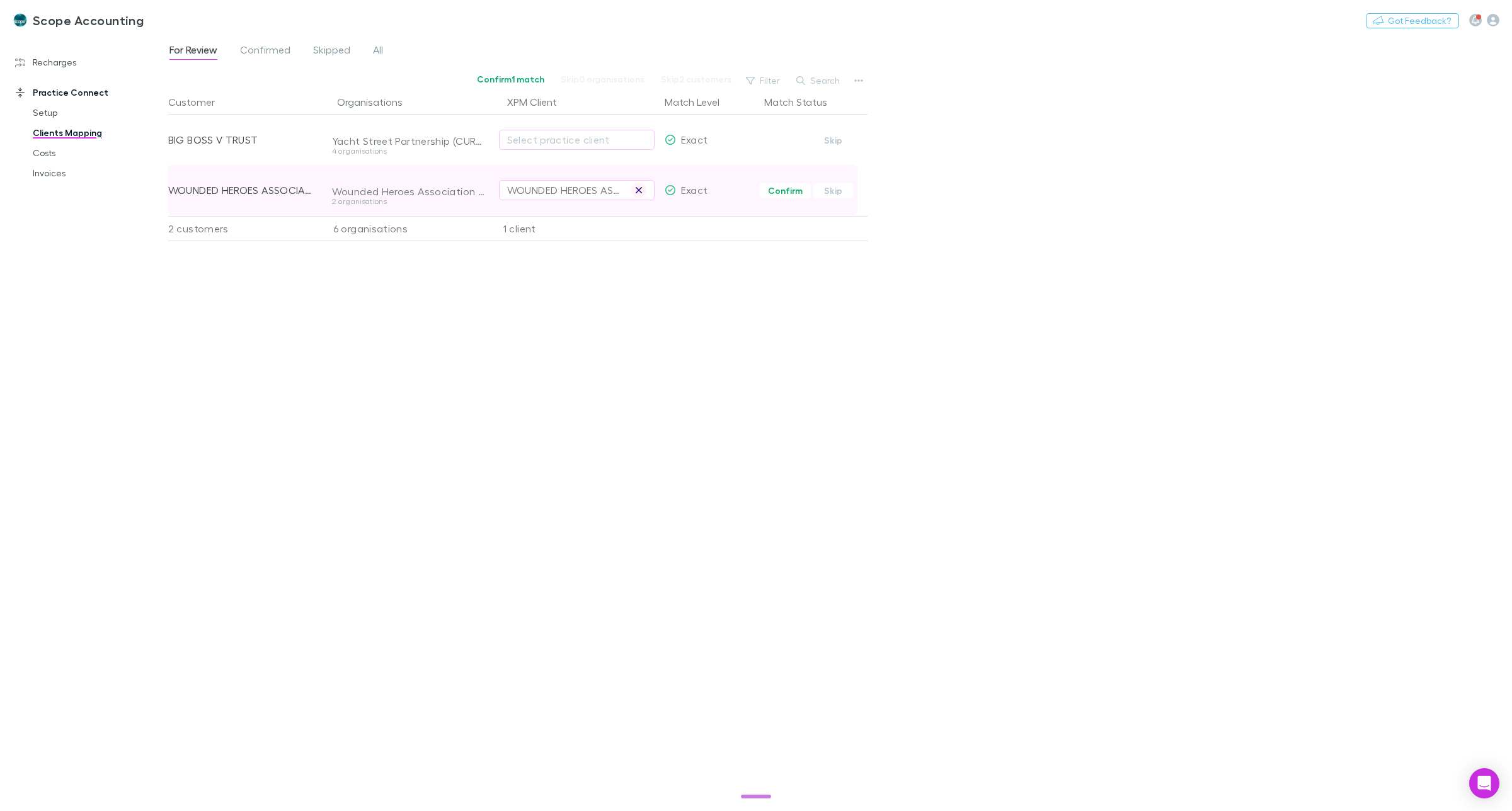
click at [638, 192] on icon "button" at bounding box center [638, 190] width 8 height 10
click at [373, 198] on div "2 organisations" at bounding box center [408, 201] width 152 height 8
click at [57, 63] on link "Recharges" at bounding box center [90, 62] width 175 height 20
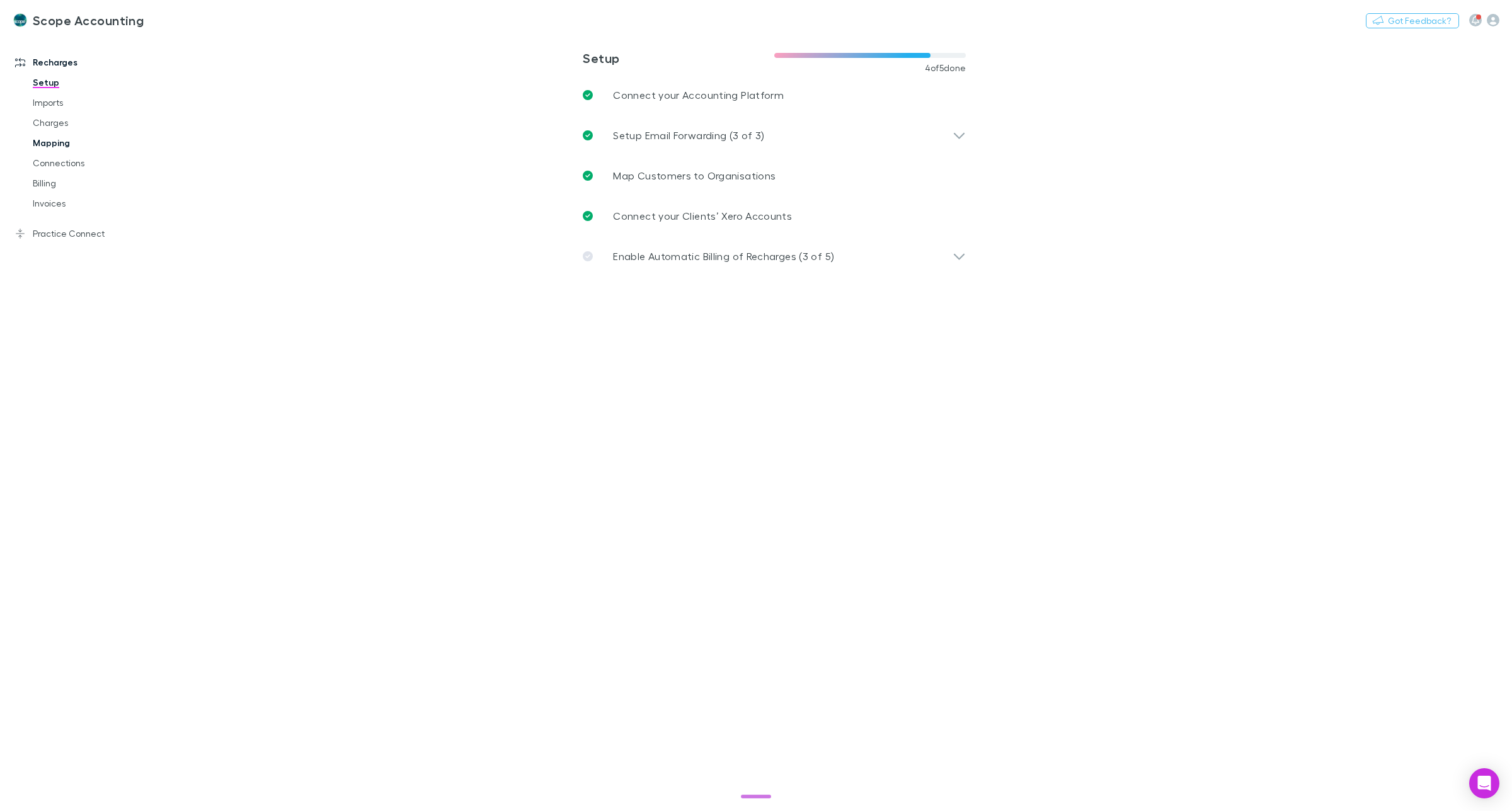
click at [52, 142] on link "Mapping" at bounding box center [99, 143] width 158 height 20
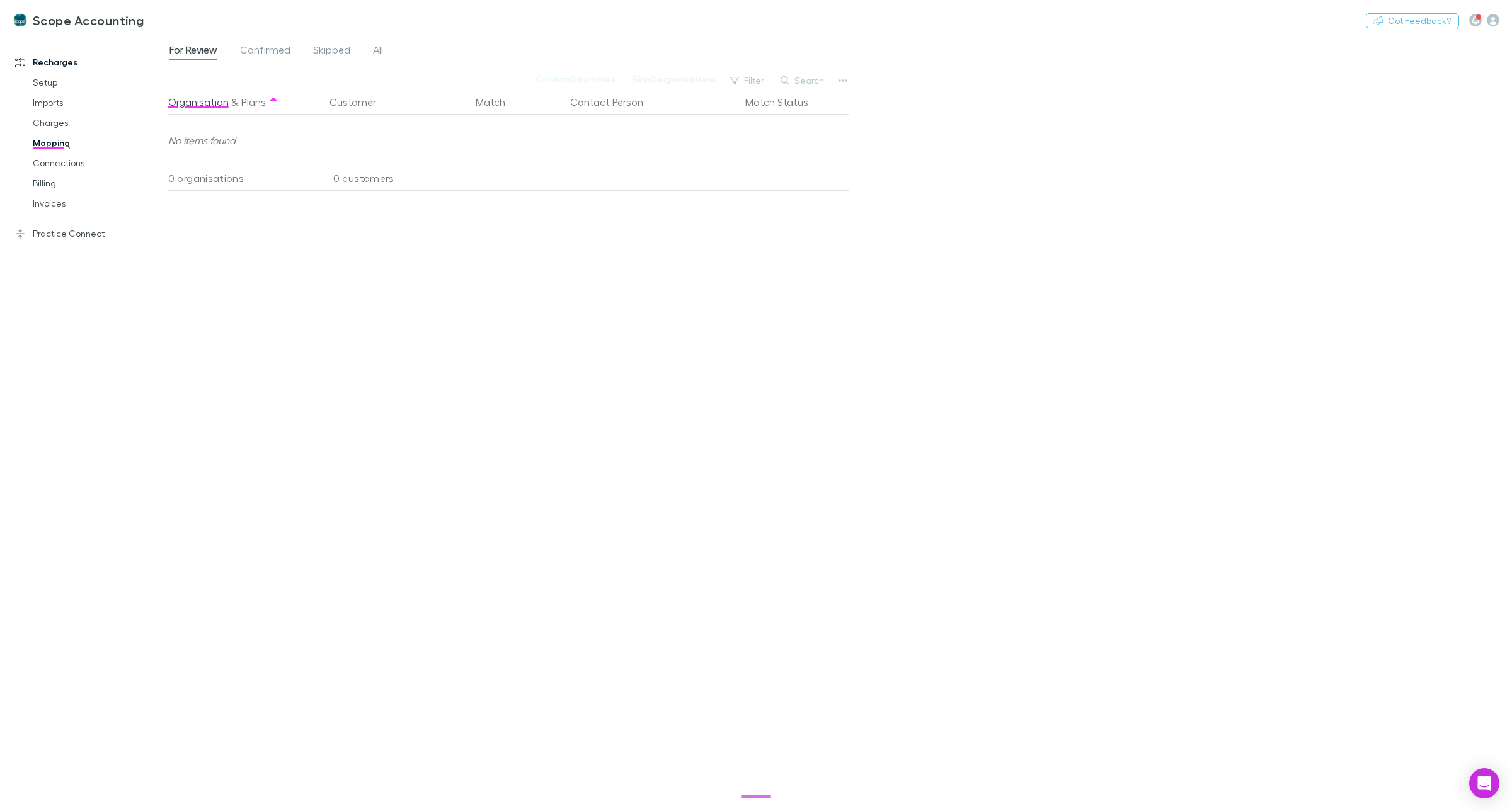
drag, startPoint x: 819, startPoint y: 81, endPoint x: 804, endPoint y: 85, distance: 15.5
click at [819, 82] on button "Search" at bounding box center [803, 81] width 57 height 15
click at [763, 80] on input "text" at bounding box center [781, 81] width 63 height 18
drag, startPoint x: 806, startPoint y: 79, endPoint x: 751, endPoint y: 76, distance: 55.1
click at [751, 76] on input "****" at bounding box center [781, 81] width 63 height 18
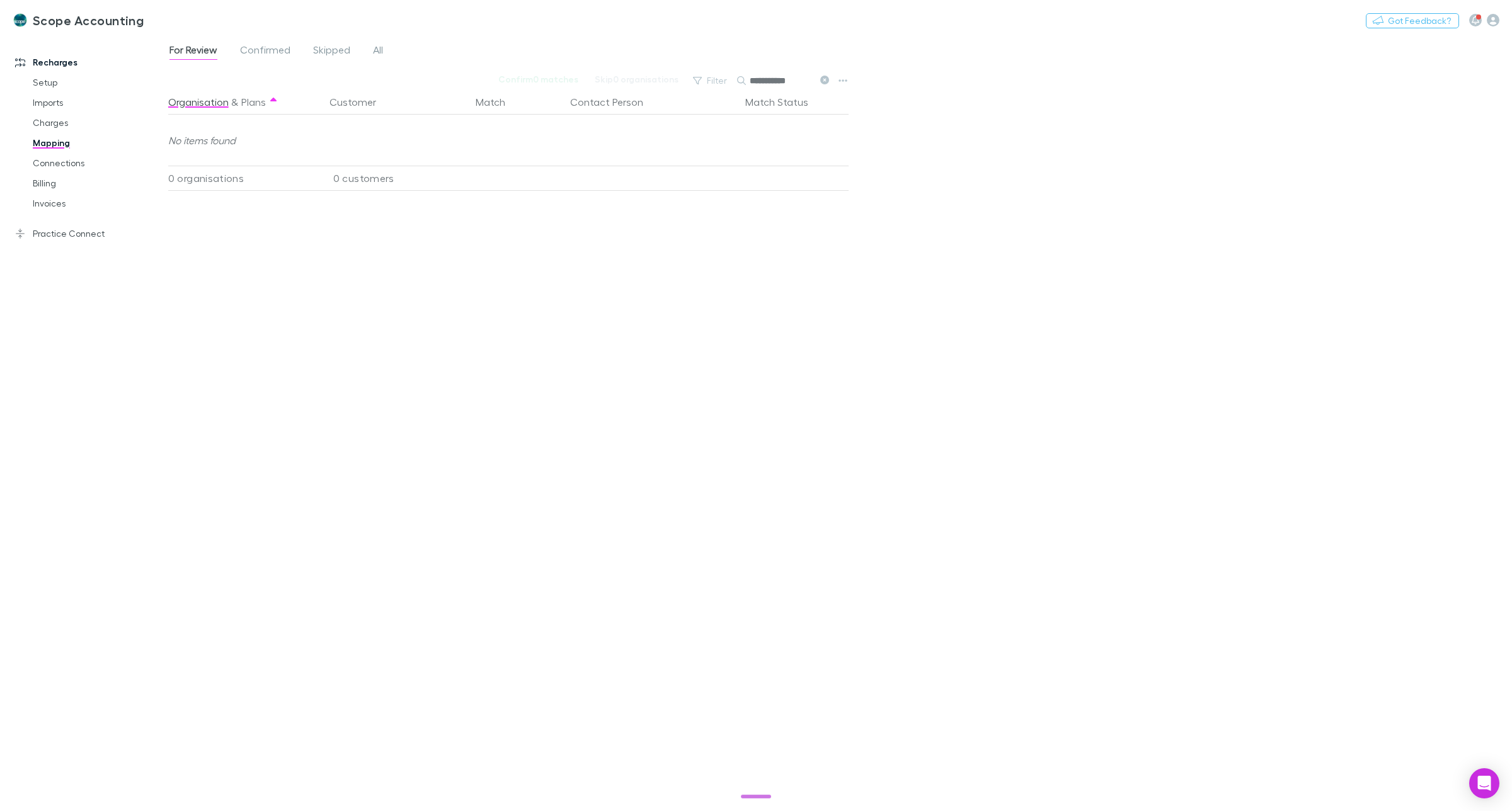
type input "**********"
click at [257, 52] on span "Confirmed" at bounding box center [265, 52] width 50 height 17
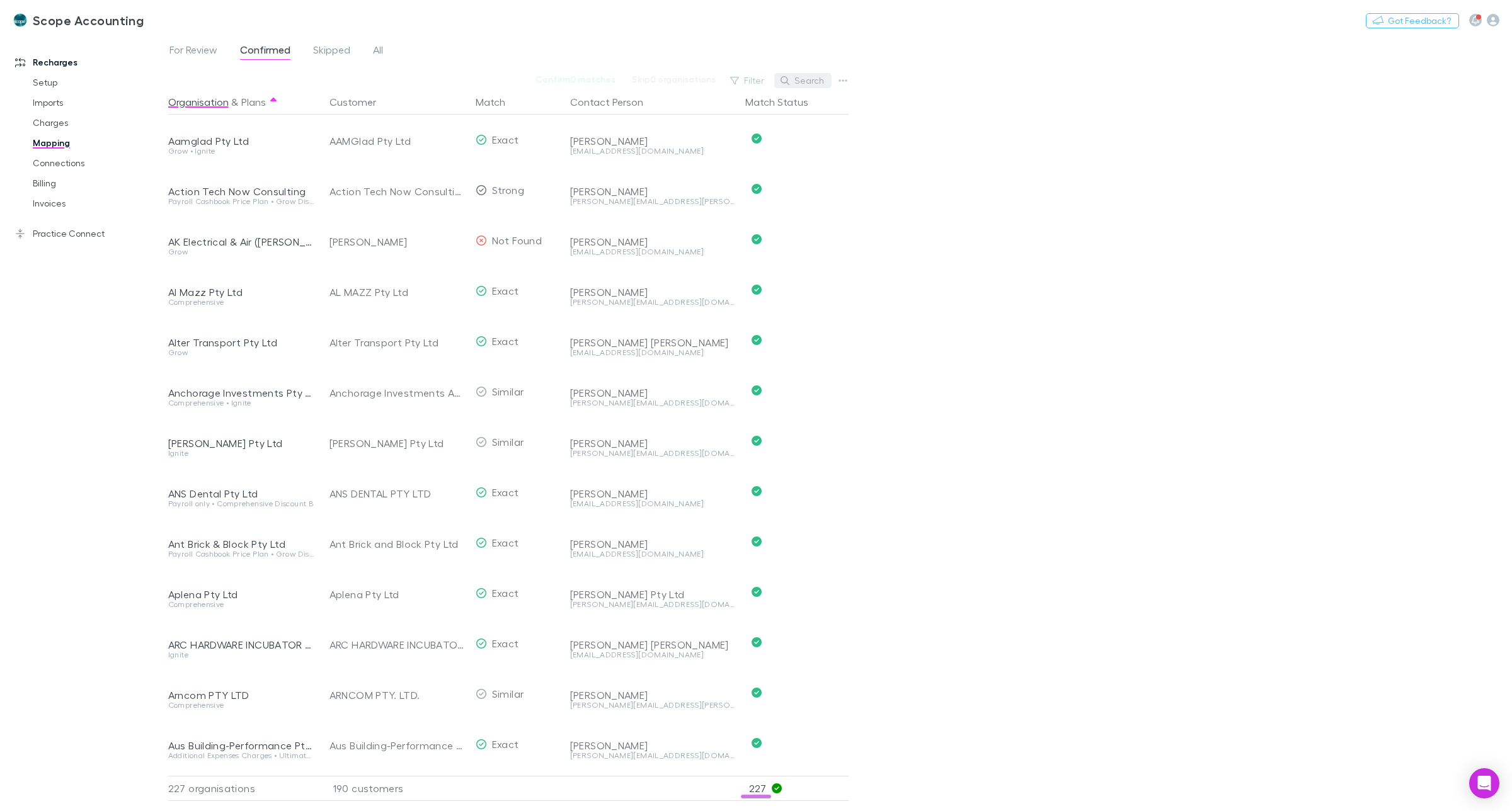
click at [806, 83] on button "Search" at bounding box center [803, 81] width 57 height 15
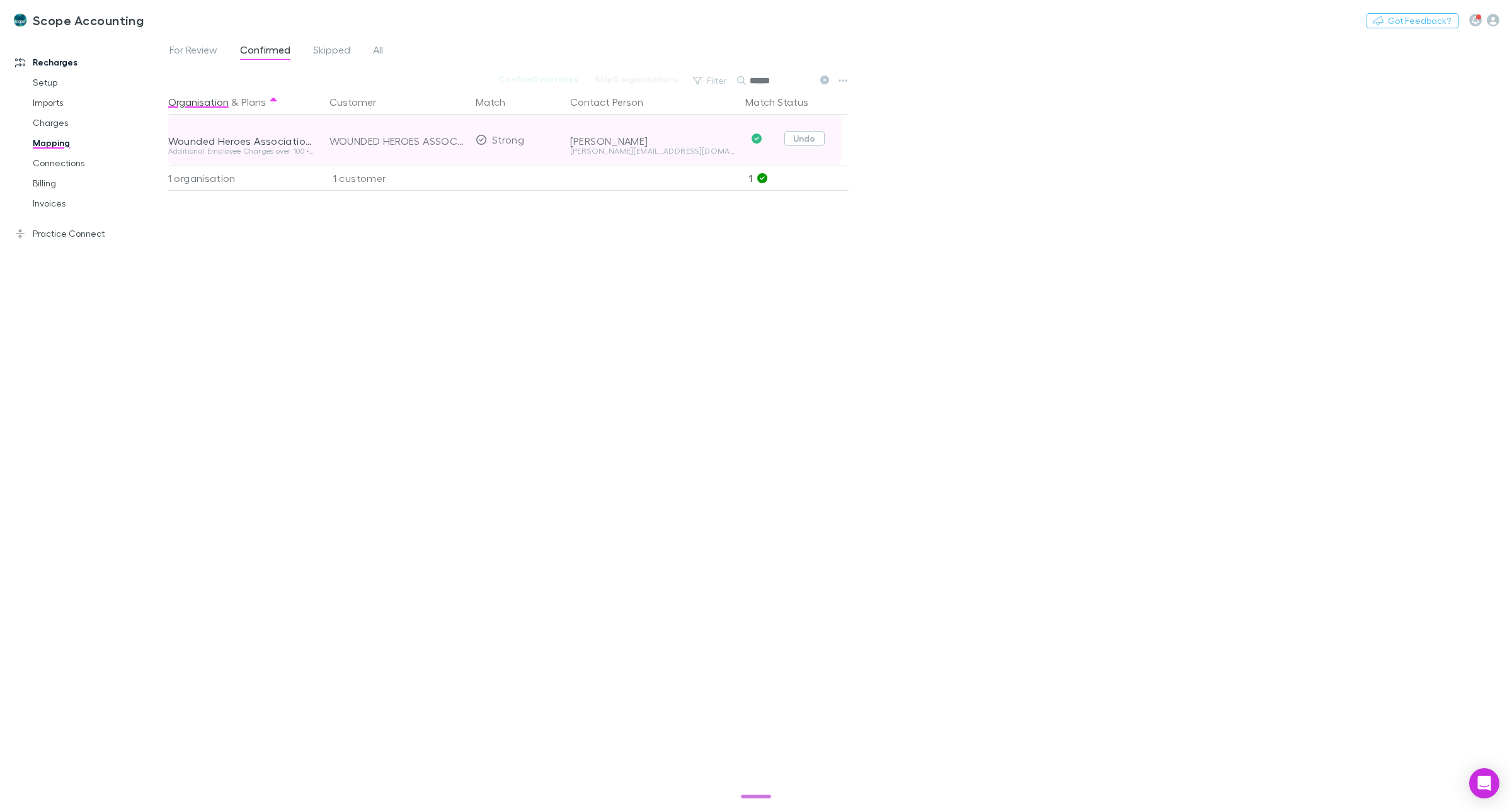
type input "******"
click at [804, 142] on button "Undo" at bounding box center [804, 138] width 41 height 15
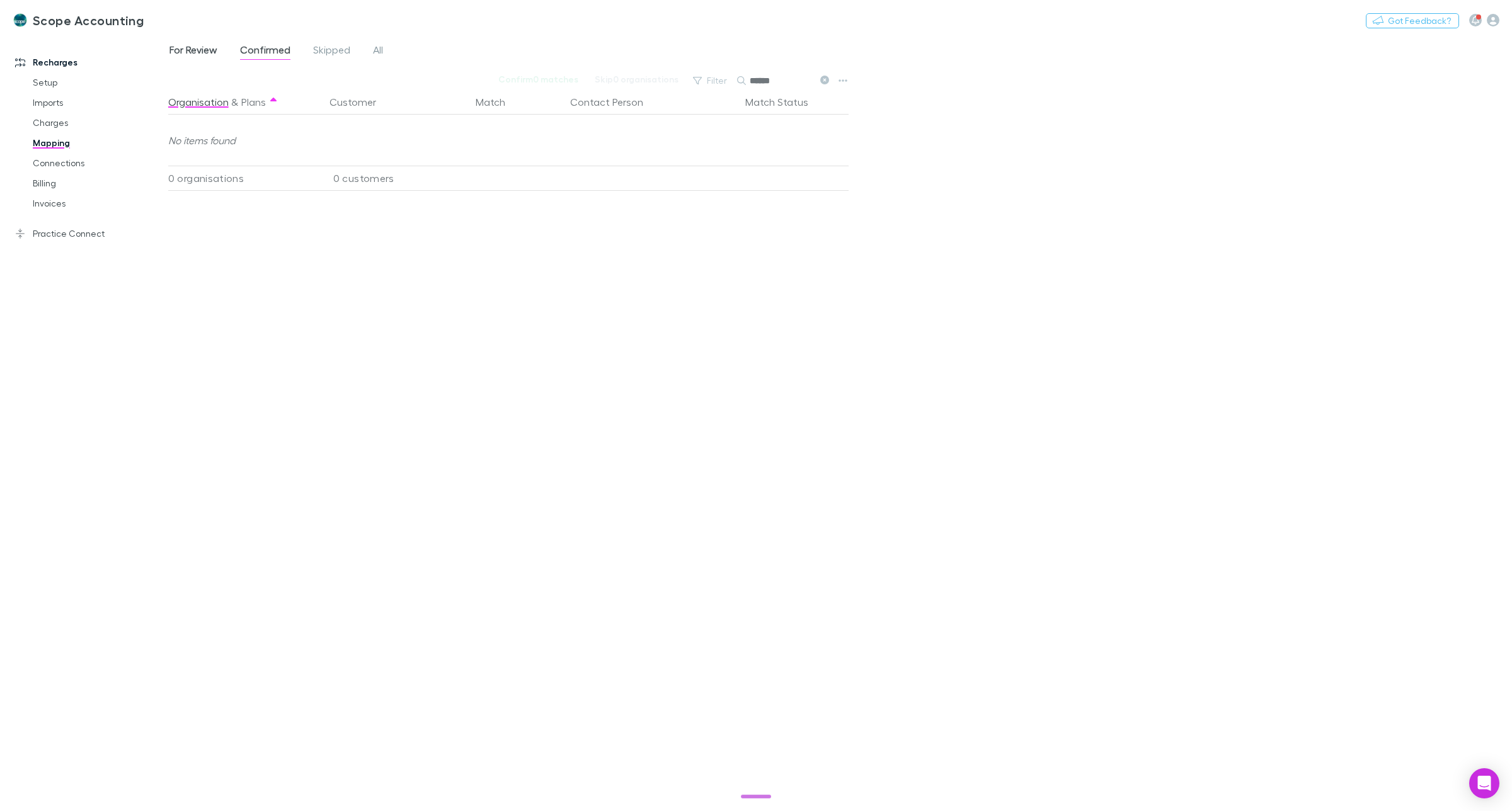
click at [187, 52] on span "For Review" at bounding box center [193, 52] width 48 height 17
click at [359, 180] on div "1 customer" at bounding box center [394, 178] width 151 height 25
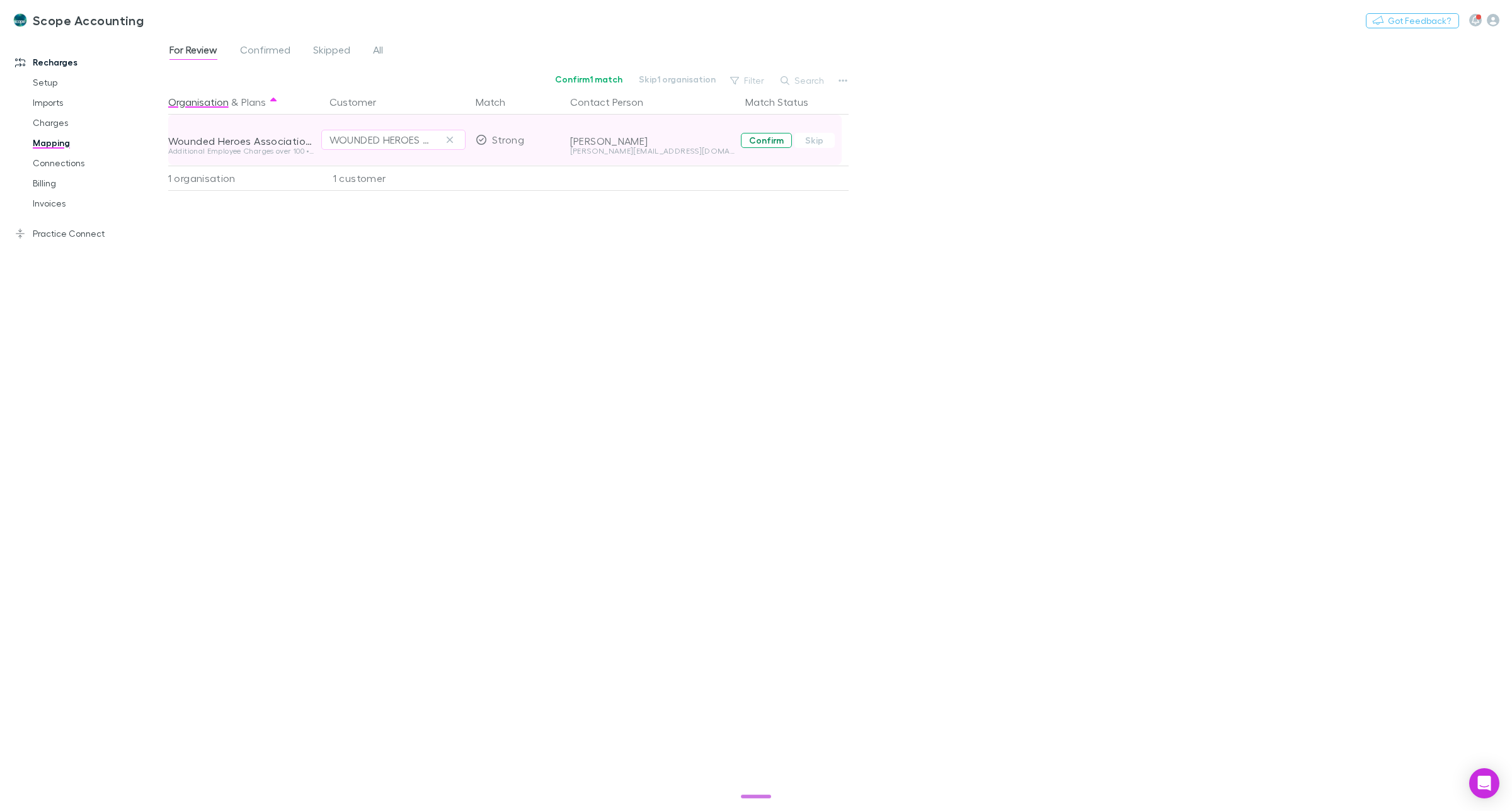
click at [781, 145] on button "Confirm" at bounding box center [766, 141] width 51 height 15
click at [271, 48] on span "Confirmed" at bounding box center [265, 52] width 50 height 17
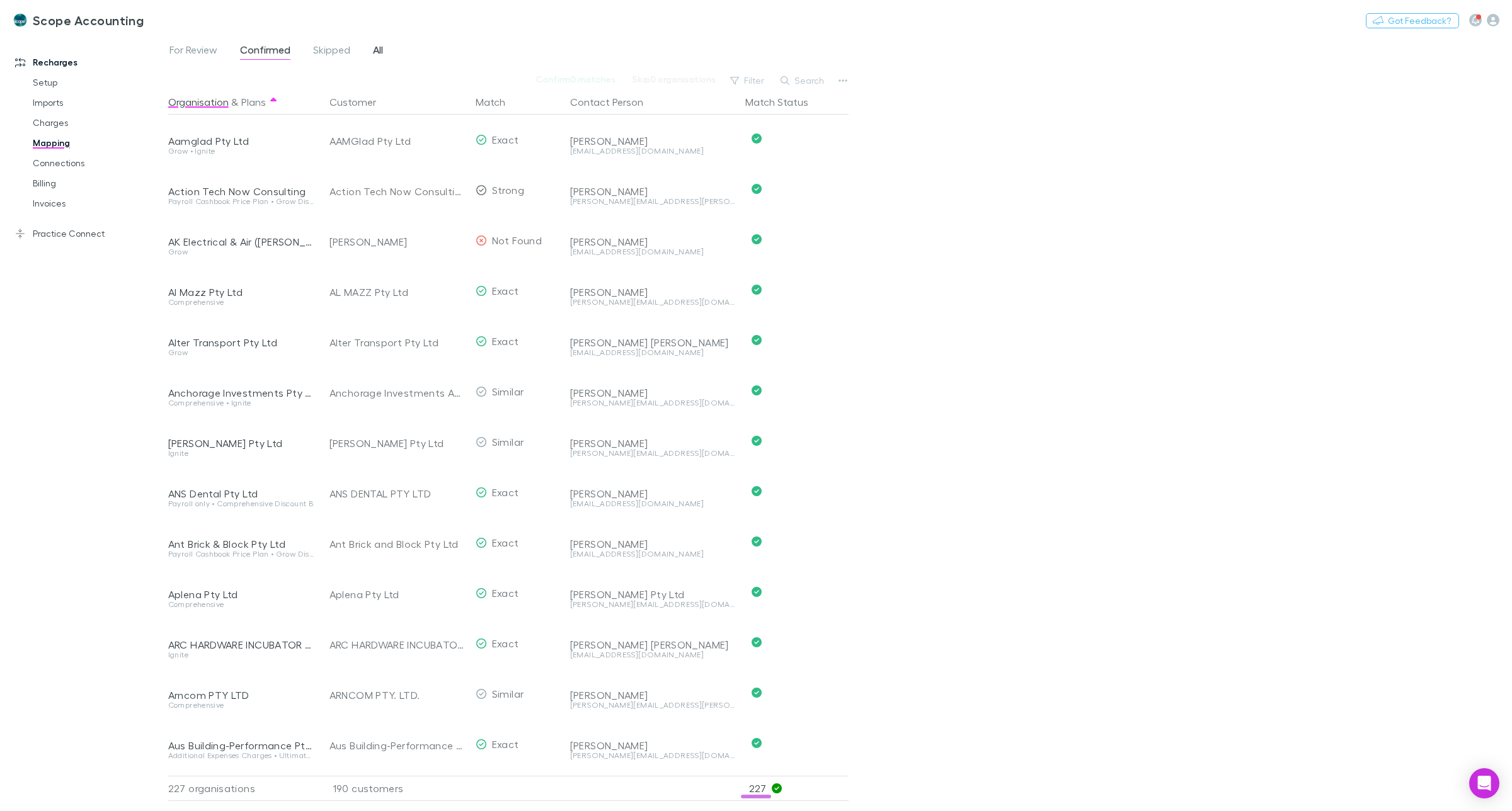
click at [382, 46] on span "All" at bounding box center [378, 52] width 10 height 17
click at [801, 81] on button "Search" at bounding box center [803, 81] width 57 height 15
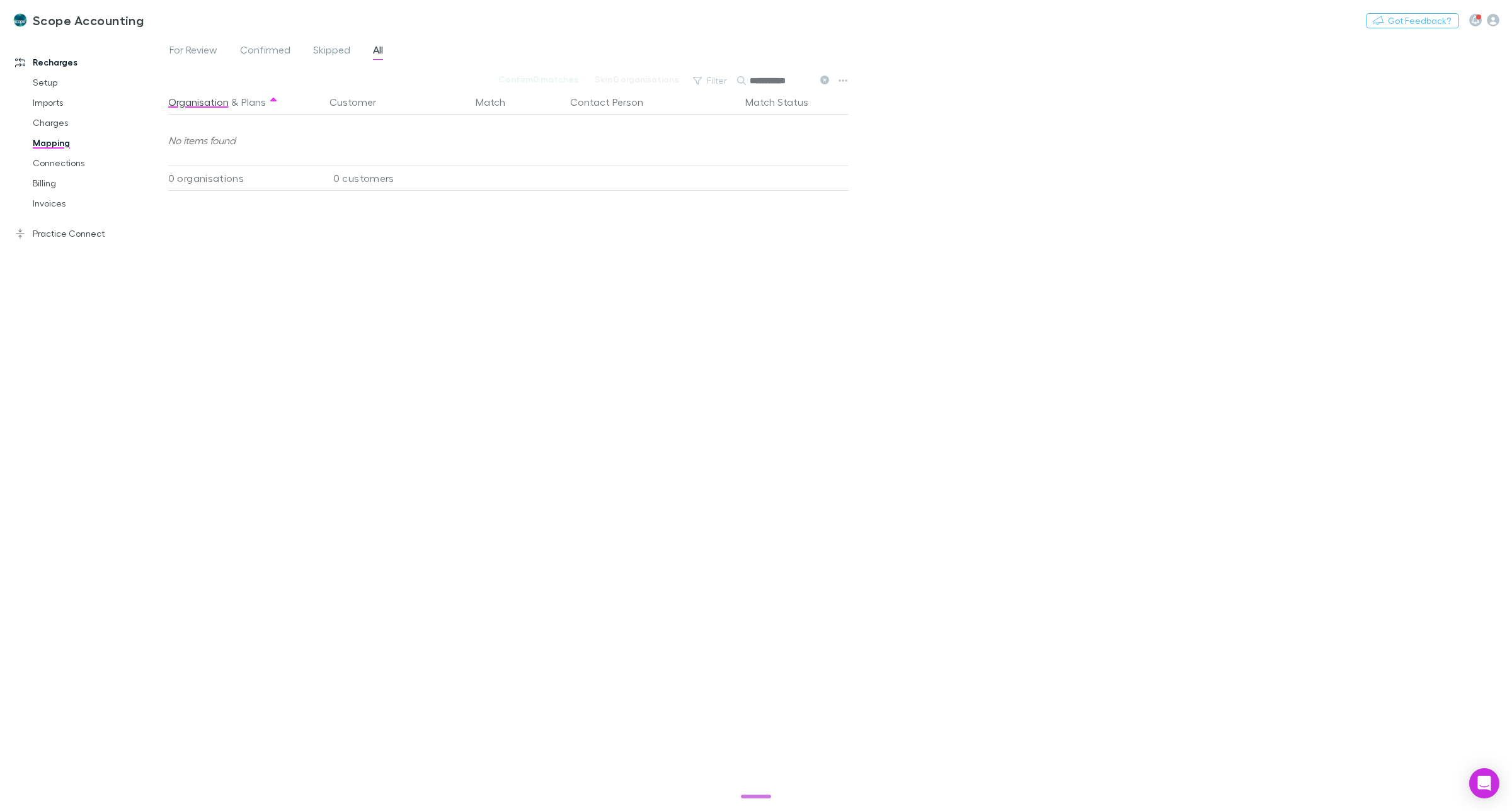
type input "**********"
click at [57, 237] on link "Practice Connect" at bounding box center [90, 234] width 175 height 20
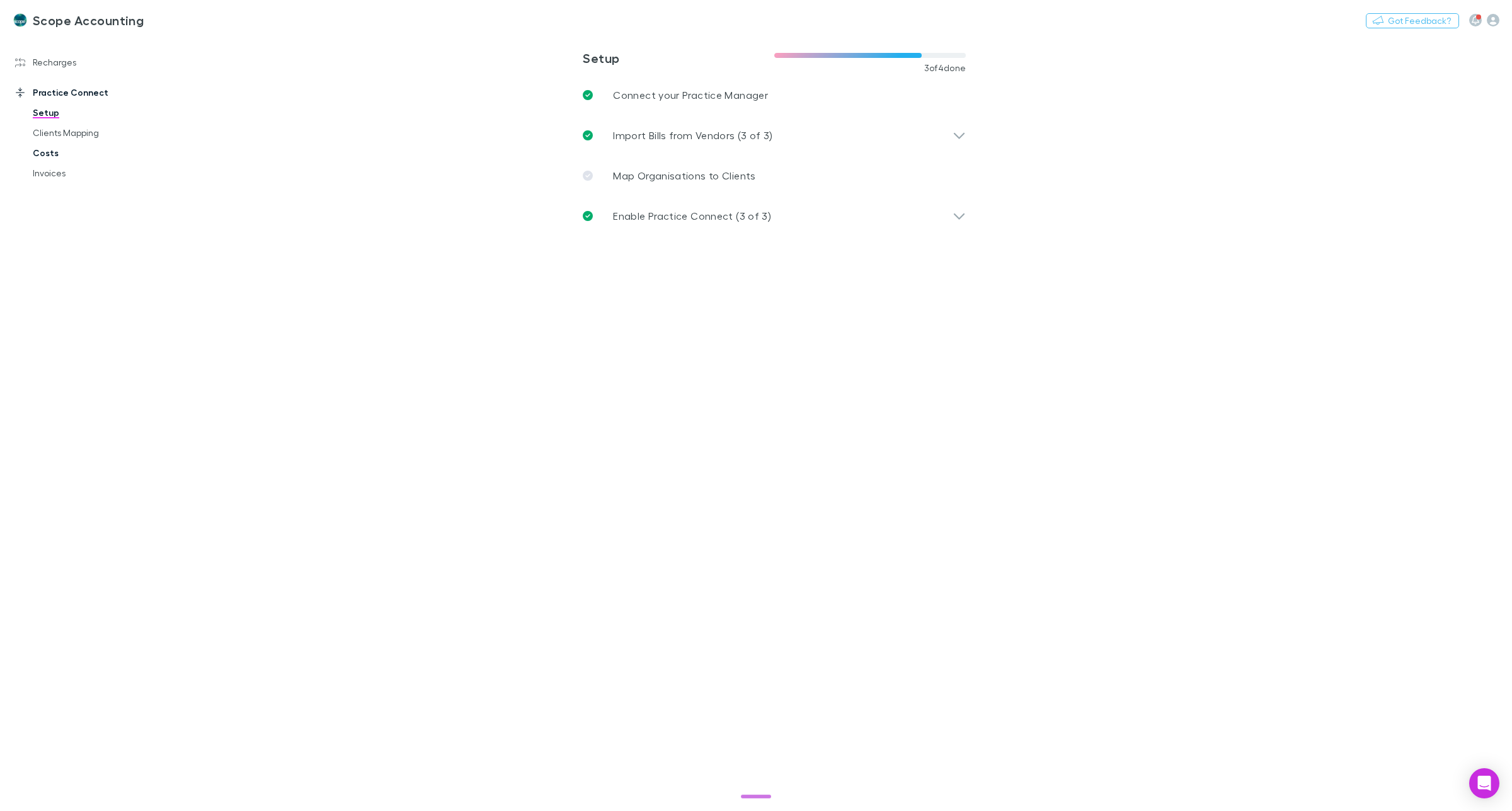
drag, startPoint x: 63, startPoint y: 131, endPoint x: 107, endPoint y: 158, distance: 51.6
click at [64, 131] on link "Clients Mapping" at bounding box center [99, 132] width 158 height 20
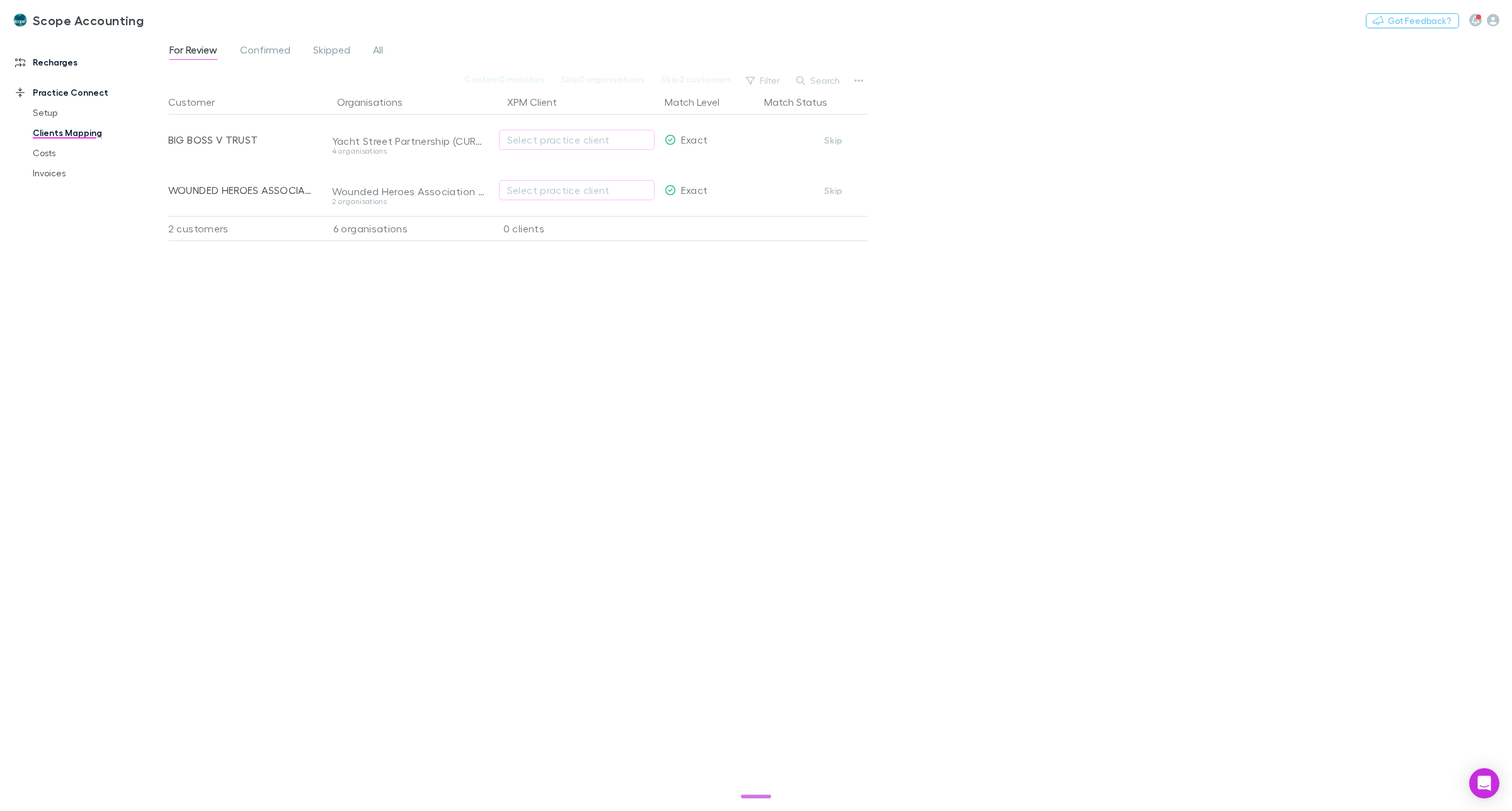
drag, startPoint x: 50, startPoint y: 59, endPoint x: 48, endPoint y: 66, distance: 7.3
click at [51, 61] on link "Recharges" at bounding box center [90, 62] width 175 height 20
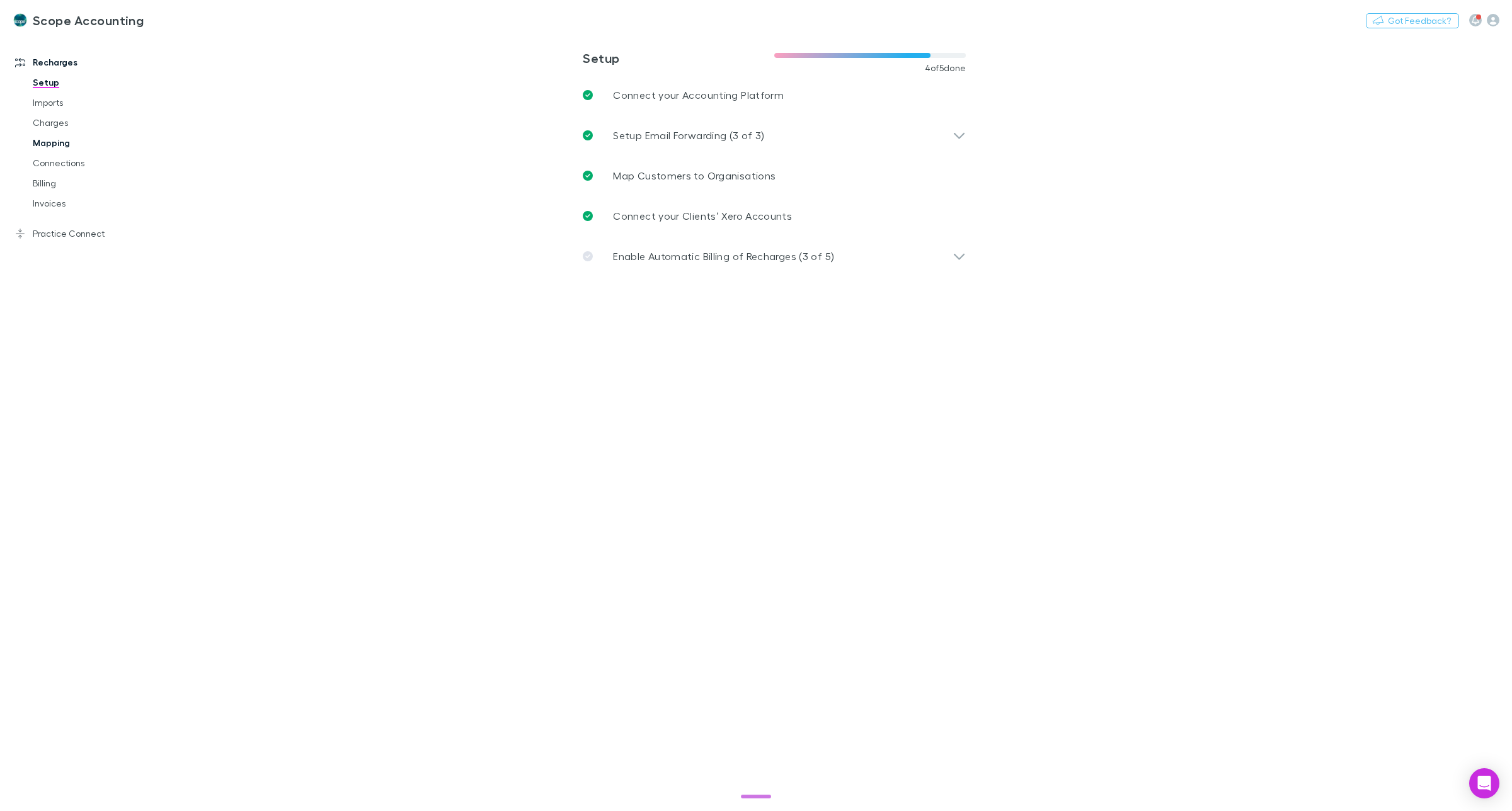
click at [48, 143] on link "Mapping" at bounding box center [99, 143] width 158 height 20
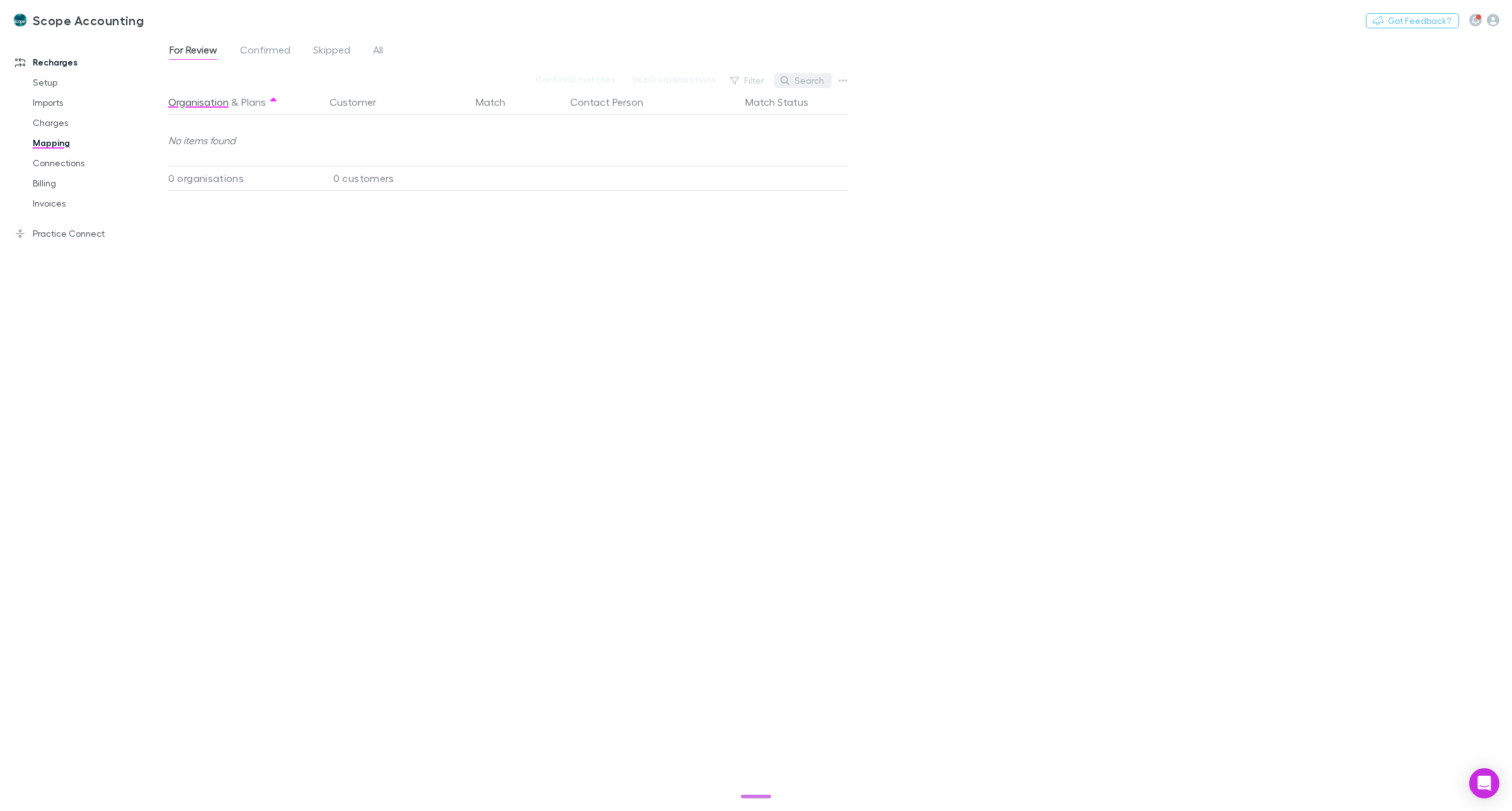
click at [808, 83] on button "Search" at bounding box center [803, 81] width 57 height 15
type input "**********"
click at [930, 178] on div "**********" at bounding box center [840, 423] width 1344 height 776
click at [51, 235] on link "Practice Connect" at bounding box center [90, 234] width 175 height 20
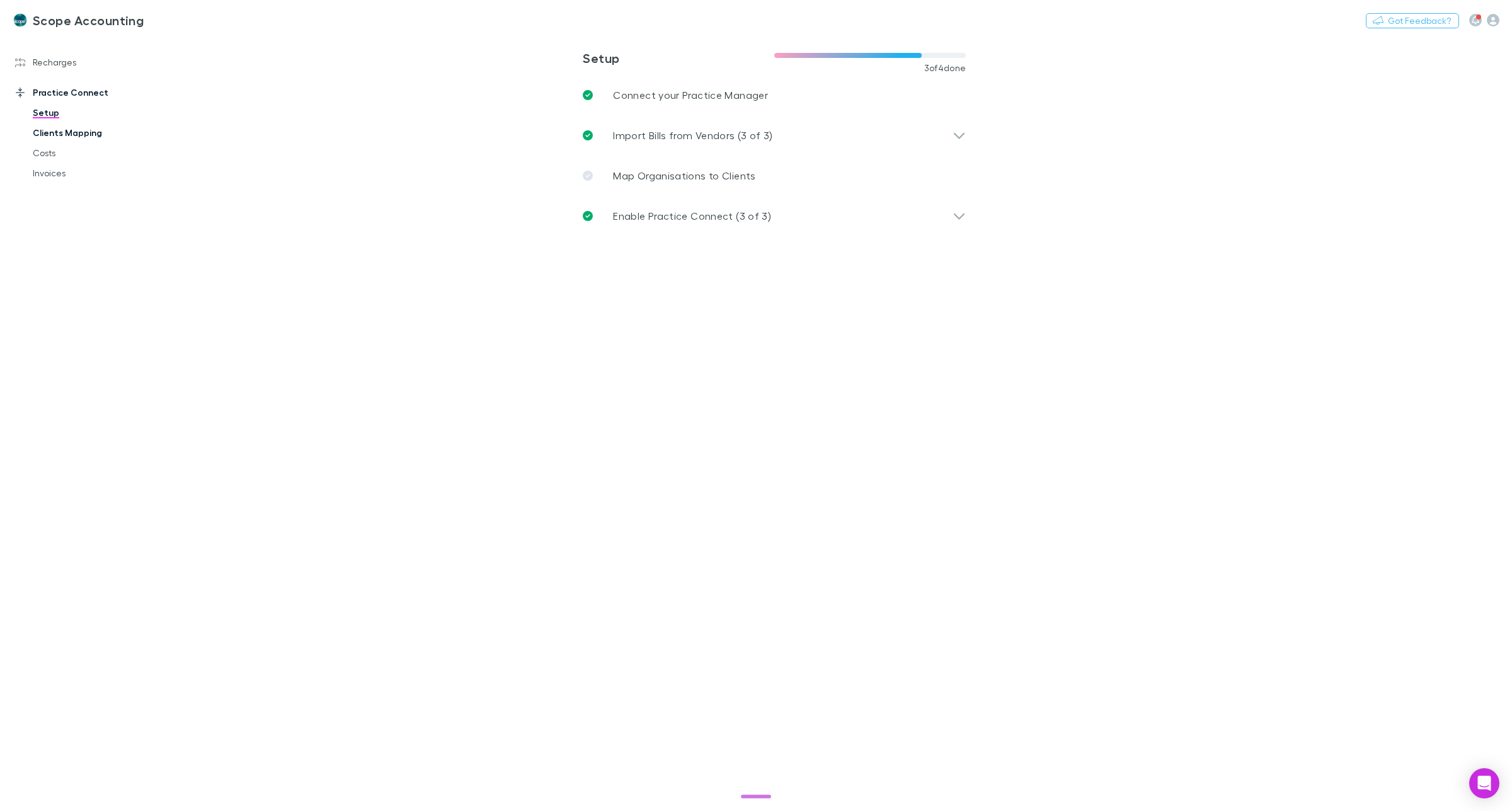
click at [65, 132] on link "Clients Mapping" at bounding box center [99, 132] width 158 height 20
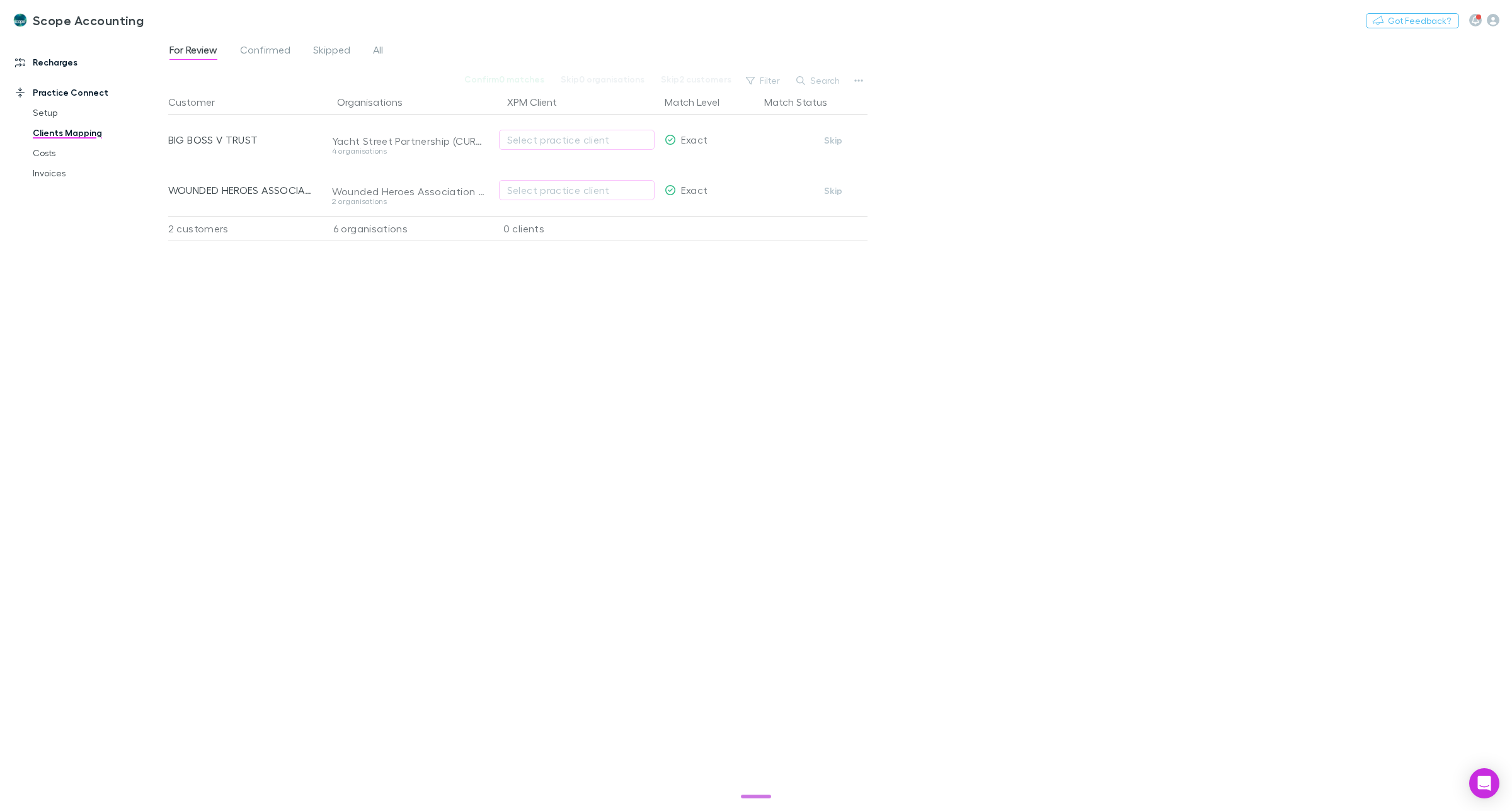
click at [45, 62] on link "Recharges" at bounding box center [90, 62] width 175 height 20
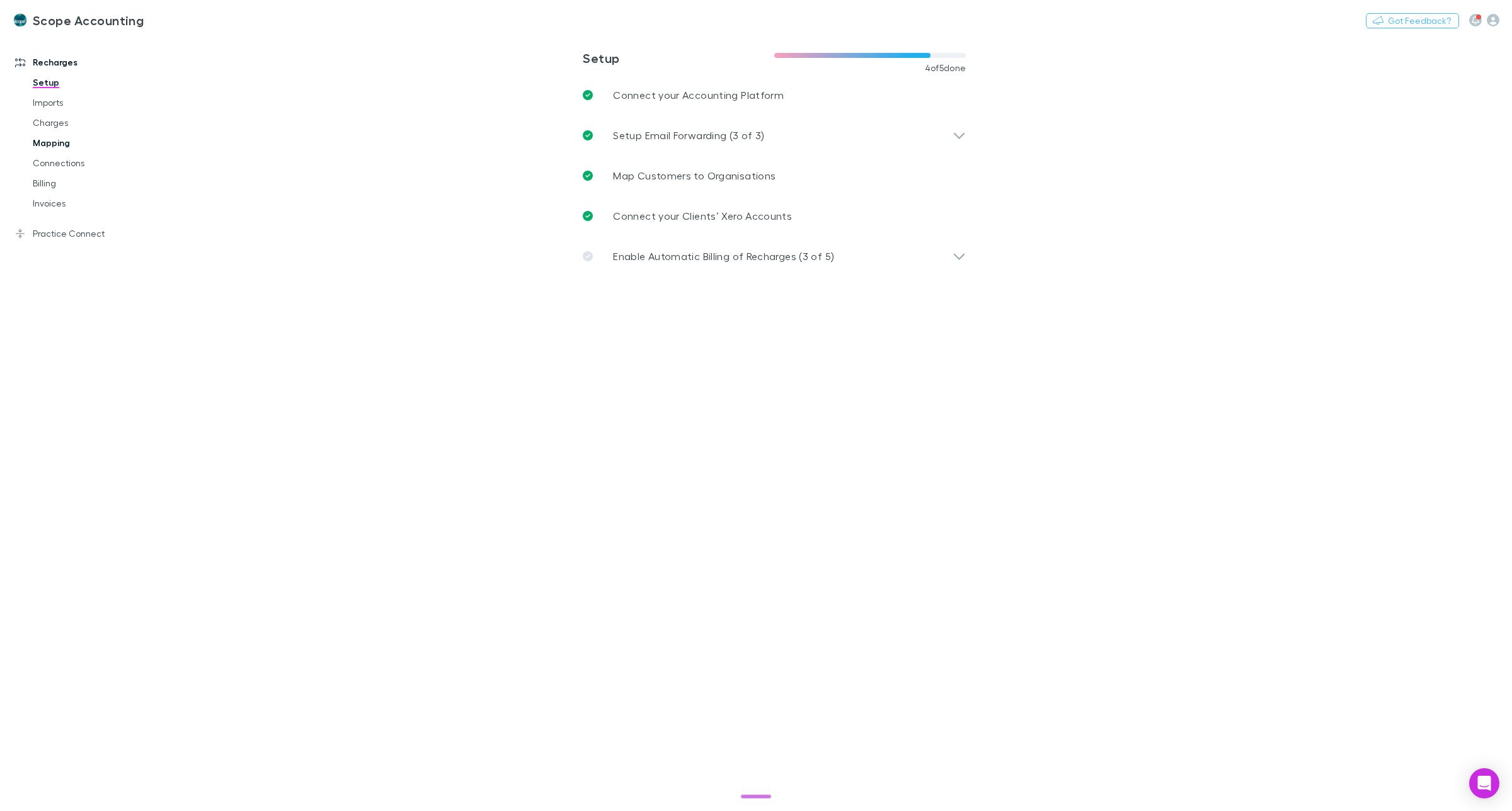
drag, startPoint x: 54, startPoint y: 139, endPoint x: 374, endPoint y: 142, distance: 320.0
click at [55, 139] on link "Mapping" at bounding box center [99, 143] width 158 height 20
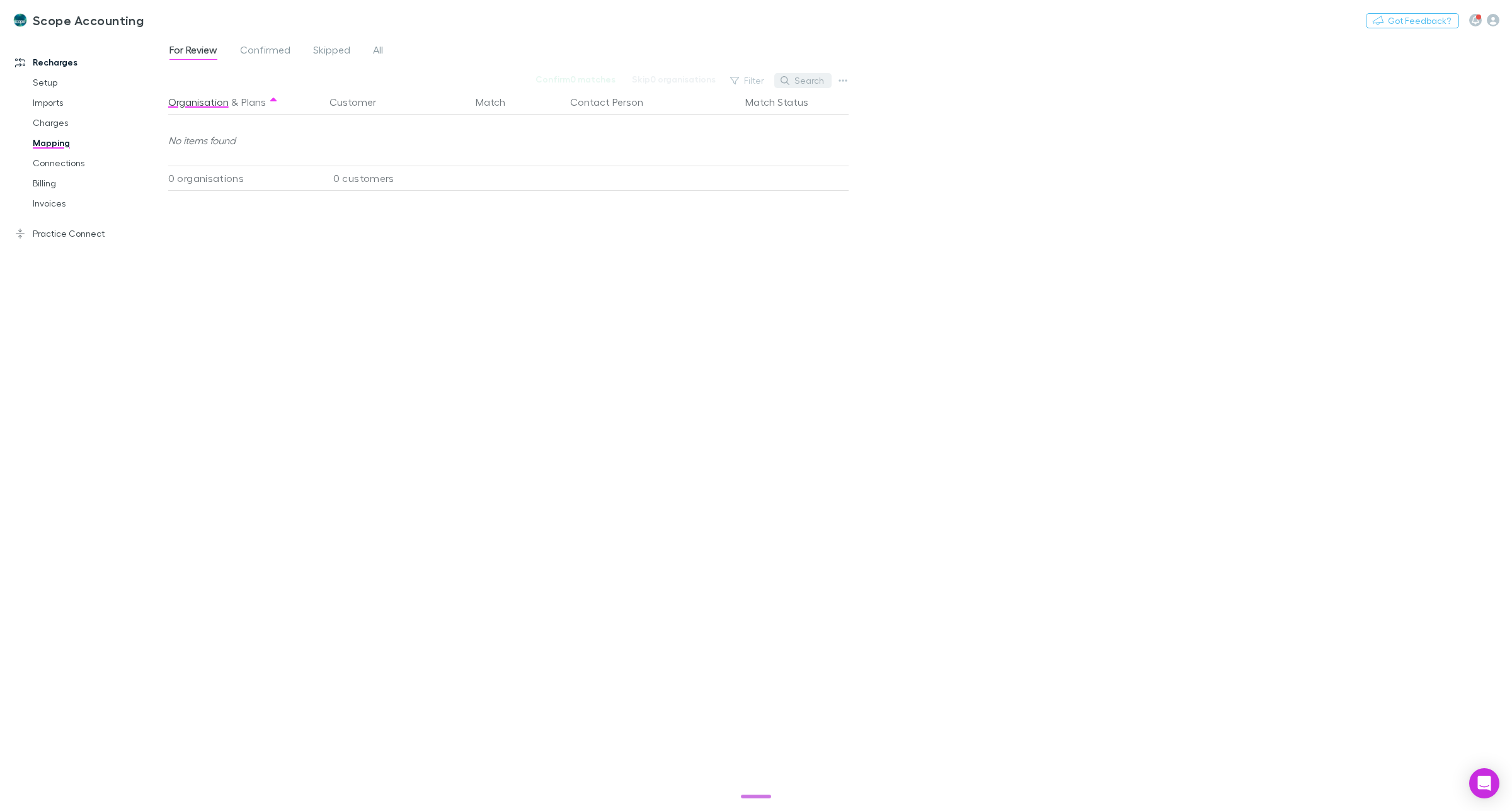
click at [817, 77] on button "Search" at bounding box center [803, 81] width 57 height 15
click at [788, 83] on input "*****" at bounding box center [781, 81] width 63 height 18
type input "**********"
click at [895, 147] on div "**********" at bounding box center [840, 423] width 1344 height 776
click at [373, 48] on span "All" at bounding box center [378, 52] width 10 height 17
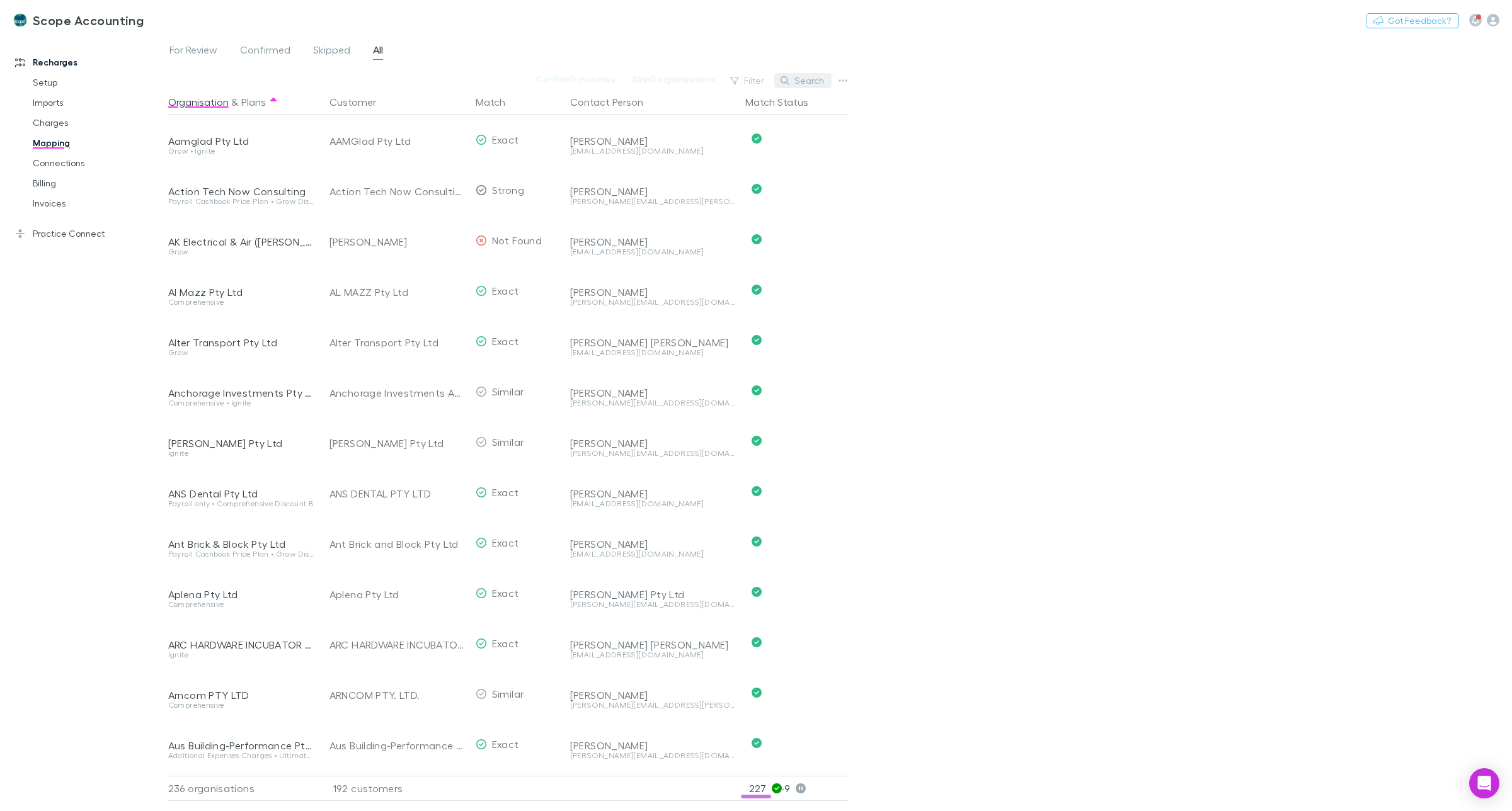
click at [797, 82] on button "Search" at bounding box center [803, 81] width 57 height 15
click at [767, 83] on input "text" at bounding box center [781, 81] width 63 height 18
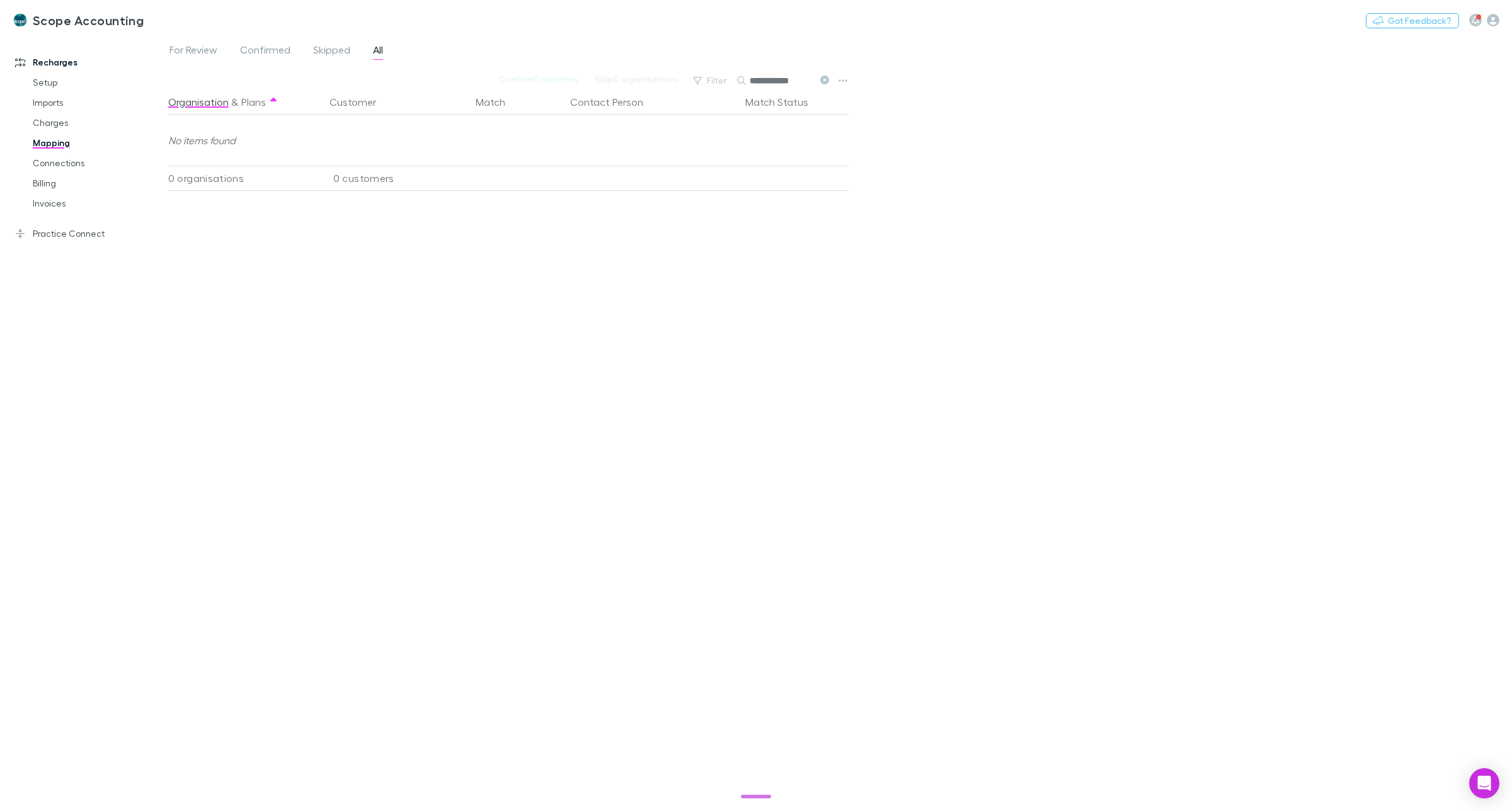
type input "**********"
